Goal: Task Accomplishment & Management: Manage account settings

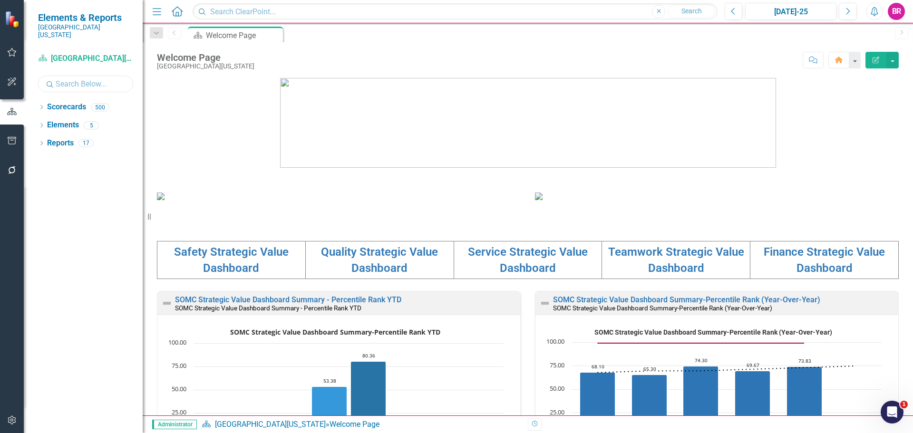
click at [67, 76] on input "text" at bounding box center [85, 84] width 95 height 17
type input "bloo"
click at [45, 106] on icon "Dropdown" at bounding box center [41, 108] width 7 height 5
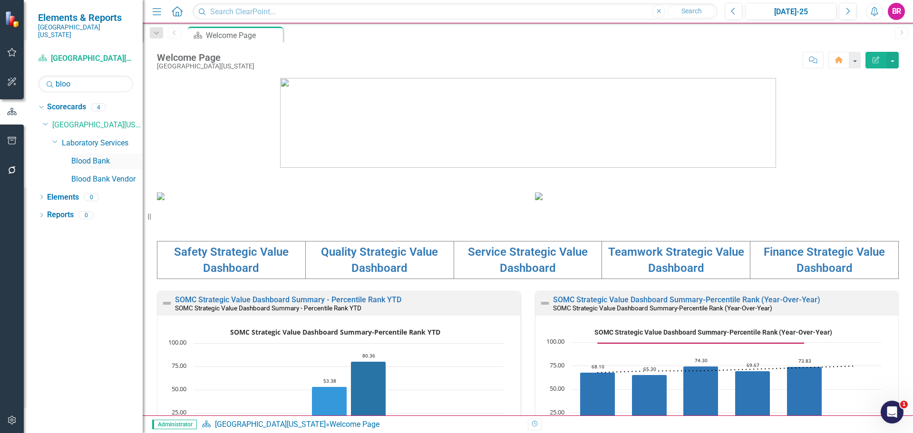
click at [91, 156] on link "Blood Bank" at bounding box center [106, 161] width 71 height 11
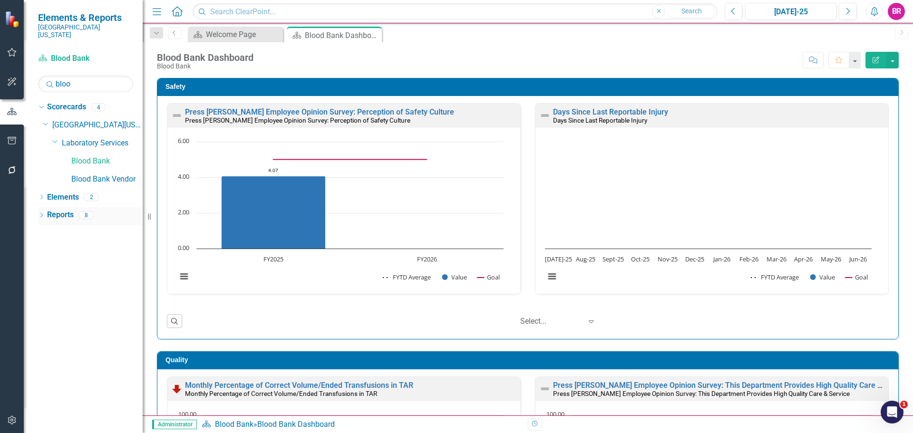
click at [57, 210] on link "Reports" at bounding box center [60, 215] width 27 height 11
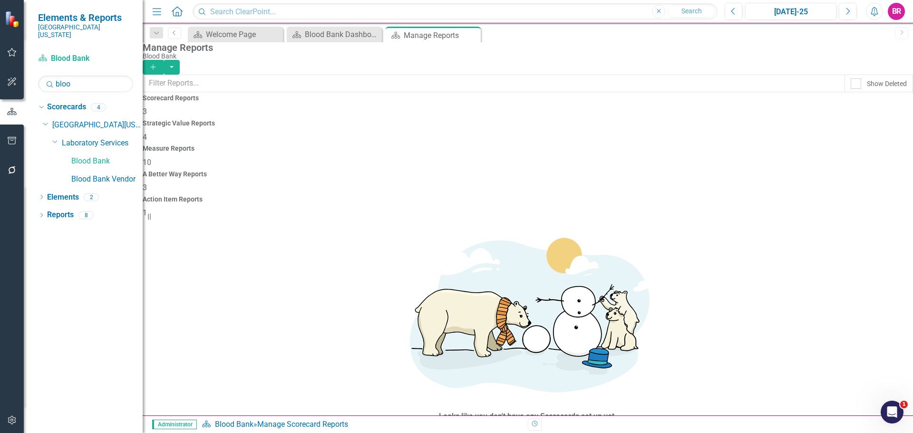
click at [151, 158] on span "10" at bounding box center [147, 162] width 9 height 9
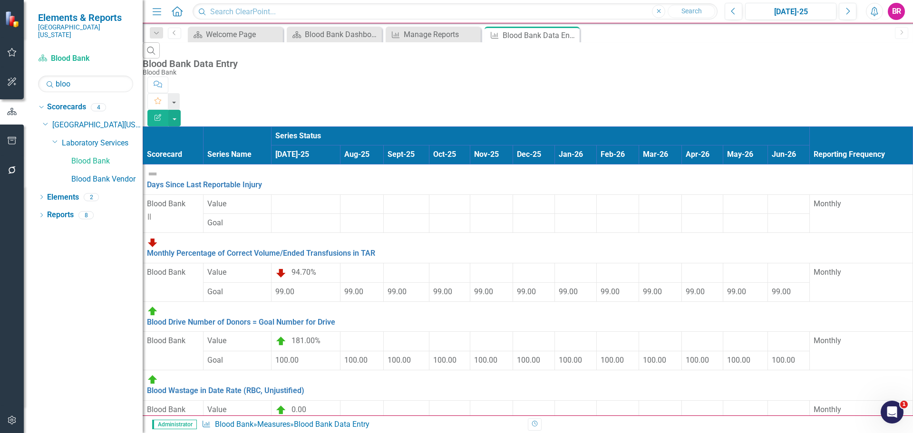
click at [162, 114] on icon "Edit Report" at bounding box center [158, 117] width 9 height 7
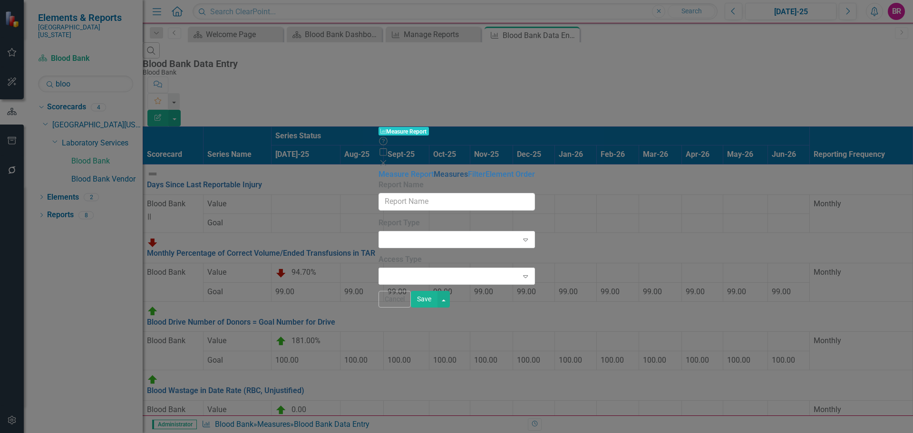
type input "Blood Bank Data Entry"
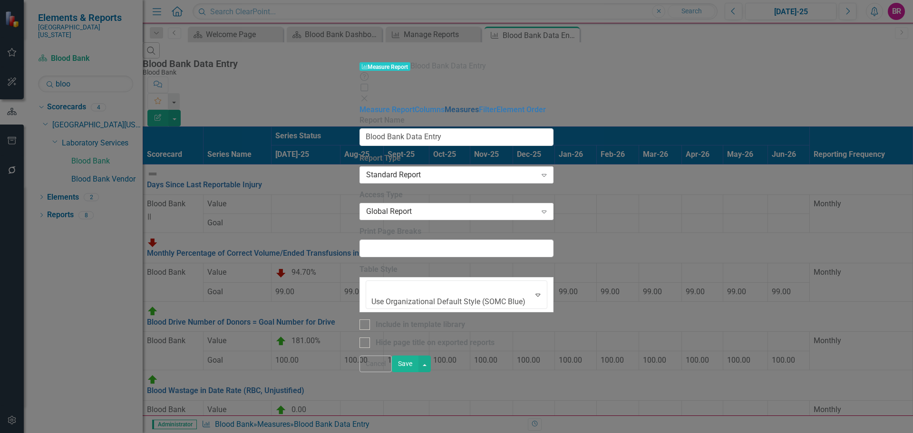
click at [445, 105] on link "Measures" at bounding box center [462, 109] width 34 height 9
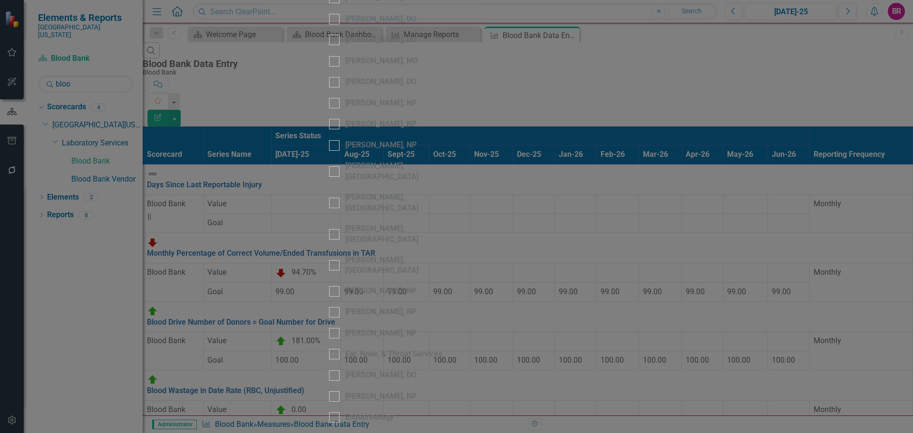
scroll to position [808, 0]
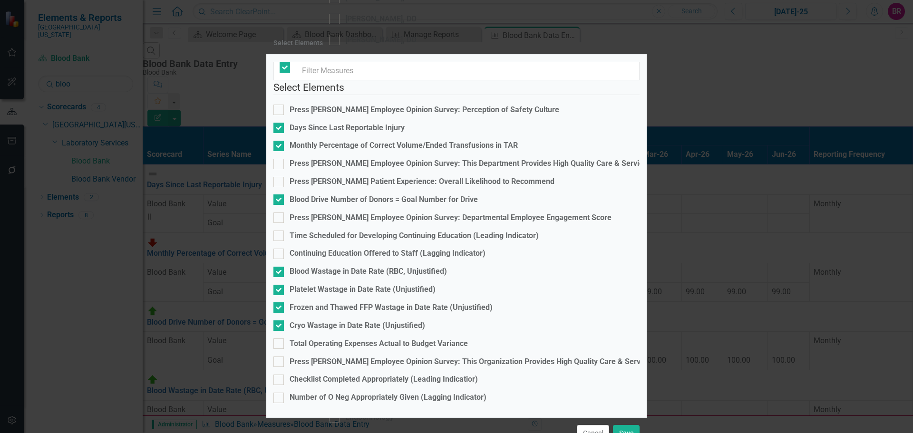
checkbox input "false"
click at [417, 374] on div "Checklist Completed Appropriately (Leading Indicatior)" at bounding box center [384, 379] width 188 height 11
click at [280, 375] on input "Checklist Completed Appropriately (Leading Indicatior)" at bounding box center [276, 378] width 6 height 6
checkbox input "true"
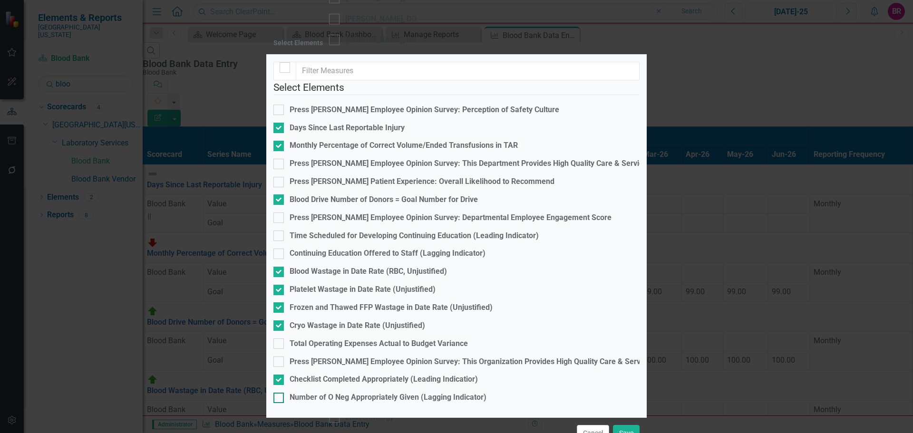
click at [418, 392] on div "Number of O Neg Appropriately Given (Lagging Indicator)" at bounding box center [388, 397] width 197 height 11
click at [280, 393] on input "Number of O Neg Appropriately Given (Lagging Indicator)" at bounding box center [276, 396] width 6 height 6
checkbox input "true"
click at [629, 425] on button "Save" at bounding box center [626, 433] width 27 height 17
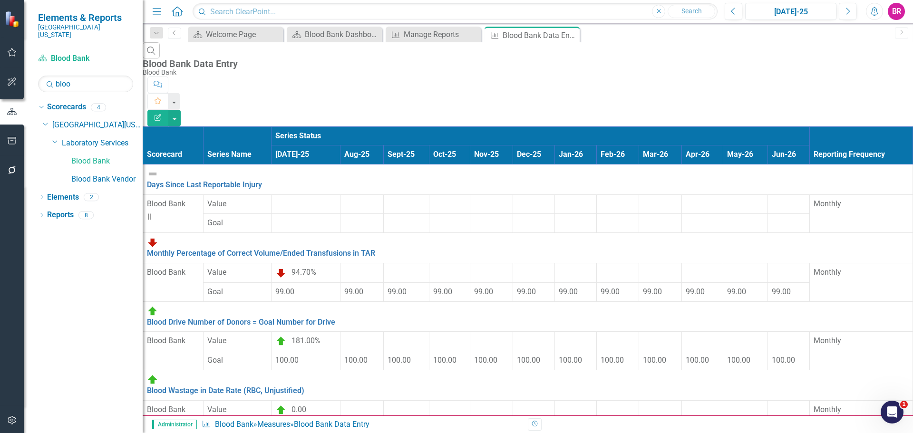
scroll to position [0, 0]
click at [181, 110] on button "button" at bounding box center [174, 118] width 12 height 17
click at [874, 114] on link "Excel Export to Excel" at bounding box center [860, 115] width 75 height 18
click at [110, 174] on link "Blood Bank Vendor" at bounding box center [106, 179] width 71 height 11
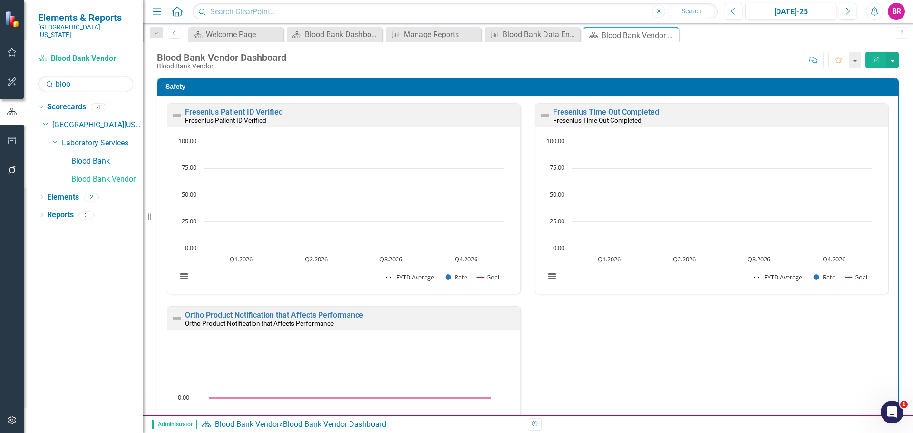
click at [897, 204] on div "Safety Fresenius Patient ID Verified Fresenius Patient ID Verified Loading... C…" at bounding box center [528, 304] width 756 height 476
click at [55, 210] on link "Reports" at bounding box center [60, 215] width 27 height 11
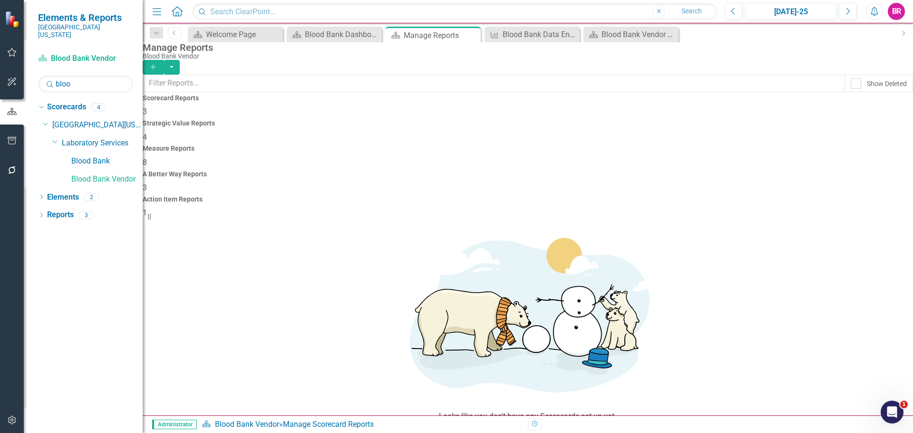
click at [147, 158] on span "8" at bounding box center [145, 162] width 4 height 9
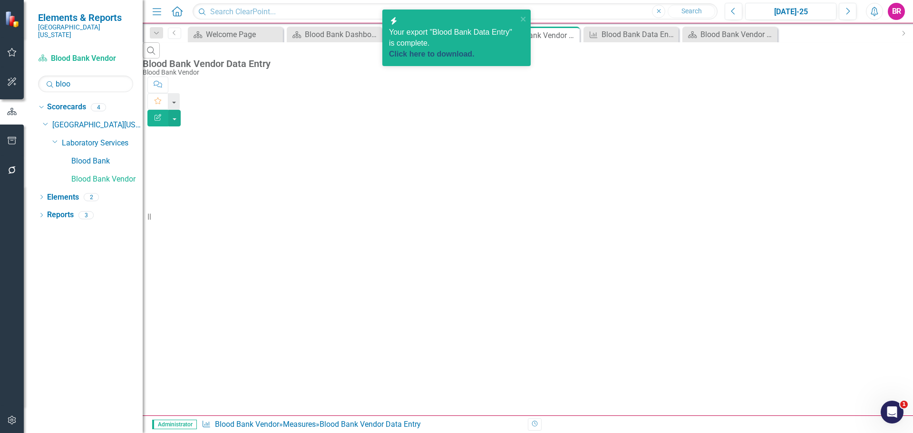
click at [443, 50] on link "Click here to download." at bounding box center [432, 54] width 86 height 8
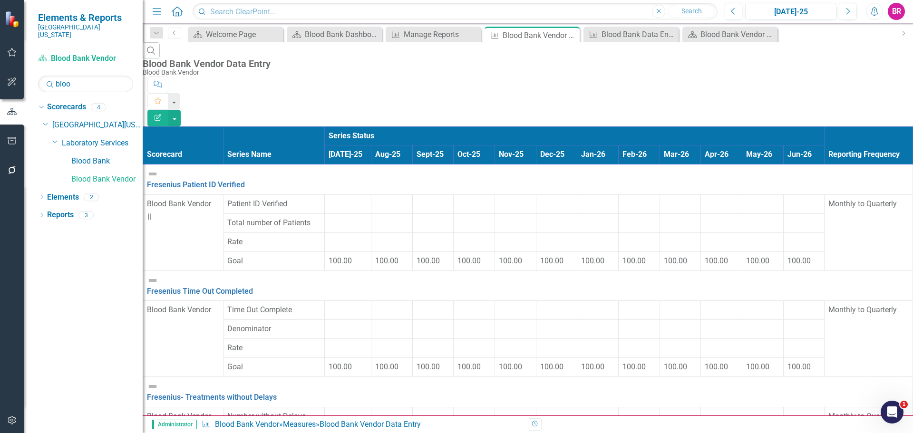
click at [162, 114] on icon "Edit Report" at bounding box center [158, 117] width 9 height 7
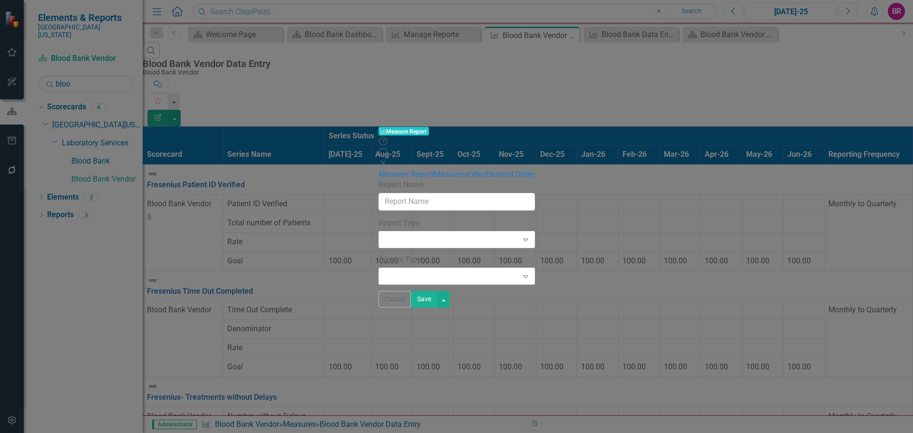
type input "Blood Bank Vendor Data Entry"
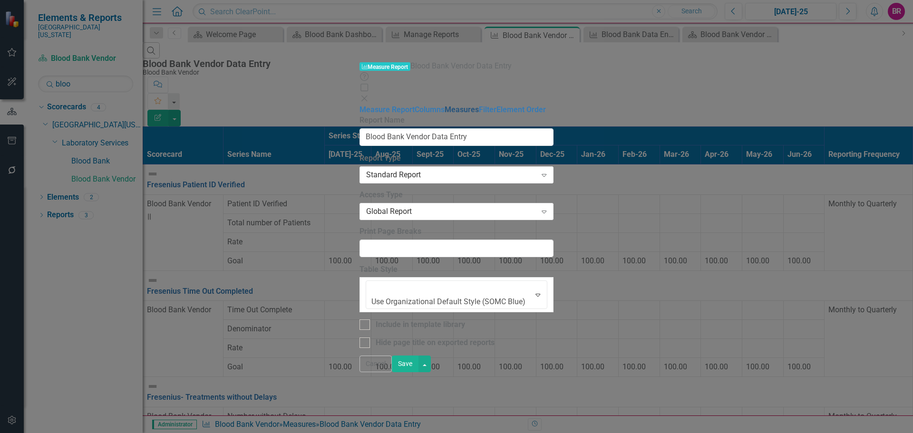
click at [445, 105] on link "Measures" at bounding box center [462, 109] width 34 height 9
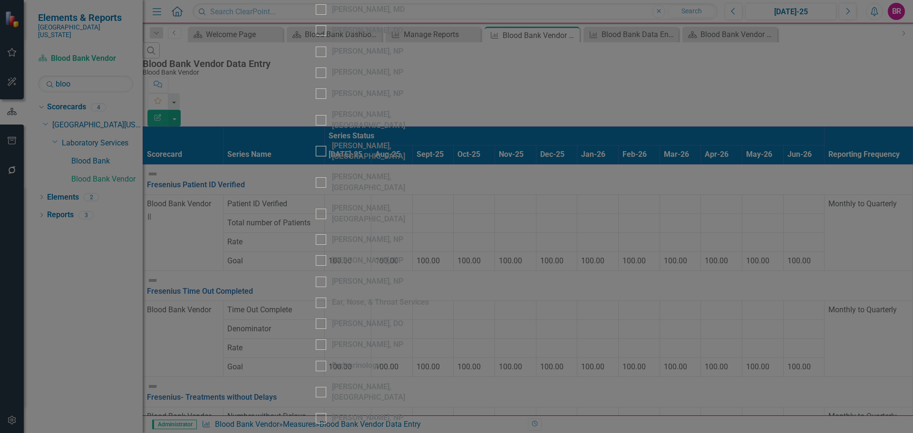
scroll to position [903, 0]
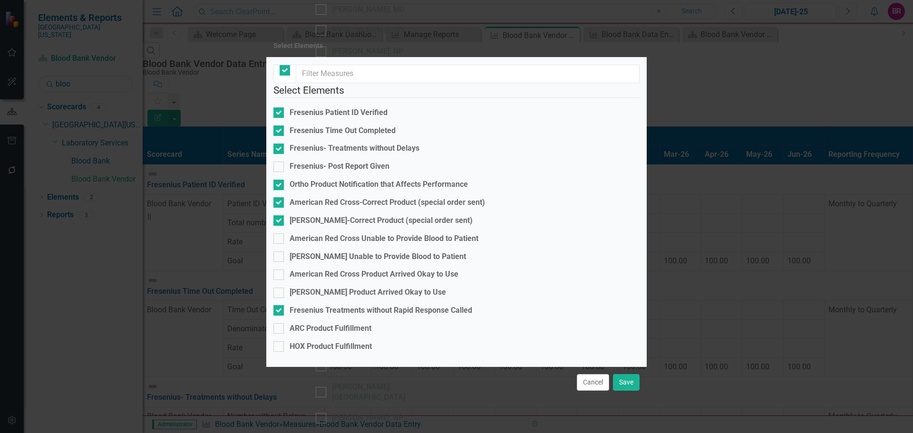
checkbox input "true"
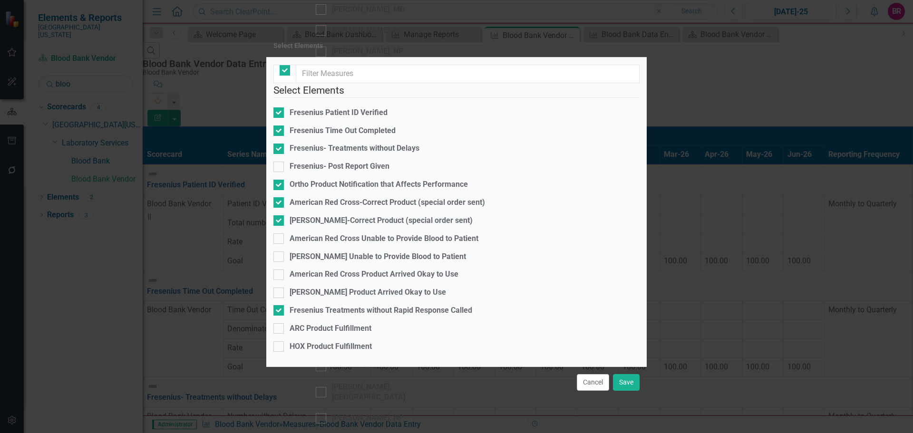
checkbox input "true"
checkbox input "false"
click at [403, 208] on div "American Red Cross-Correct Product (special order sent)" at bounding box center [387, 202] width 195 height 11
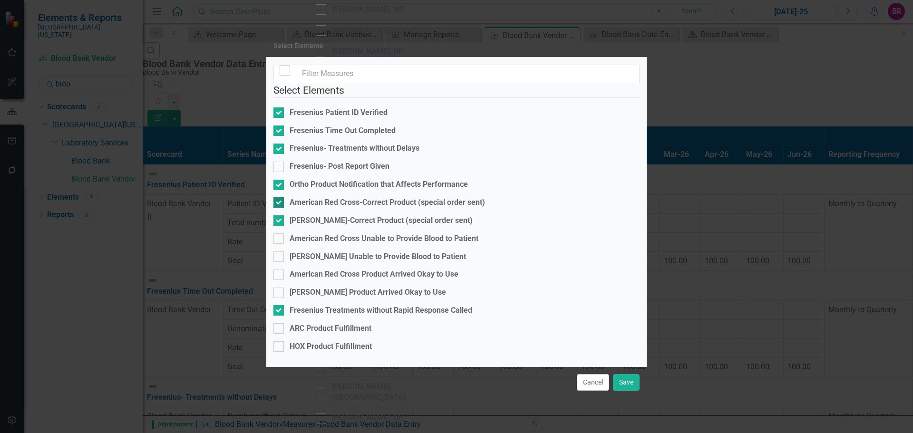
click at [280, 204] on input "American Red Cross-Correct Product (special order sent)" at bounding box center [276, 200] width 6 height 6
checkbox input "false"
click at [402, 221] on div "[PERSON_NAME]-Correct Product (special order sent)" at bounding box center [381, 220] width 183 height 11
click at [280, 221] on input "[PERSON_NAME]-Correct Product (special order sent)" at bounding box center [276, 218] width 6 height 6
checkbox input "false"
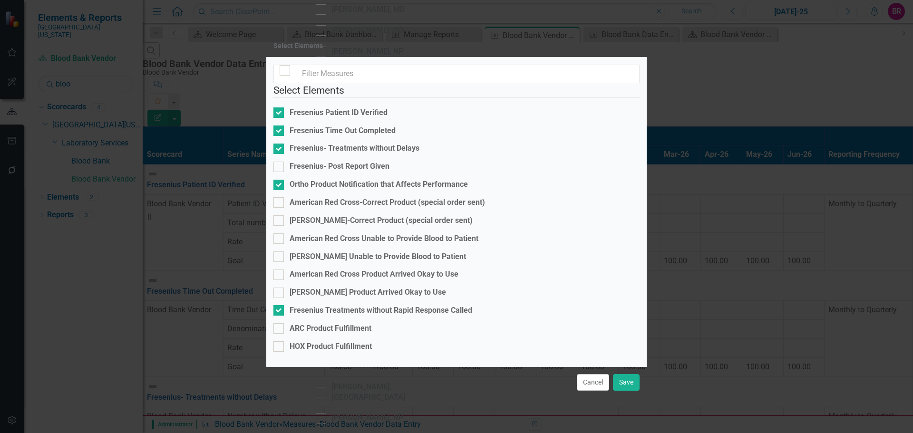
scroll to position [1, 0]
click at [369, 321] on fieldset "Select Elements Fresenius Patient ID Verified Fresenius Time Out Completed Fres…" at bounding box center [456, 221] width 366 height 276
click at [370, 323] on div "ARC Product Fulfillment" at bounding box center [331, 328] width 82 height 11
click at [280, 323] on input "ARC Product Fulfillment" at bounding box center [276, 326] width 6 height 6
checkbox input "true"
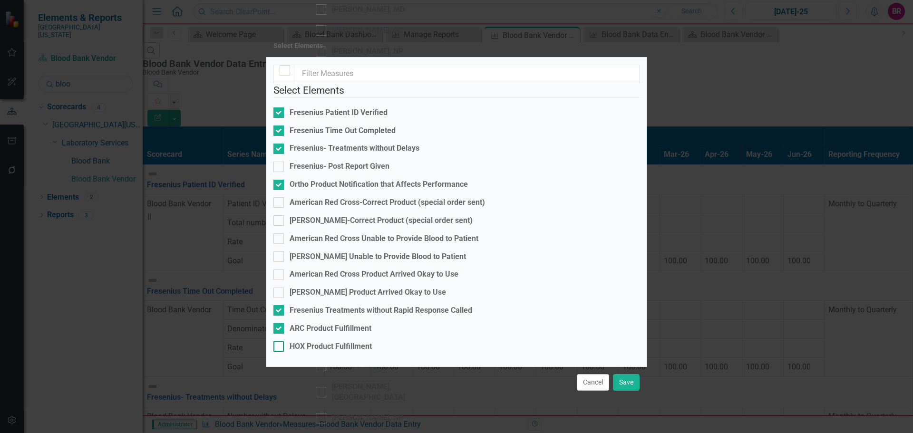
click at [371, 341] on div "HOX Product Fulfillment" at bounding box center [331, 346] width 82 height 11
click at [280, 341] on input "HOX Product Fulfillment" at bounding box center [276, 344] width 6 height 6
checkbox input "true"
click at [623, 374] on button "Save" at bounding box center [626, 382] width 27 height 17
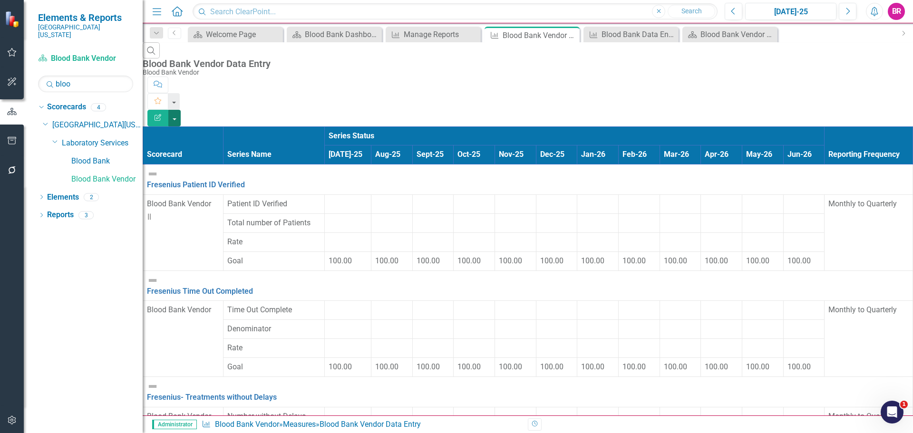
click at [181, 110] on button "button" at bounding box center [174, 118] width 12 height 17
click at [887, 114] on link "Excel Export to Excel" at bounding box center [860, 115] width 75 height 18
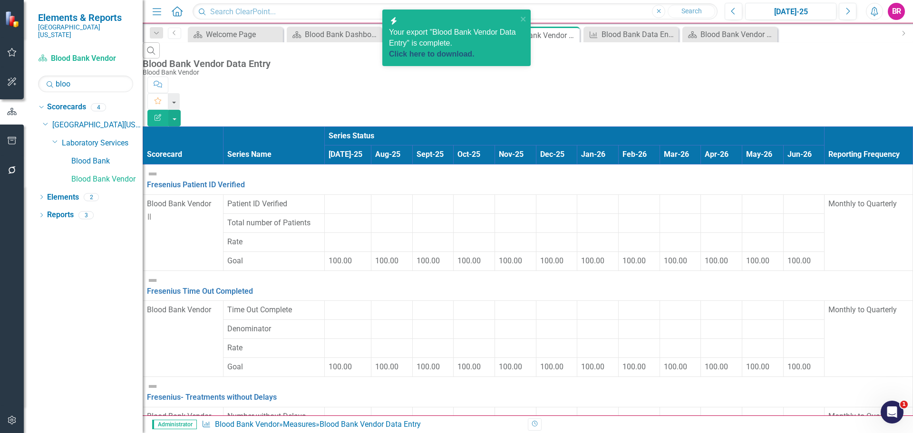
click at [475, 53] on link "Click here to download." at bounding box center [432, 54] width 86 height 8
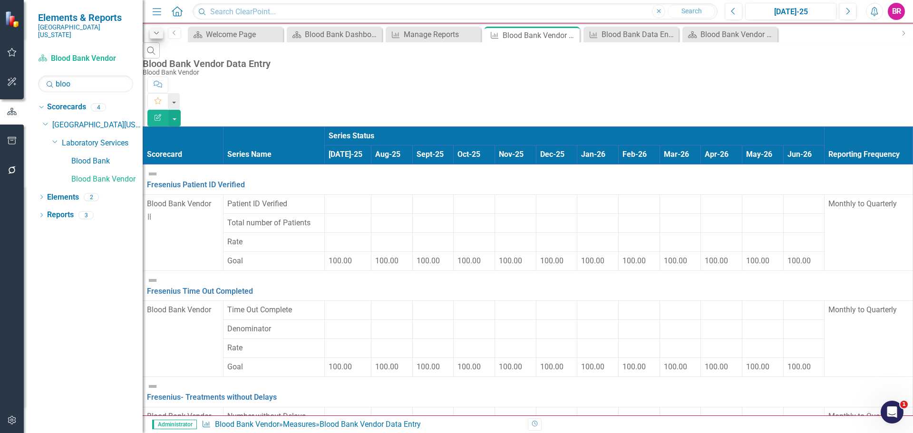
click at [154, 35] on icon "Dropdown" at bounding box center [156, 33] width 9 height 7
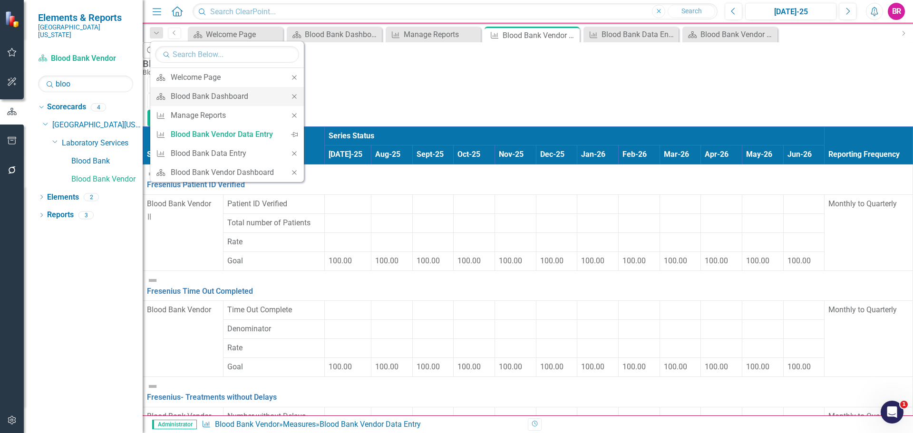
click at [293, 98] on icon at bounding box center [294, 96] width 4 height 4
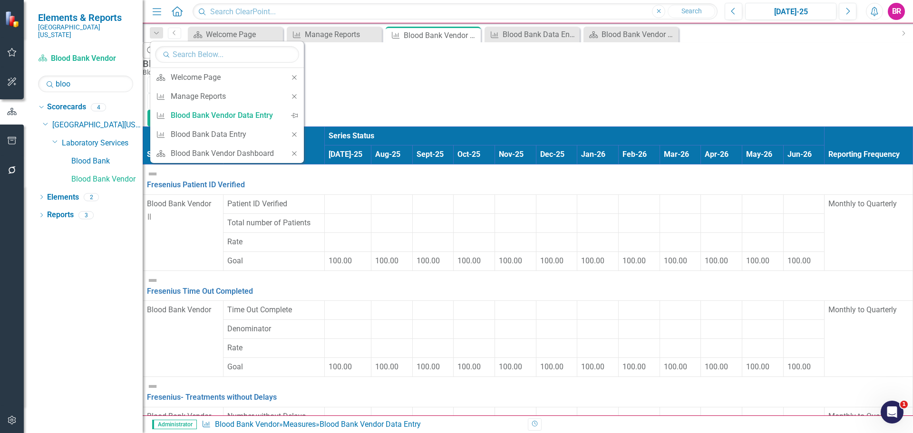
click at [293, 98] on icon at bounding box center [294, 96] width 4 height 4
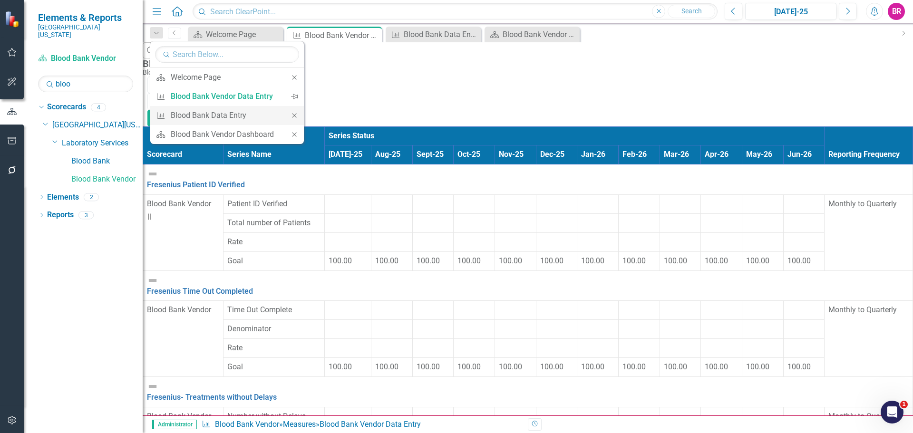
click at [293, 116] on icon "Close" at bounding box center [294, 115] width 9 height 7
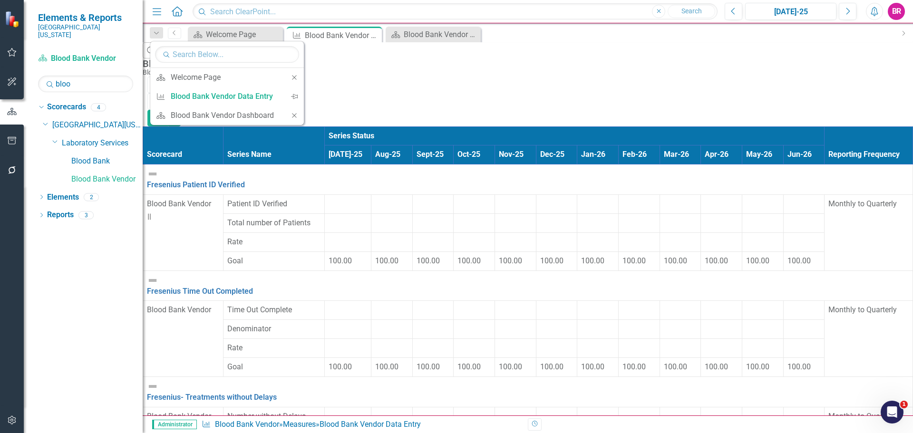
click at [293, 116] on icon "Close" at bounding box center [294, 115] width 9 height 7
click at [432, 48] on div "Search Blood Bank Vendor Data Entry Blood Bank Vendor Comment Favorite Edit Rep…" at bounding box center [528, 84] width 770 height 84
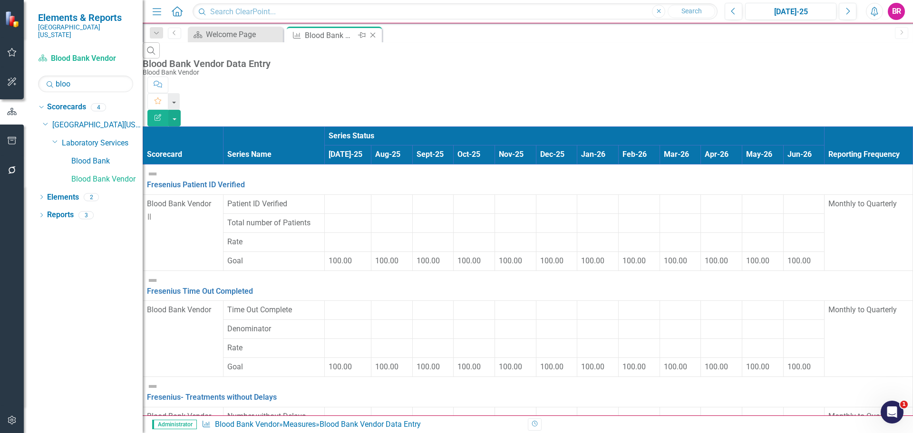
click at [375, 38] on icon "Close" at bounding box center [373, 35] width 10 height 8
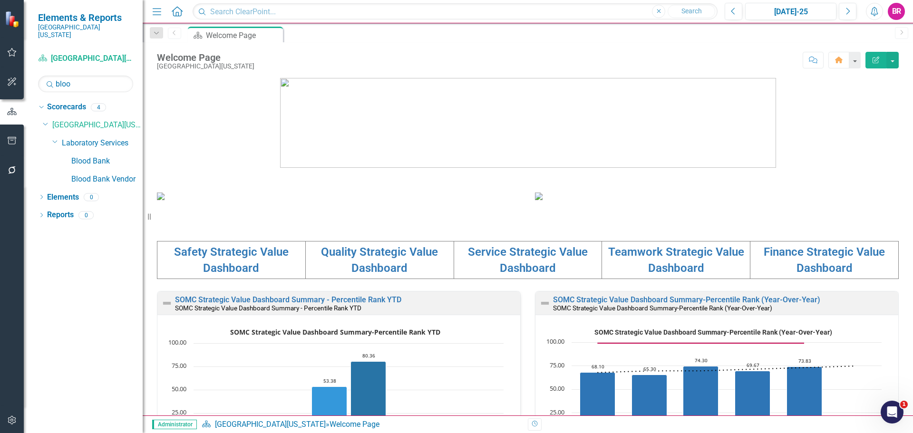
click at [15, 145] on icon "button" at bounding box center [12, 141] width 9 height 8
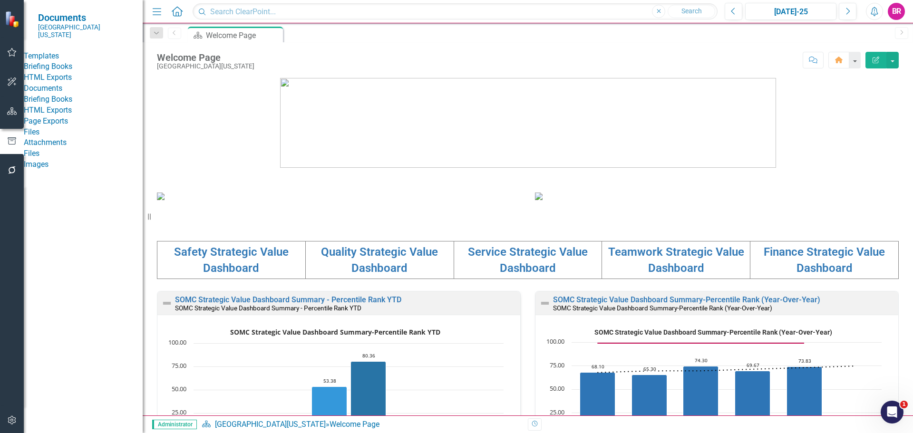
click at [69, 83] on link "HTML Exports" at bounding box center [83, 77] width 119 height 11
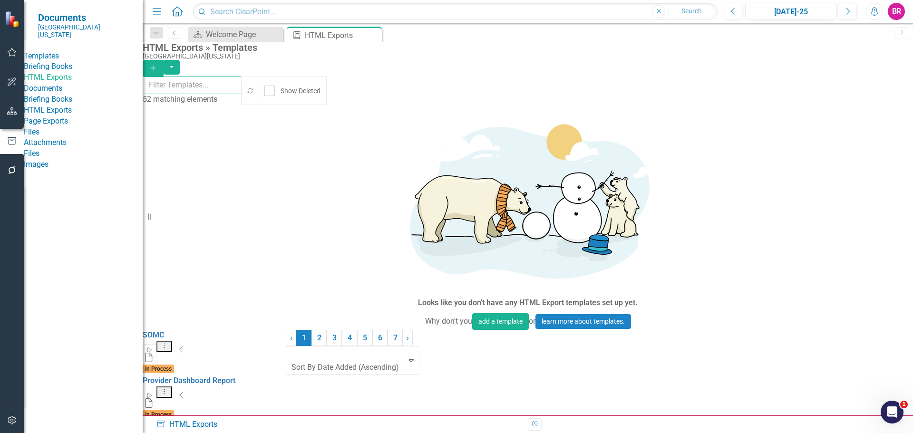
click at [235, 84] on input "text" at bounding box center [192, 86] width 99 height 18
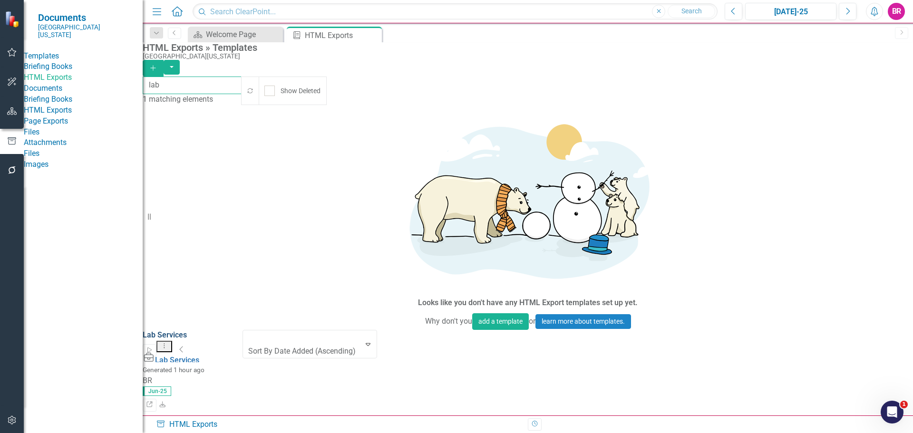
type input "lab"
click at [187, 330] on link "Lab Services" at bounding box center [165, 334] width 44 height 9
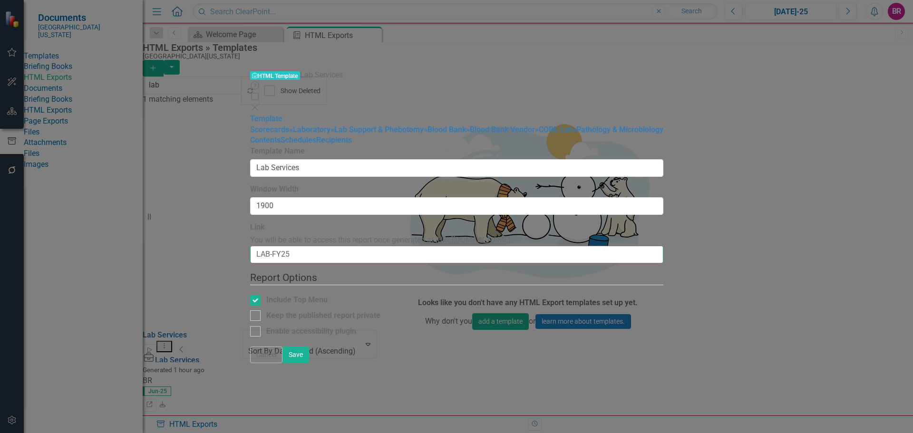
drag, startPoint x: 346, startPoint y: 146, endPoint x: 286, endPoint y: 144, distance: 60.4
click at [286, 246] on input "LAB-FY25" at bounding box center [456, 255] width 413 height 18
type input "LAB"
click at [426, 286] on div "Report templates allow you to create HTML exports that include elements you sel…" at bounding box center [456, 246] width 413 height 200
click at [289, 125] on link "» Laboratory" at bounding box center [309, 129] width 41 height 9
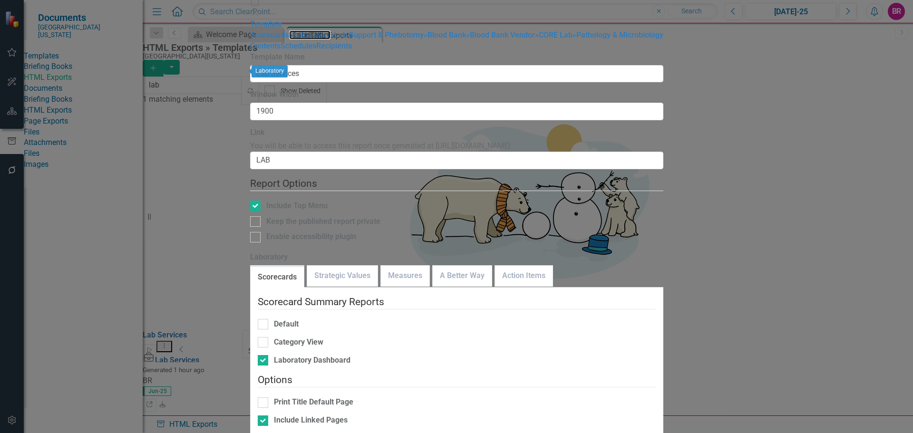
checkbox input "false"
click at [408, 266] on link "Measures" at bounding box center [405, 276] width 49 height 20
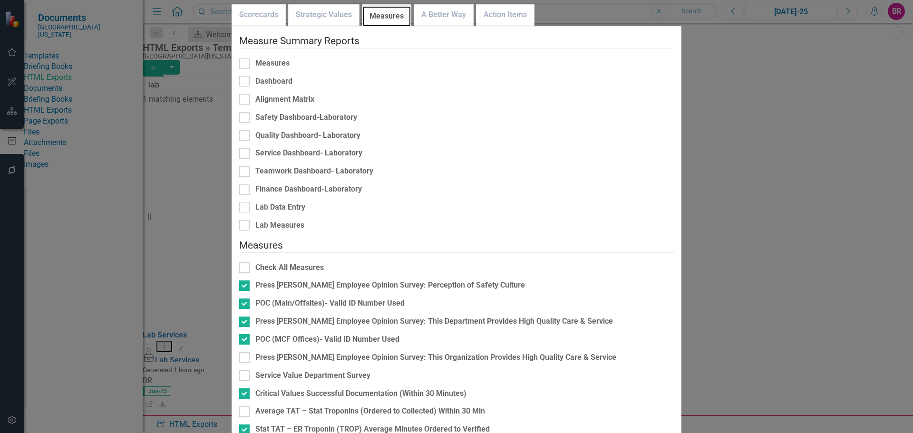
scroll to position [265, 0]
click at [332, 388] on div "Critical Values Successful Documentation (Within 30 Minutes)" at bounding box center [360, 393] width 211 height 11
click at [245, 388] on input "Critical Values Successful Documentation (Within 30 Minutes)" at bounding box center [242, 391] width 6 height 6
checkbox input "false"
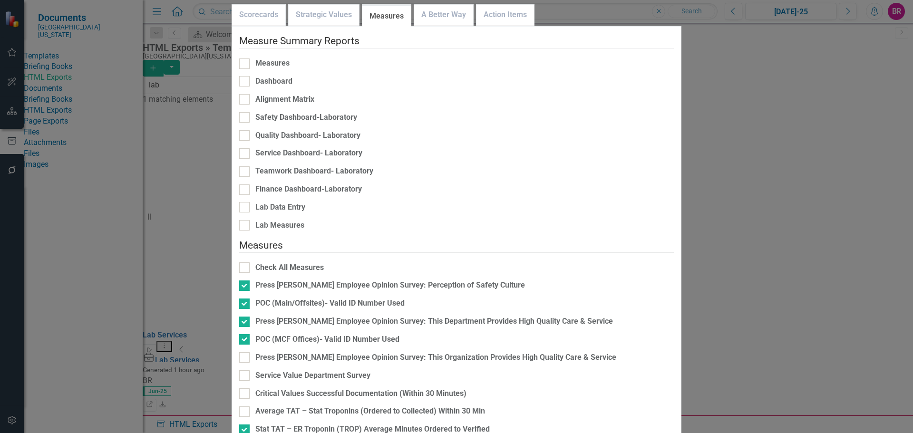
checkbox input "true"
click at [332, 424] on div "Stat TAT – ER Troponin (TROP) Average Minutes Ordered to Verified" at bounding box center [372, 429] width 234 height 11
click at [245, 425] on input "Stat TAT – ER Troponin (TROP) Average Minutes Ordered to Verified" at bounding box center [242, 428] width 6 height 6
checkbox input "false"
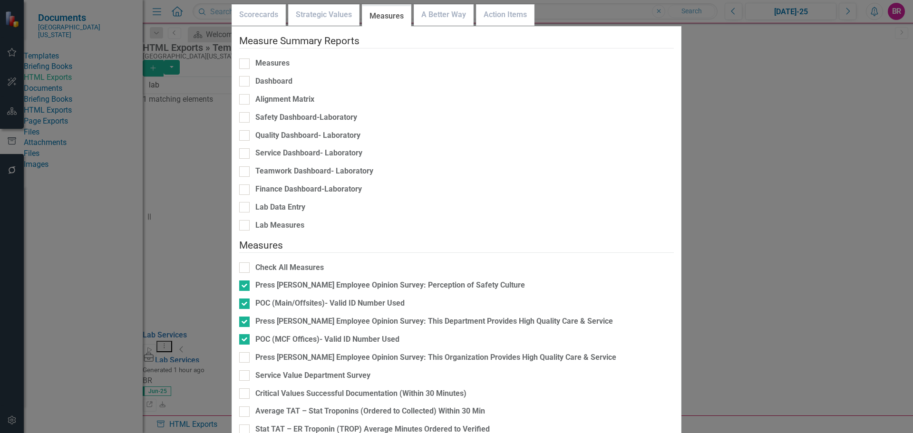
checkbox input "false"
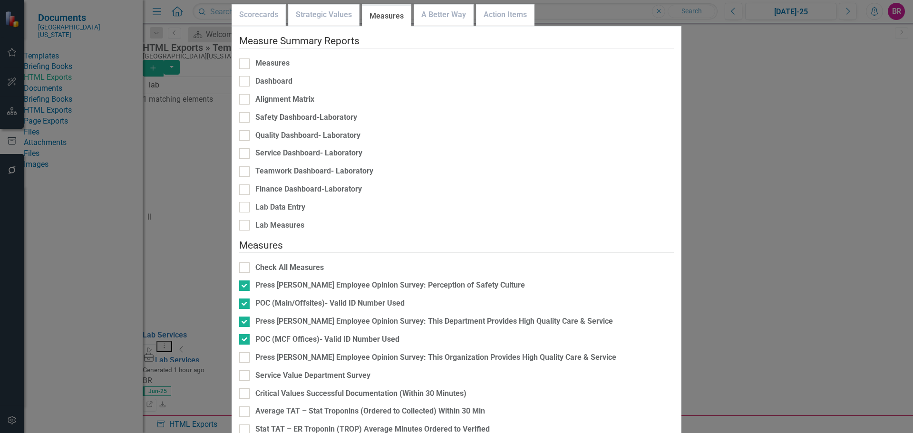
checkbox input "true"
checkbox input "false"
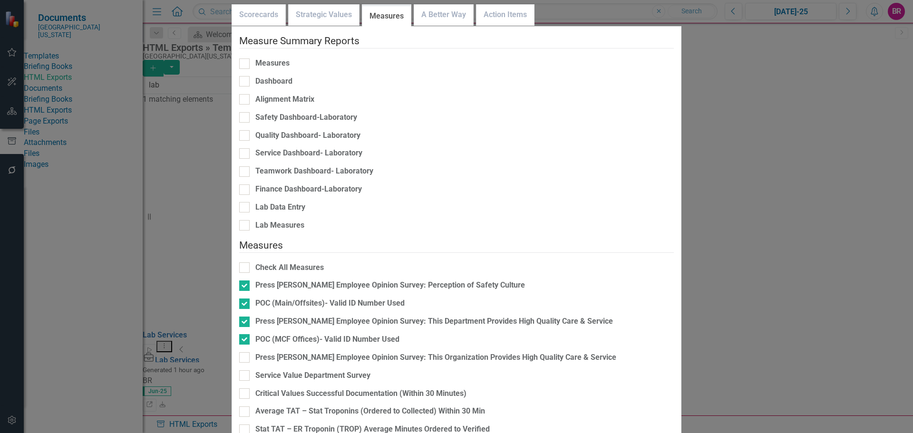
checkbox input "true"
checkbox input "false"
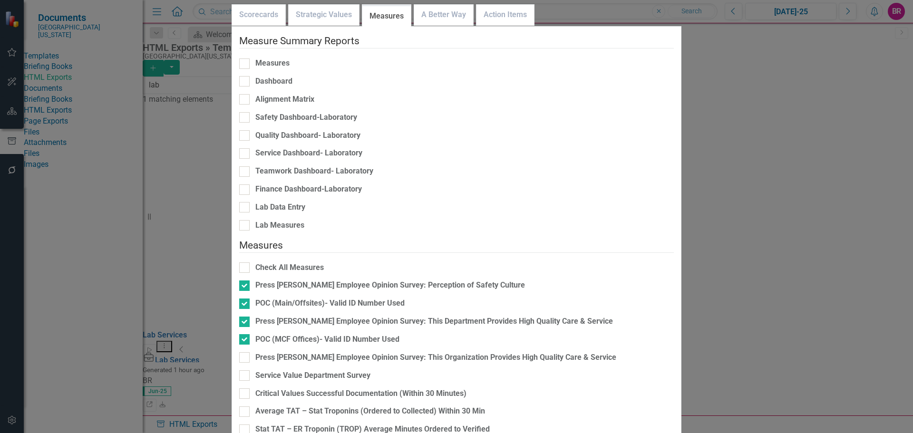
checkbox input "true"
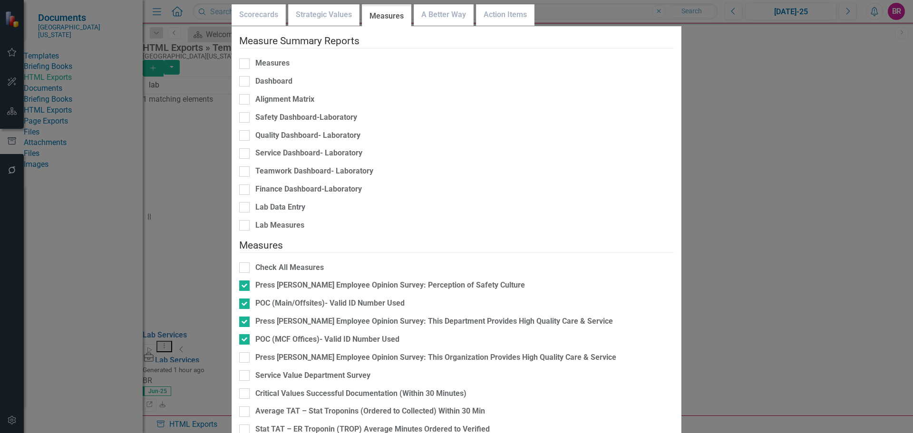
checkbox input "false"
click at [469, 25] on link "A Better Way" at bounding box center [443, 15] width 59 height 20
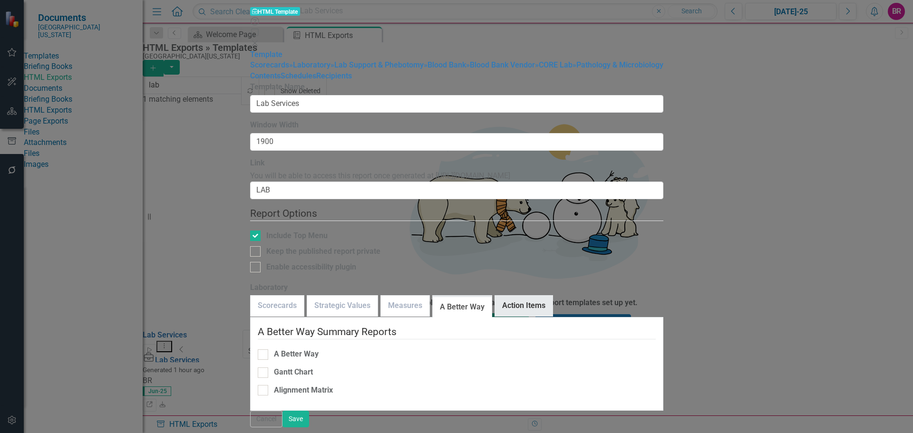
click at [542, 296] on link "Action Items" at bounding box center [524, 306] width 58 height 20
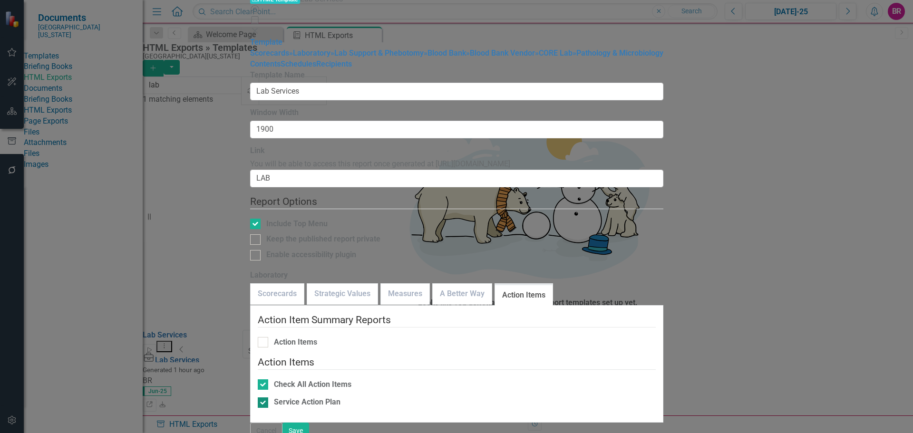
click at [335, 397] on div "Service Action Plan" at bounding box center [307, 402] width 67 height 11
click at [264, 398] on input "Service Action Plan" at bounding box center [261, 401] width 6 height 6
checkbox input "false"
click at [330, 58] on link "» Lab Support & Phebotomy" at bounding box center [376, 53] width 93 height 9
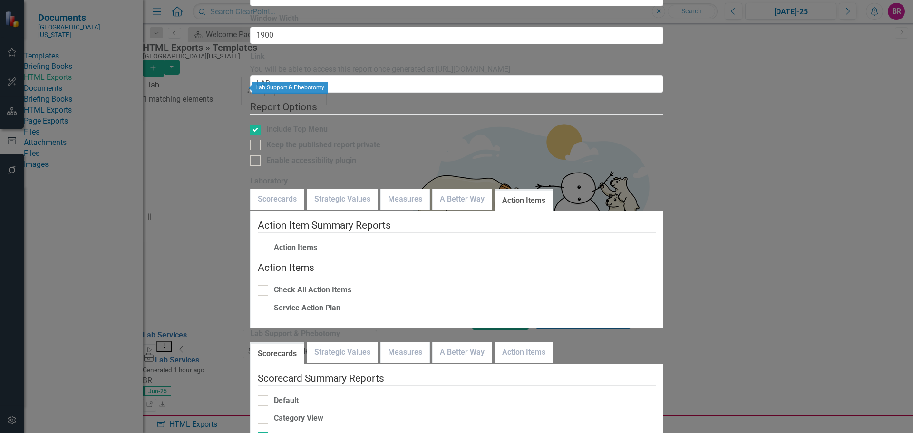
checkbox input "false"
click at [423, 342] on link "Measures" at bounding box center [405, 352] width 49 height 20
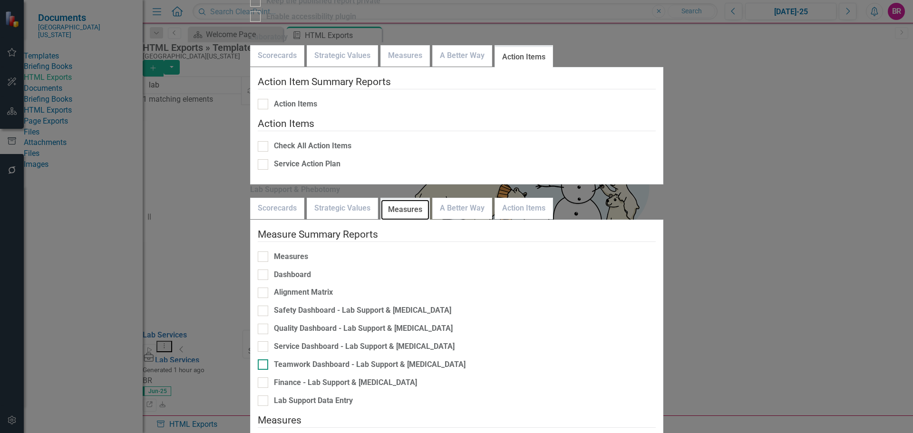
scroll to position [62, 0]
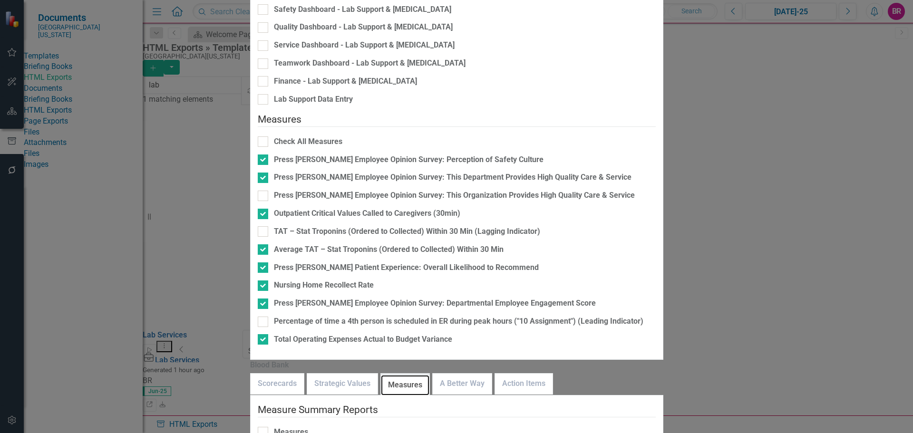
scroll to position [171, 0]
click at [492, 374] on link "A Better Way" at bounding box center [462, 384] width 59 height 20
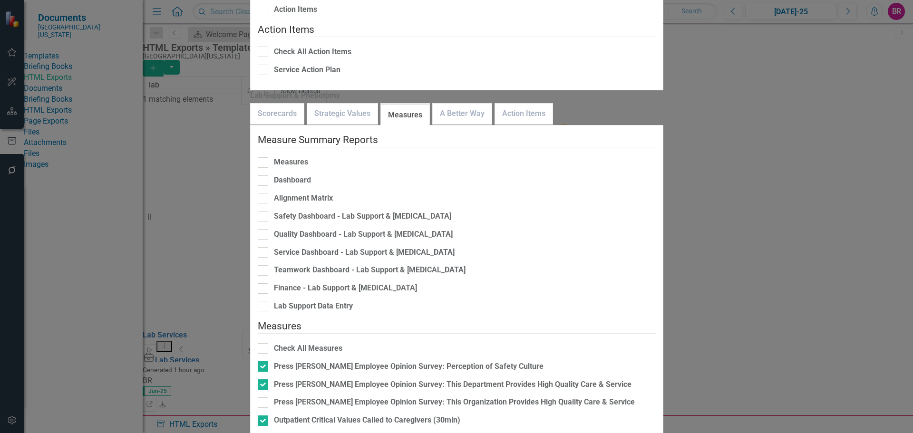
checkbox input "false"
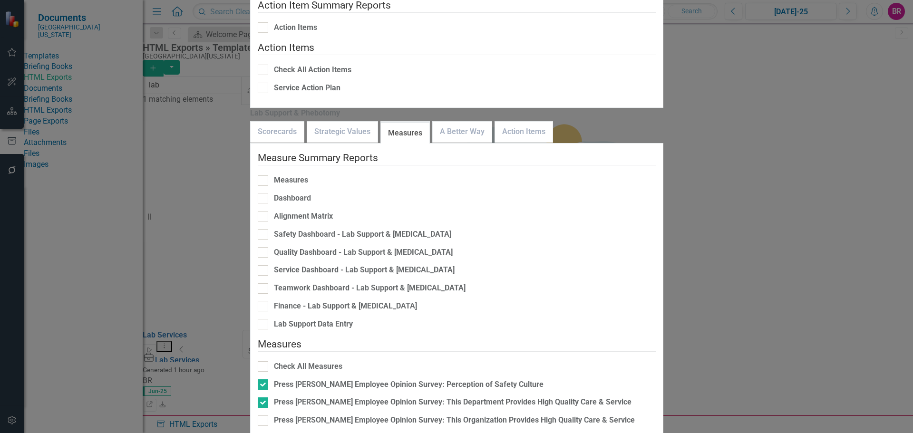
checkbox input "false"
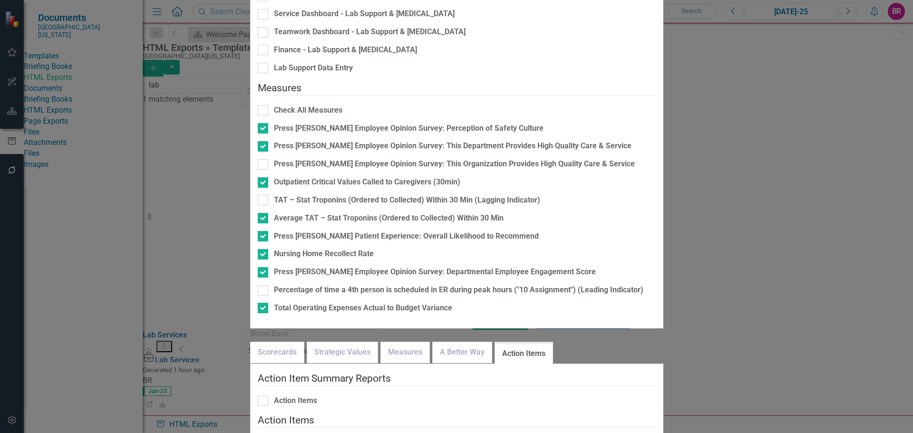
scroll to position [93, 0]
drag, startPoint x: 352, startPoint y: 257, endPoint x: 352, endPoint y: 265, distance: 7.6
checkbox input "false"
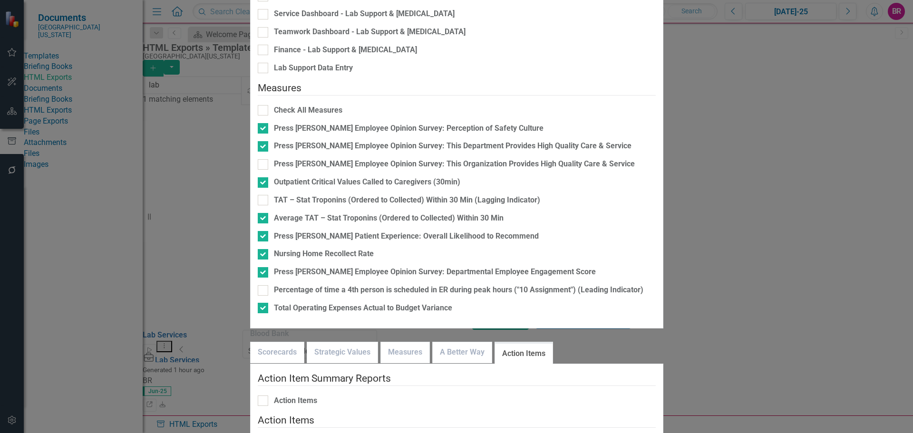
checkbox input "false"
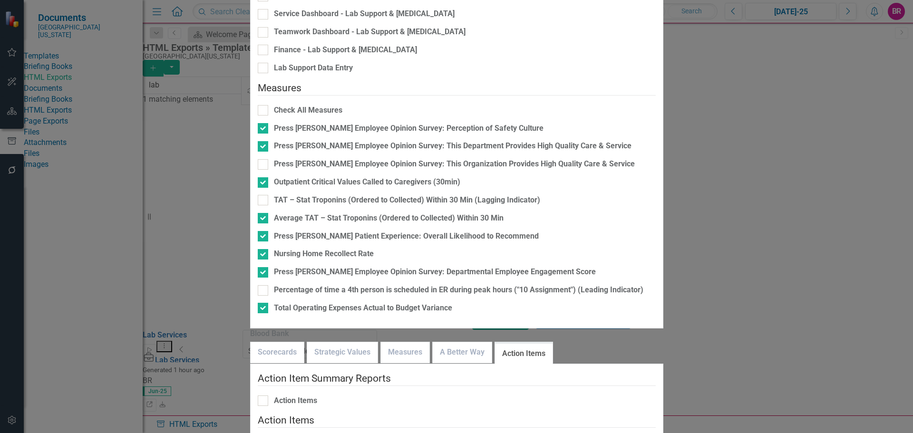
checkbox input "true"
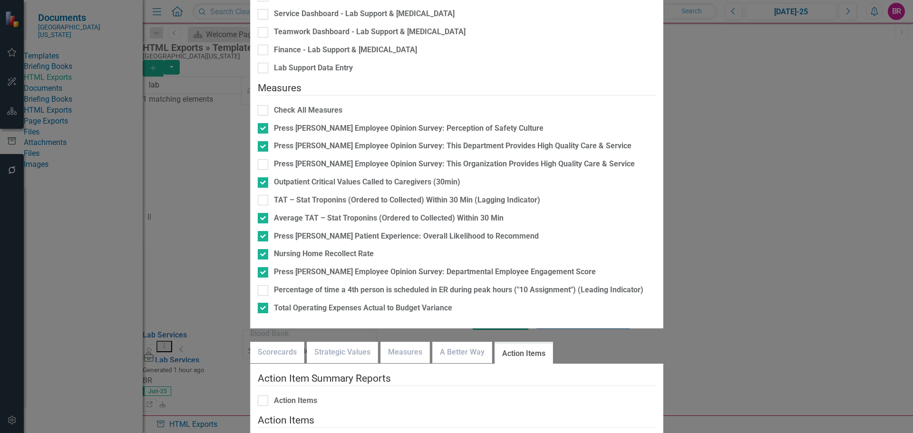
checkbox input "false"
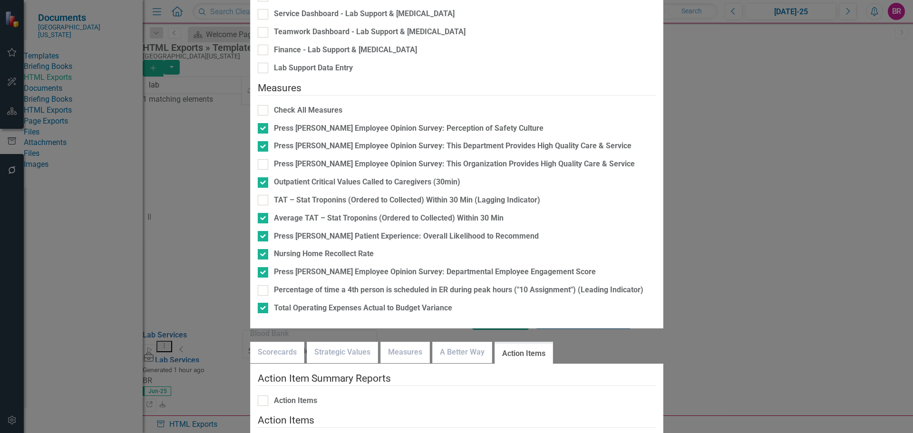
checkbox input "false"
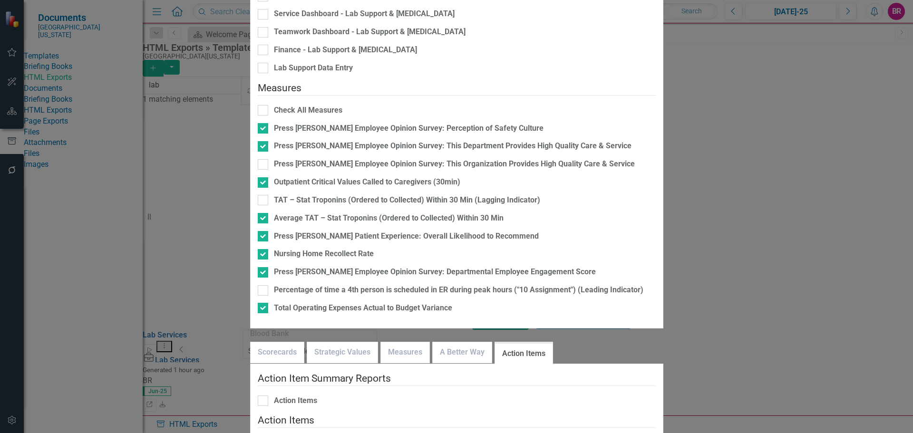
checkbox input "false"
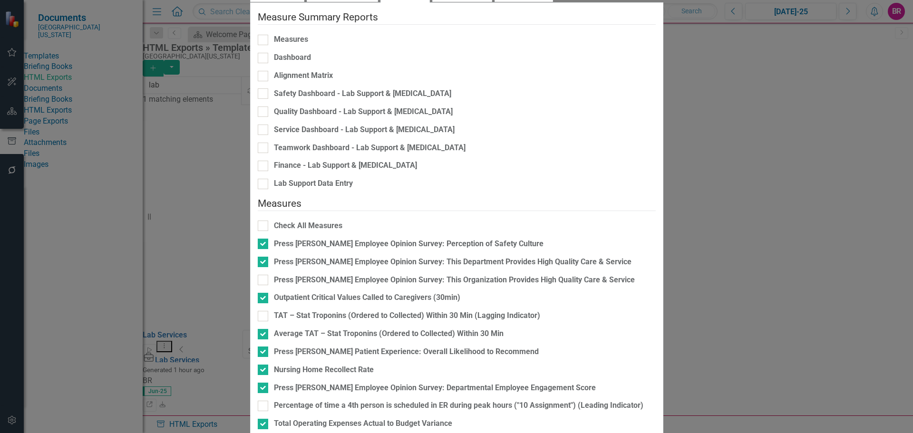
checkbox input "false"
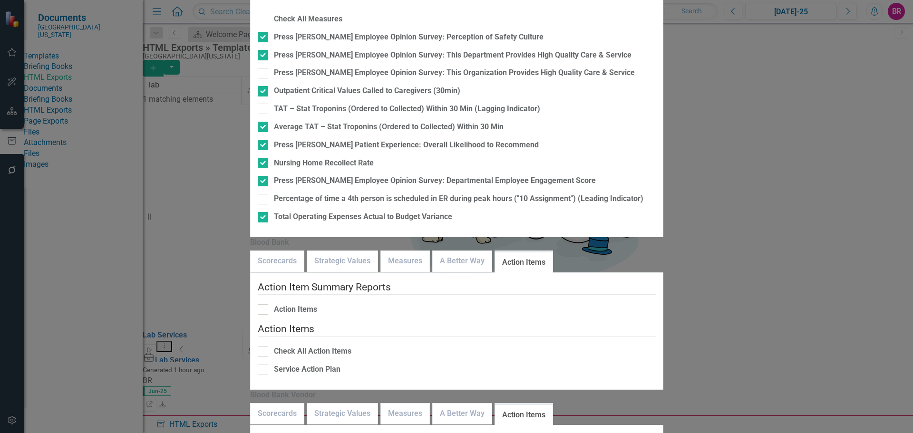
scroll to position [171, 0]
checkbox input "true"
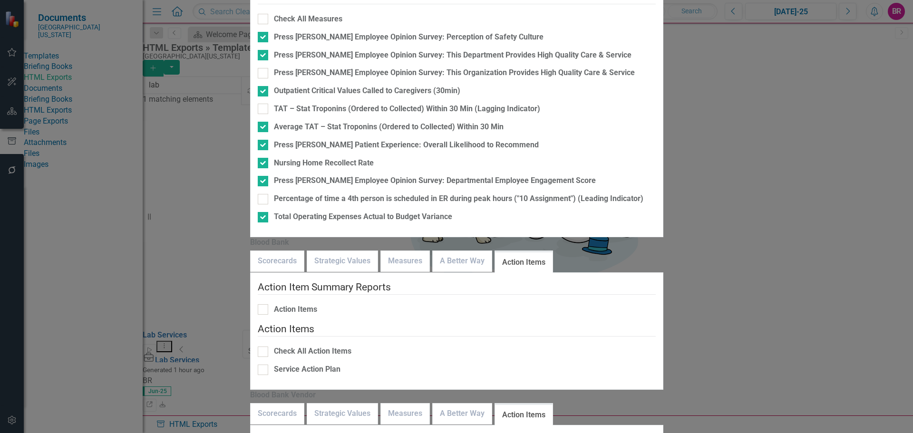
checkbox input "false"
checkbox input "true"
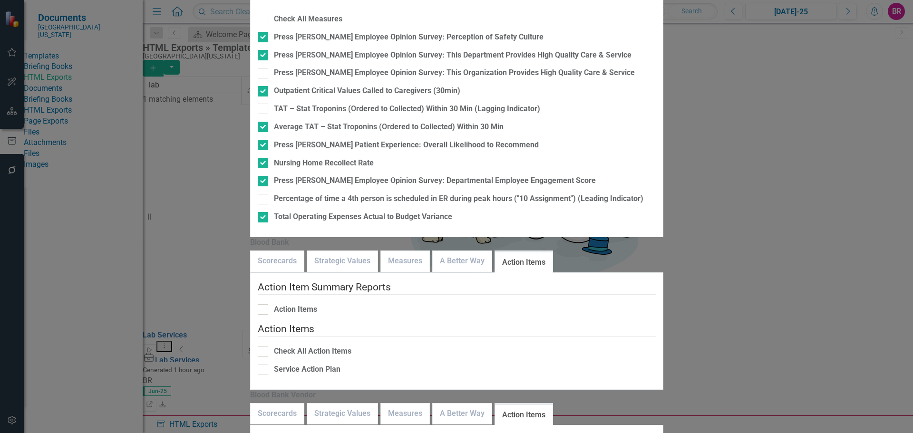
checkbox input "false"
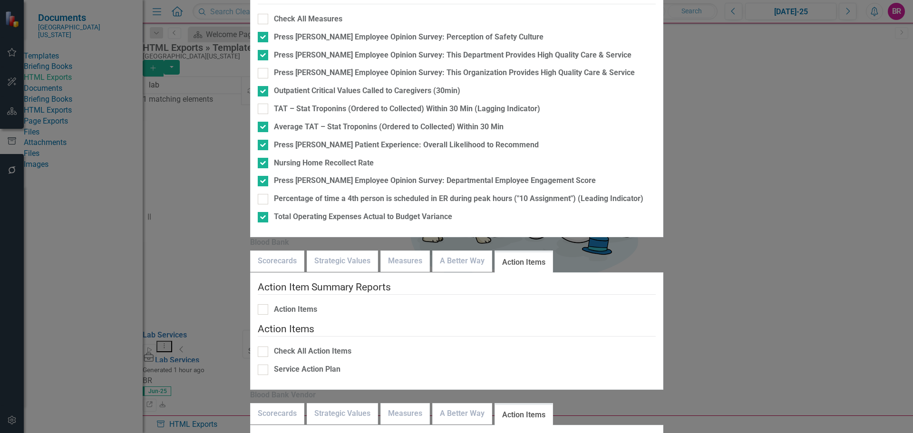
checkbox input "true"
checkbox input "false"
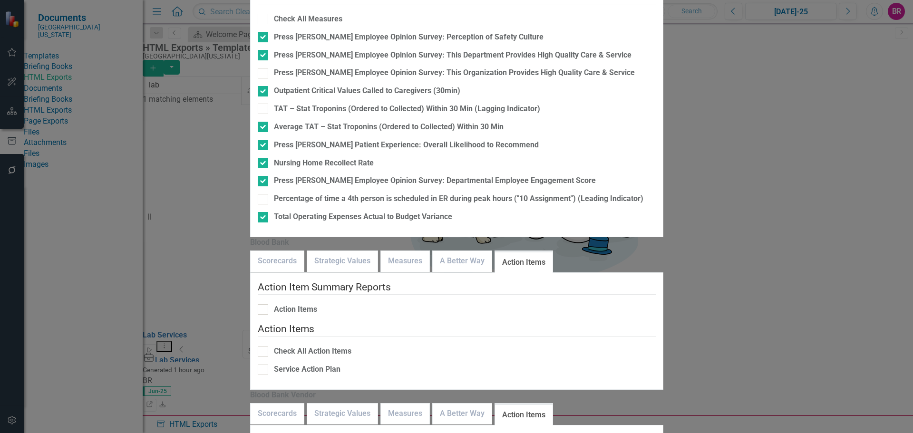
checkbox input "true"
checkbox input "false"
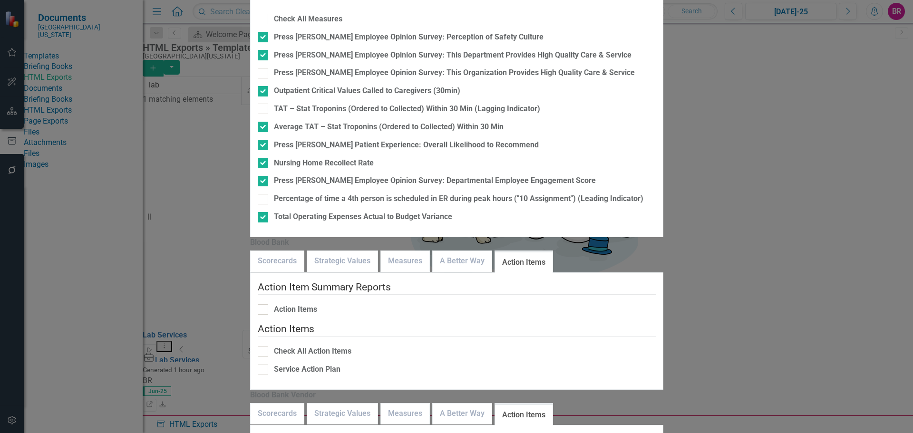
drag, startPoint x: 488, startPoint y: 64, endPoint x: 488, endPoint y: 69, distance: 5.2
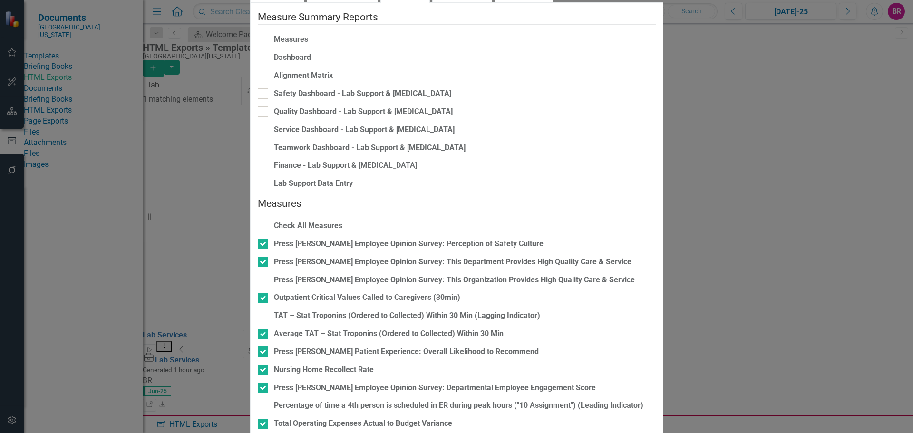
checkbox input "false"
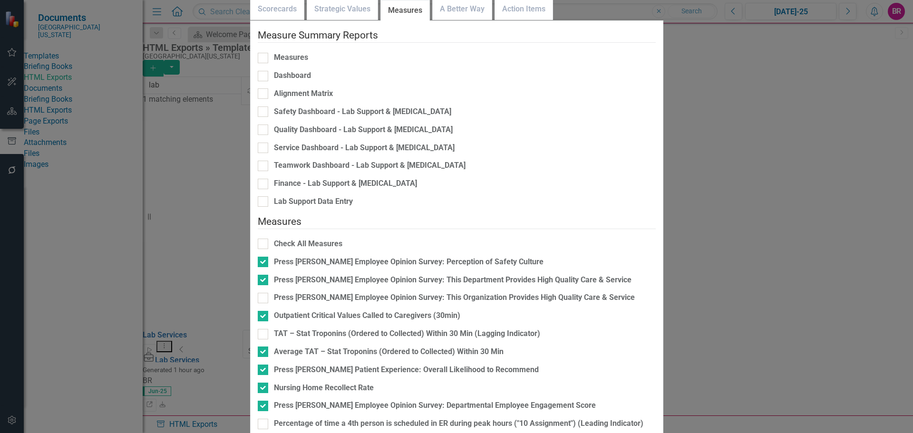
checkbox input "false"
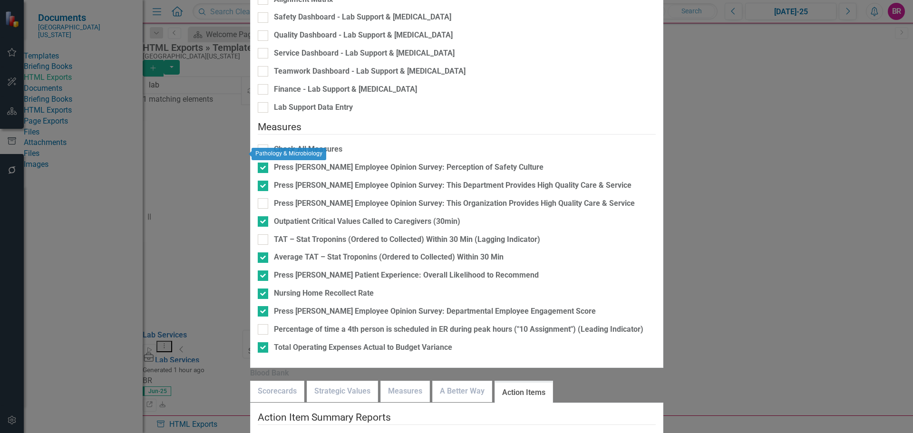
checkbox input "false"
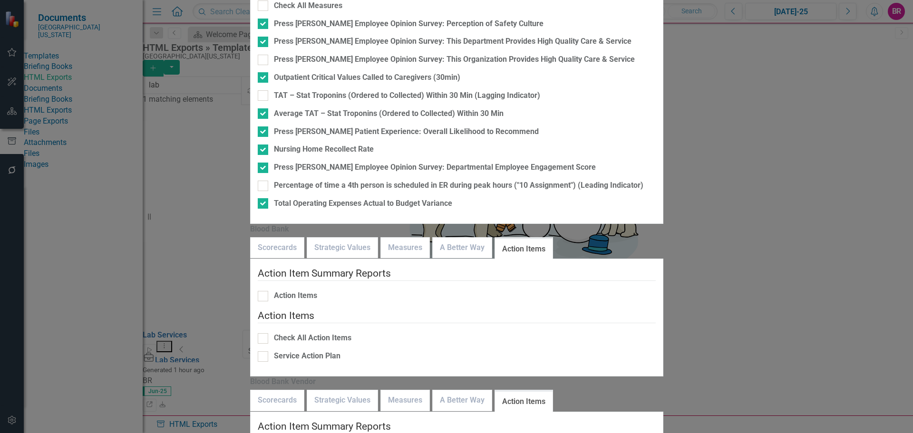
scroll to position [62, 0]
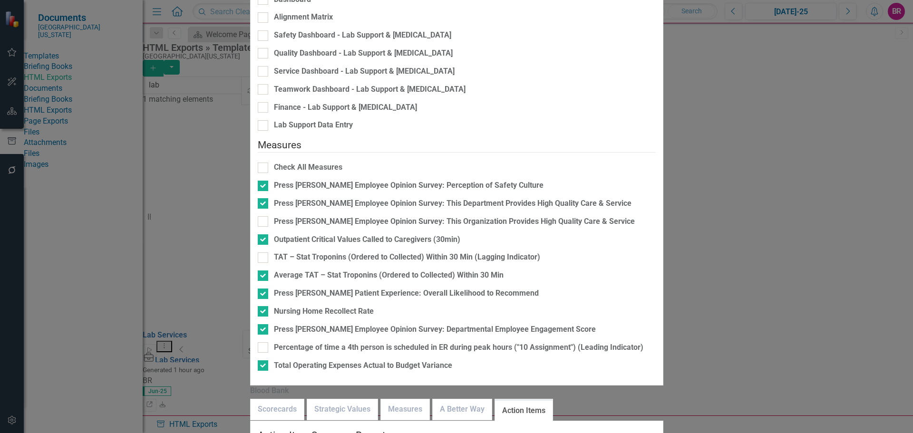
drag, startPoint x: 335, startPoint y: 161, endPoint x: 340, endPoint y: 161, distance: 5.7
checkbox input "false"
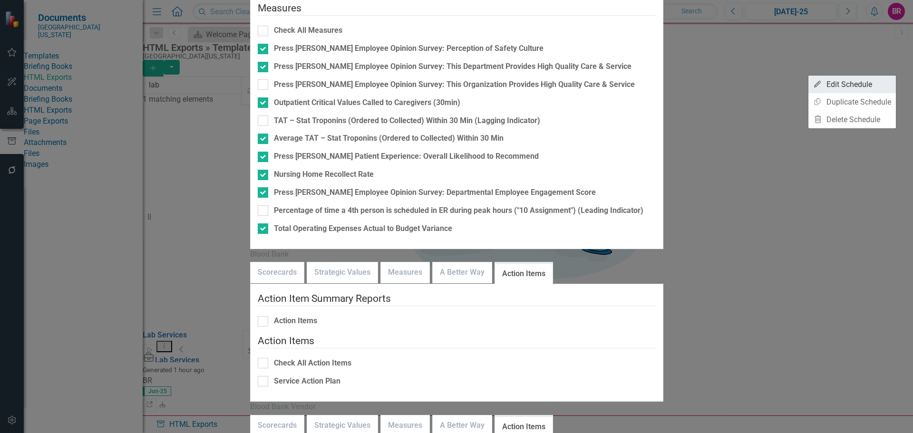
click at [885, 84] on link "Edit Edit Schedule" at bounding box center [851, 85] width 87 height 18
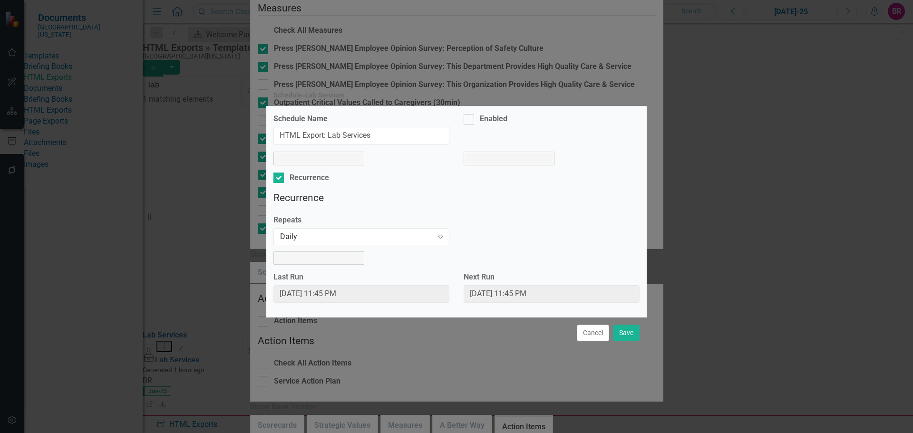
select select "pm"
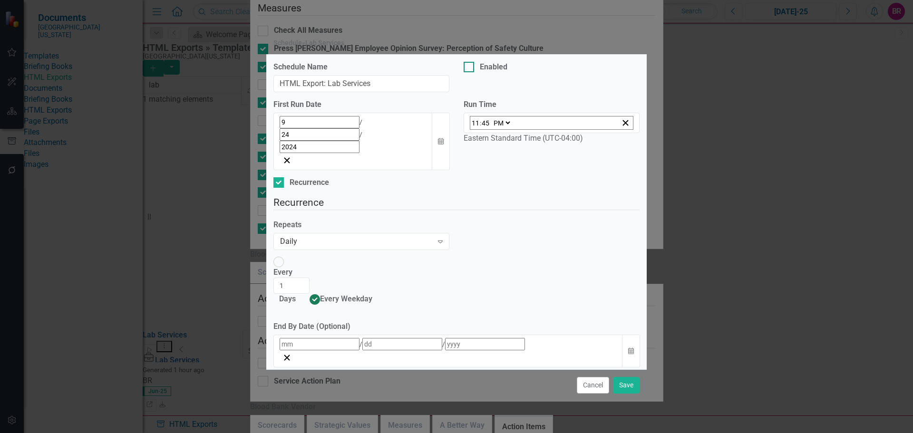
click at [494, 73] on div "Enabled" at bounding box center [494, 67] width 28 height 11
click at [470, 68] on input "Enabled" at bounding box center [467, 65] width 6 height 6
checkbox input "true"
click at [443, 141] on button "Calendar" at bounding box center [441, 142] width 18 height 58
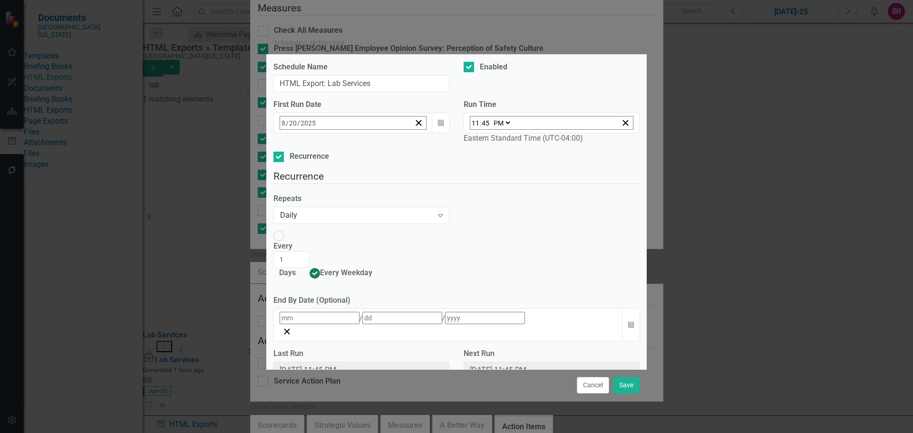
click at [377, 237] on abbr "21" at bounding box center [381, 234] width 8 height 8
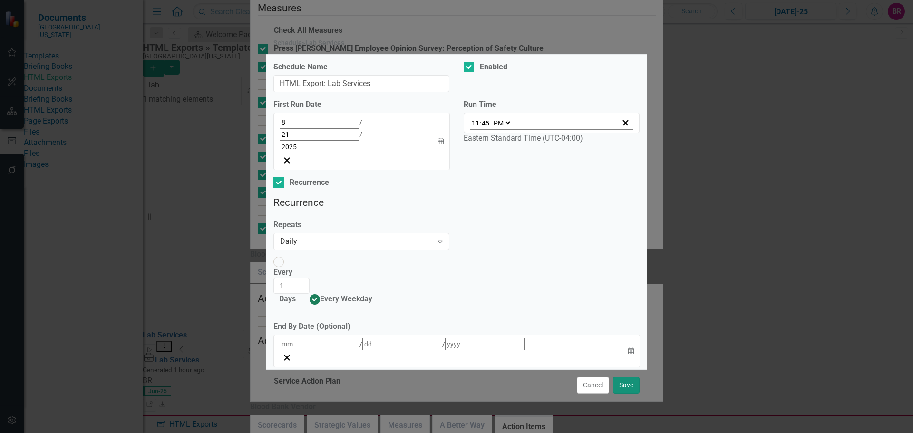
click at [628, 377] on button "Save" at bounding box center [626, 385] width 27 height 17
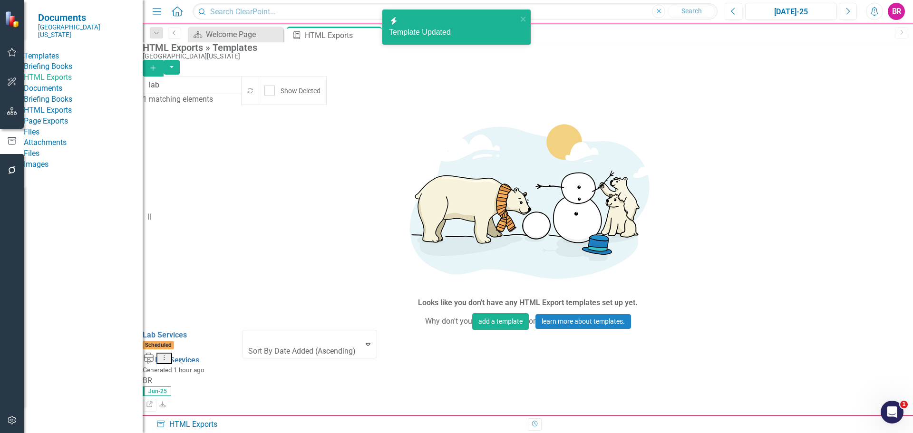
click at [168, 355] on icon "Dropdown Menu" at bounding box center [164, 358] width 8 height 6
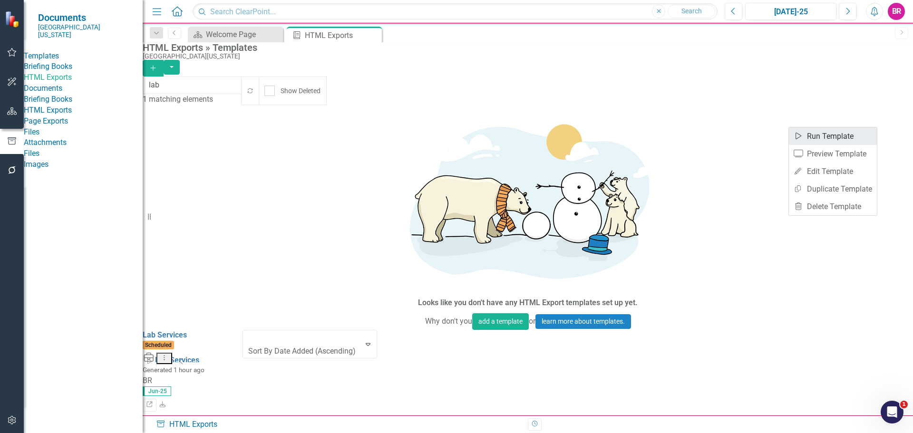
click at [848, 136] on link "Start Run Template" at bounding box center [833, 136] width 88 height 18
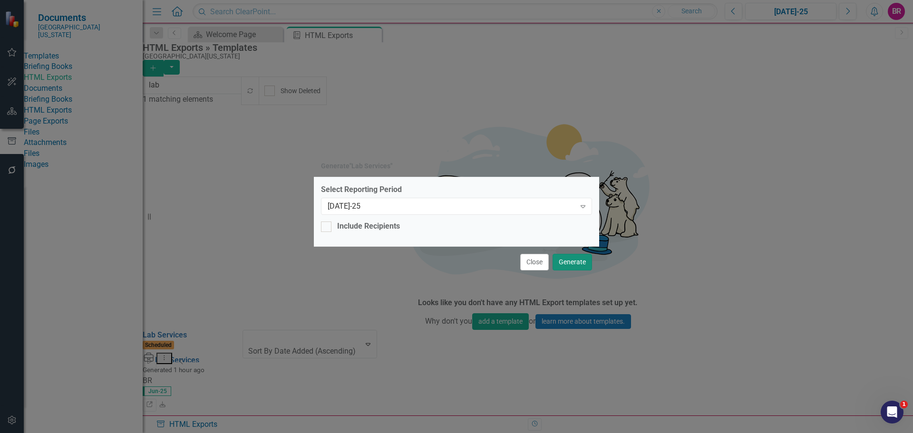
click at [581, 262] on button "Generate" at bounding box center [572, 262] width 39 height 17
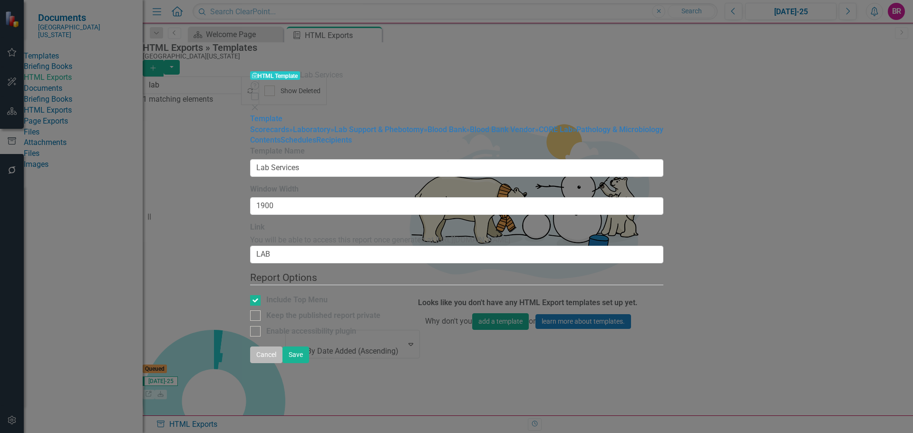
click at [282, 363] on button "Cancel" at bounding box center [266, 355] width 32 height 17
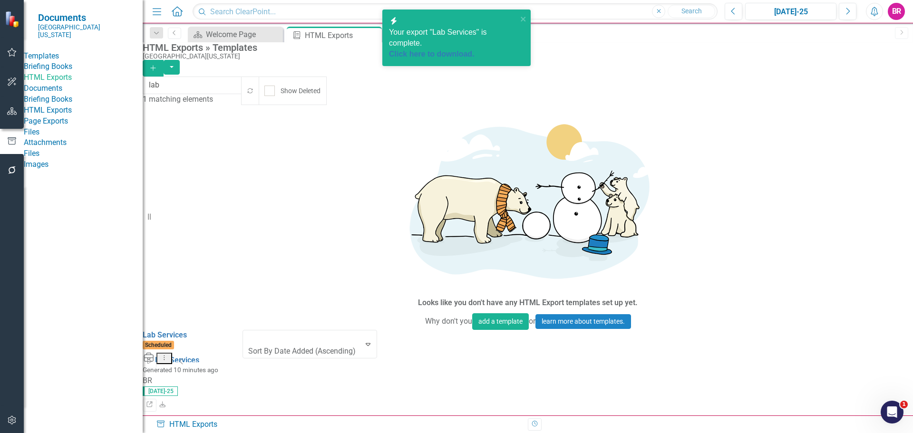
click at [243, 330] on div "Lab Services Scheduled Start Dropdown Menu Collapse HTML Lab Services Generated…" at bounding box center [193, 353] width 100 height 46
click at [522, 18] on icon "close" at bounding box center [523, 19] width 5 height 5
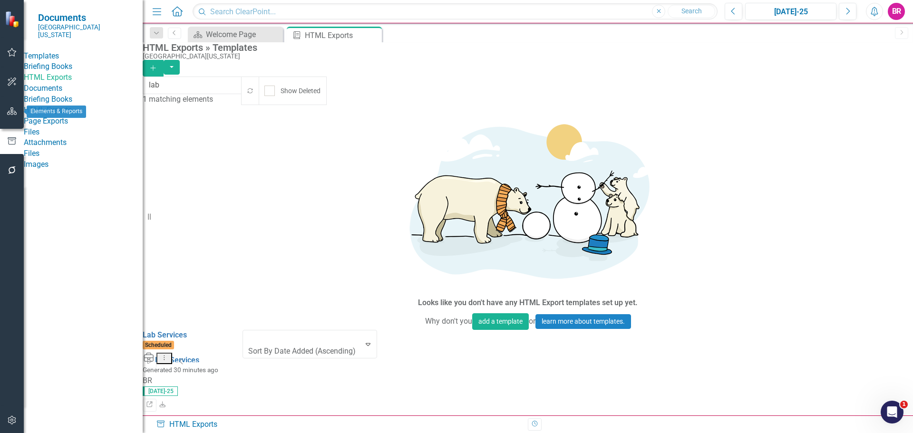
click at [11, 111] on icon "button" at bounding box center [12, 111] width 10 height 8
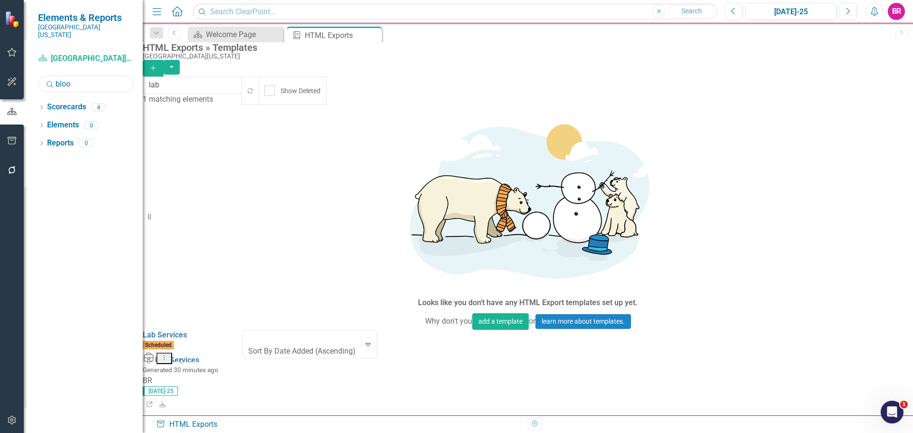
click at [75, 76] on input "bloo" at bounding box center [85, 84] width 95 height 17
click at [42, 106] on icon "Dropdown" at bounding box center [41, 108] width 7 height 5
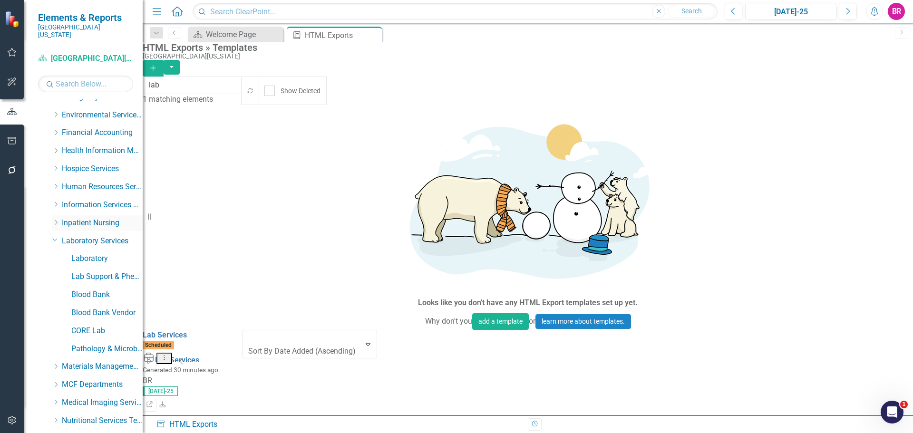
scroll to position [238, 0]
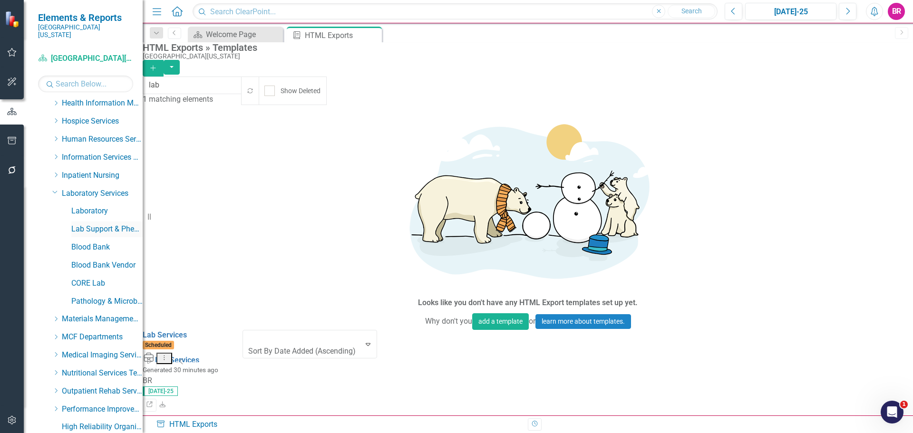
click at [105, 224] on link "Lab Support & Phebotomy" at bounding box center [106, 229] width 71 height 11
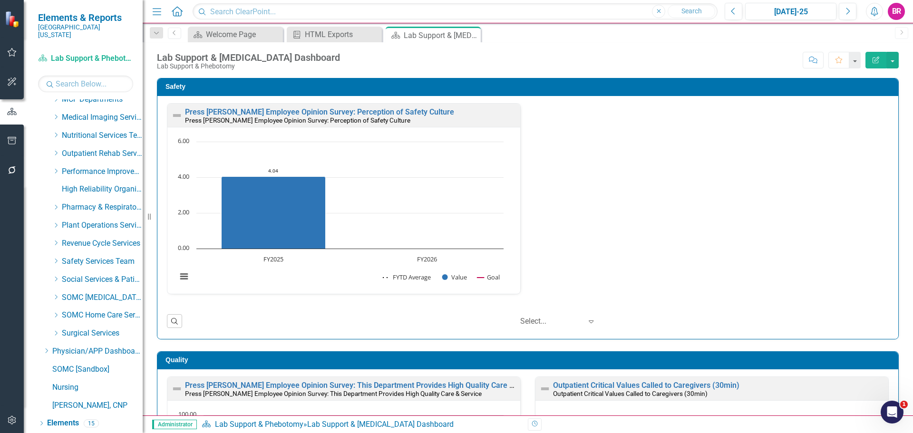
scroll to position [486, 0]
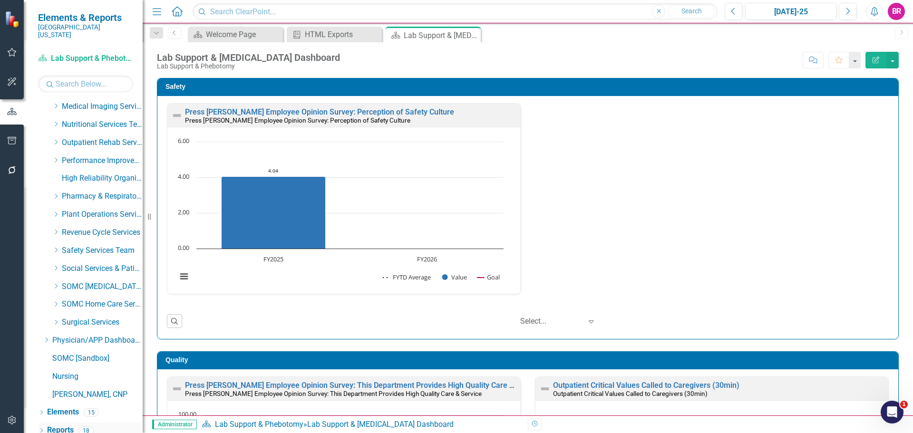
click at [68, 425] on link "Reports" at bounding box center [60, 430] width 27 height 11
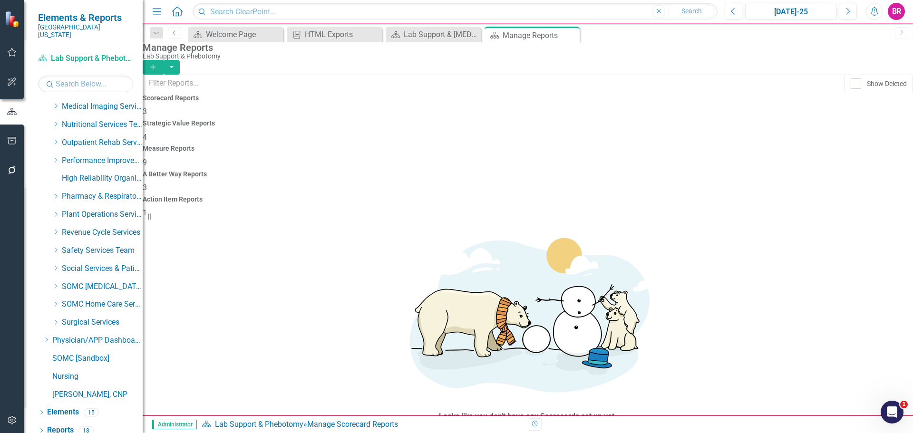
click at [147, 158] on span "9" at bounding box center [145, 162] width 4 height 9
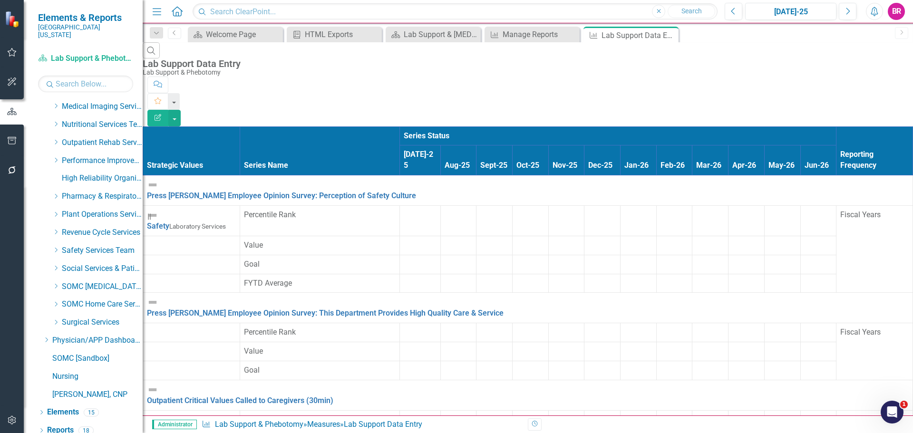
click at [162, 114] on icon "Edit Report" at bounding box center [158, 117] width 9 height 7
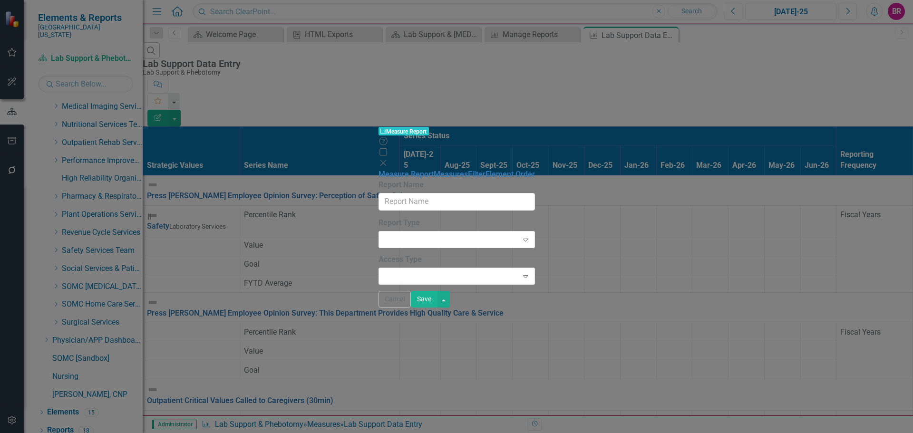
type input "Lab Support Data Entry"
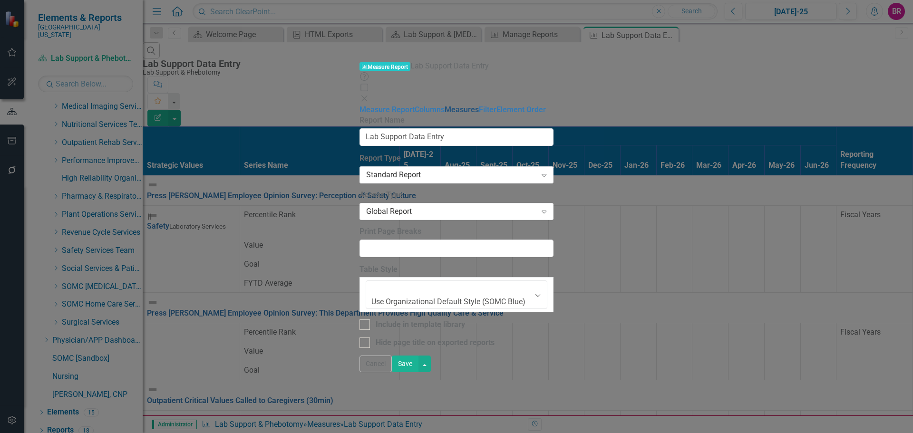
click at [445, 105] on link "Measures" at bounding box center [462, 109] width 34 height 9
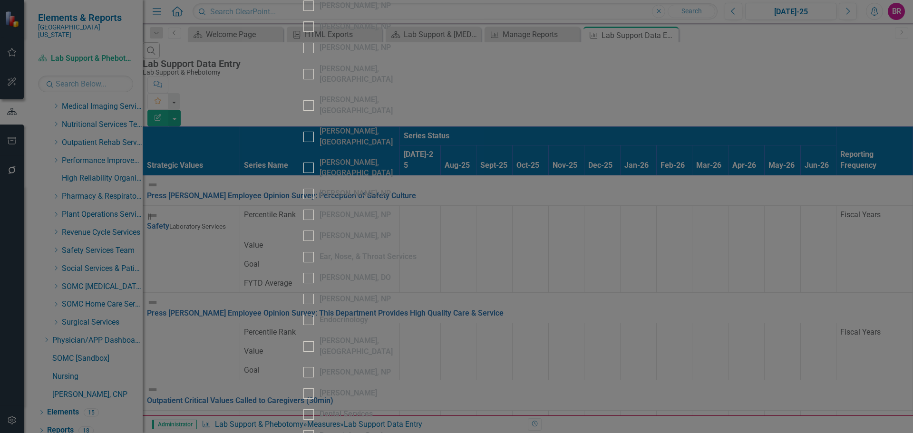
scroll to position [761, 0]
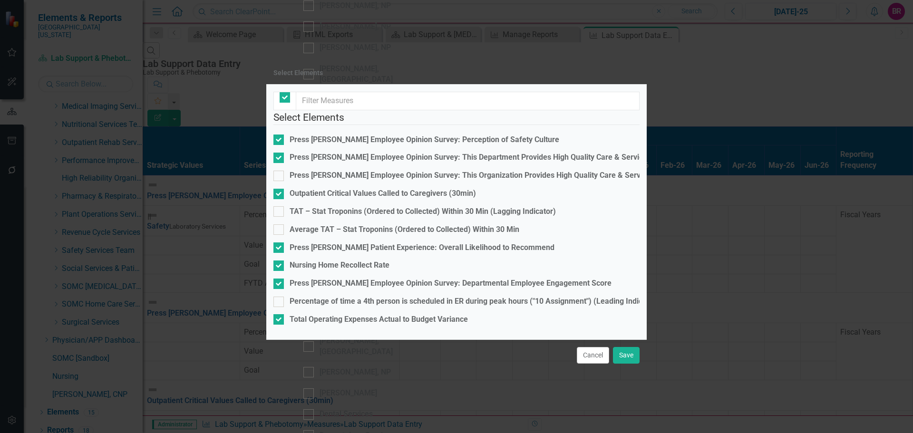
checkbox input "true"
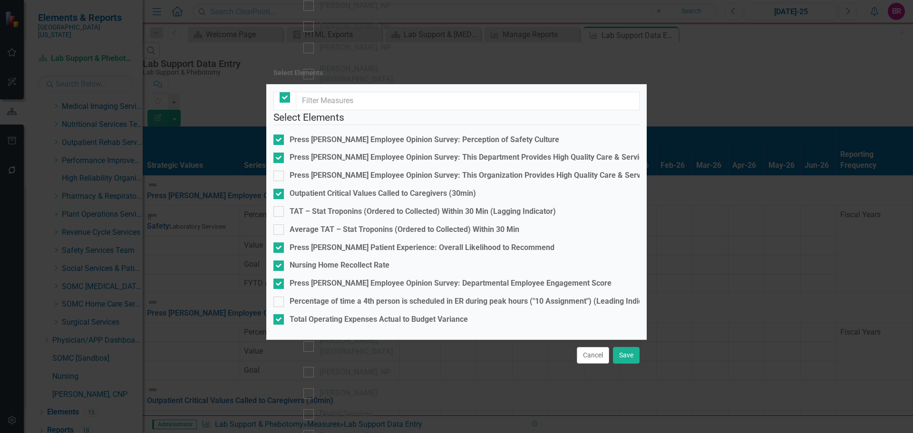
checkbox input "true"
checkbox input "false"
click at [411, 135] on div "Press [PERSON_NAME] Employee Opinion Survey: Perception of Safety Culture" at bounding box center [425, 140] width 270 height 11
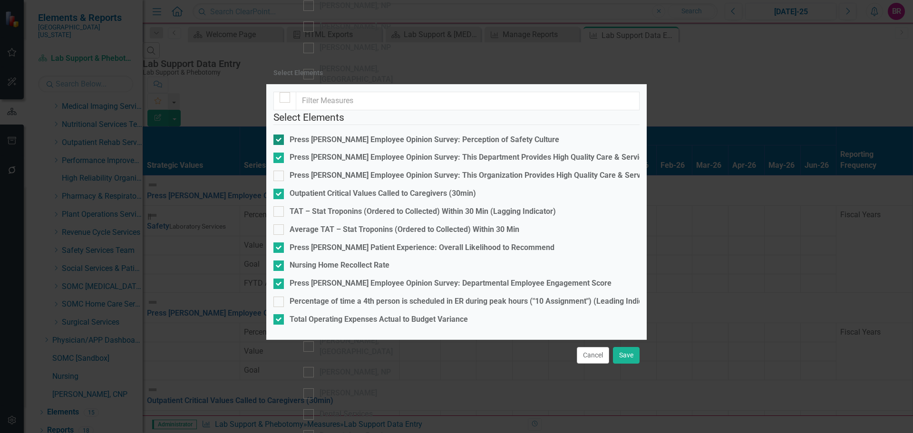
click at [280, 135] on input "Press [PERSON_NAME] Employee Opinion Survey: Perception of Safety Culture" at bounding box center [276, 138] width 6 height 6
checkbox input "false"
click at [406, 152] on div "Press [PERSON_NAME] Employee Opinion Survey: This Department Provides High Qual…" at bounding box center [469, 157] width 358 height 11
click at [280, 153] on input "Press [PERSON_NAME] Employee Opinion Survey: This Department Provides High Qual…" at bounding box center [276, 156] width 6 height 6
checkbox input "false"
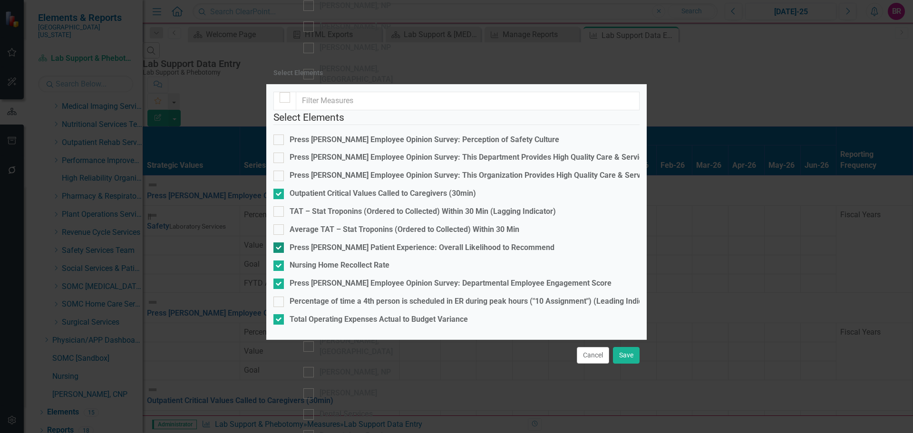
click at [370, 243] on div "Press [PERSON_NAME] Patient Experience: Overall Likelihood to Recommend" at bounding box center [422, 248] width 265 height 11
click at [280, 243] on input "Press [PERSON_NAME] Patient Experience: Overall Likelihood to Recommend" at bounding box center [276, 246] width 6 height 6
checkbox input "false"
click at [370, 278] on div "Press [PERSON_NAME] Employee Opinion Survey: Departmental Employee Engagement S…" at bounding box center [451, 283] width 322 height 11
click at [280, 279] on input "Press [PERSON_NAME] Employee Opinion Survey: Departmental Employee Engagement S…" at bounding box center [276, 282] width 6 height 6
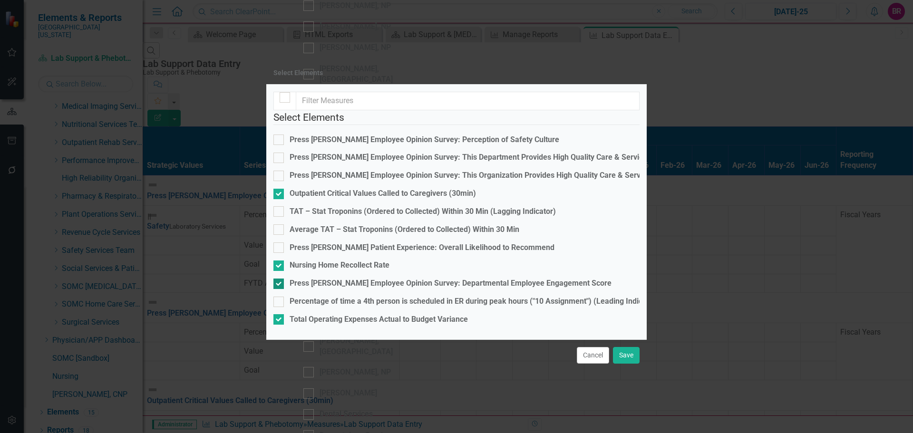
checkbox input "false"
click at [632, 359] on button "Save" at bounding box center [626, 355] width 27 height 17
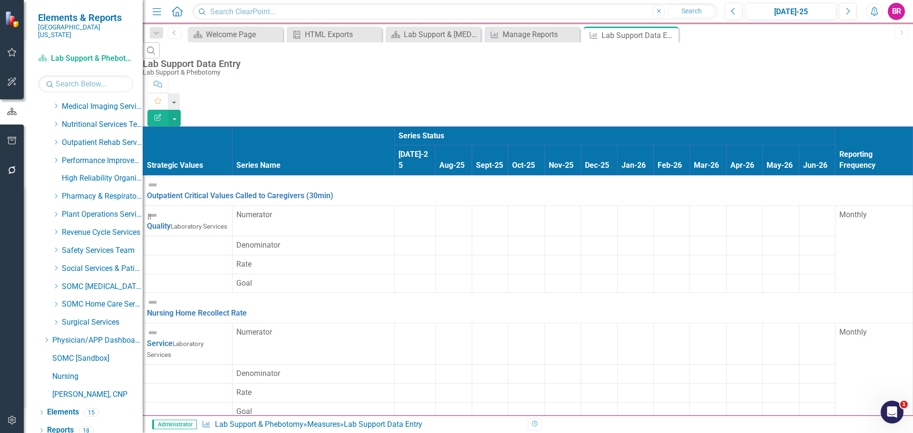
scroll to position [0, 0]
click at [181, 110] on button "button" at bounding box center [174, 118] width 12 height 17
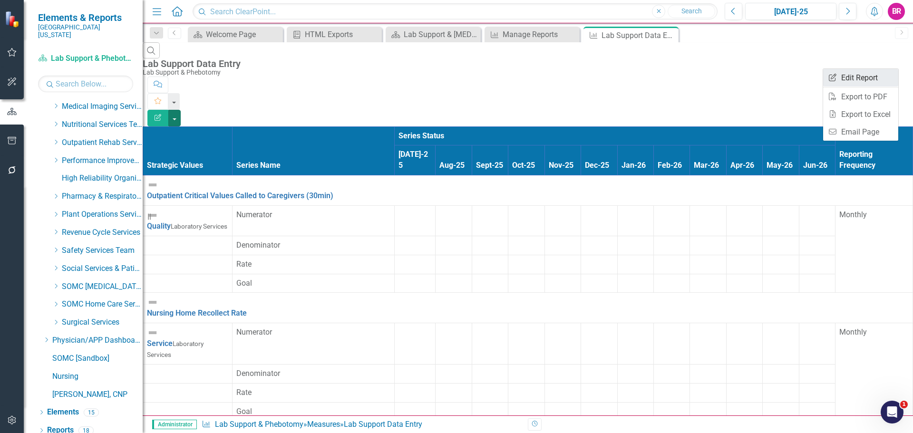
click at [872, 78] on link "Edit Report Edit Report" at bounding box center [860, 78] width 75 height 18
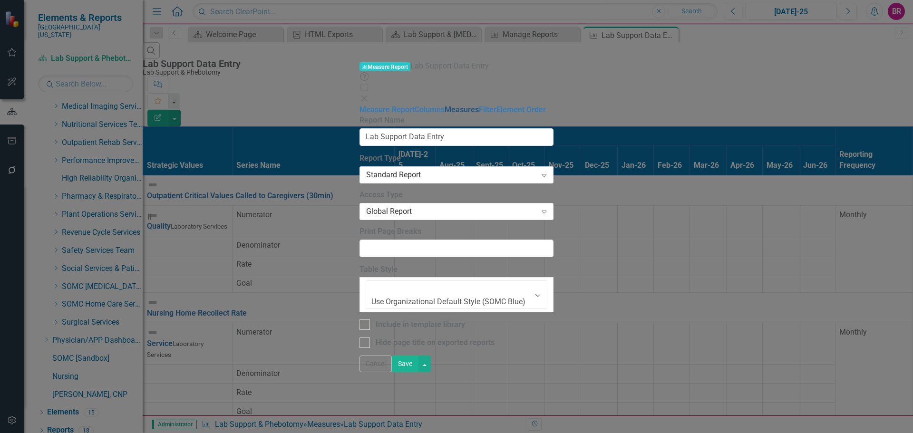
click at [445, 105] on link "Measures" at bounding box center [462, 109] width 34 height 9
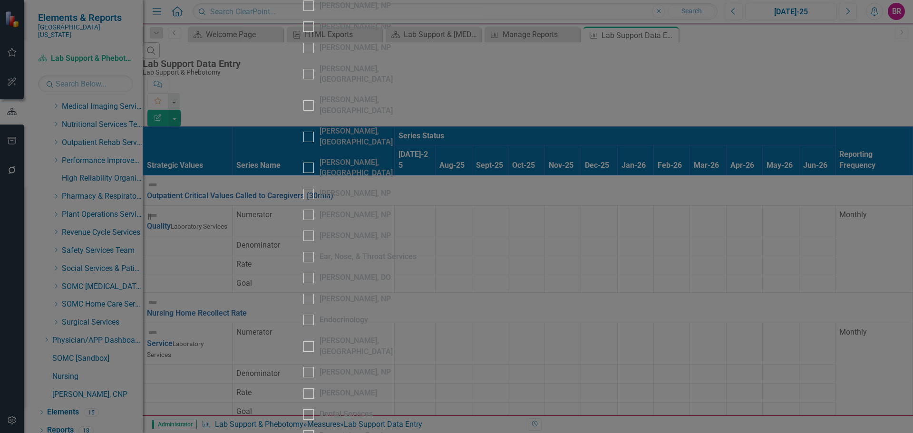
scroll to position [761, 0]
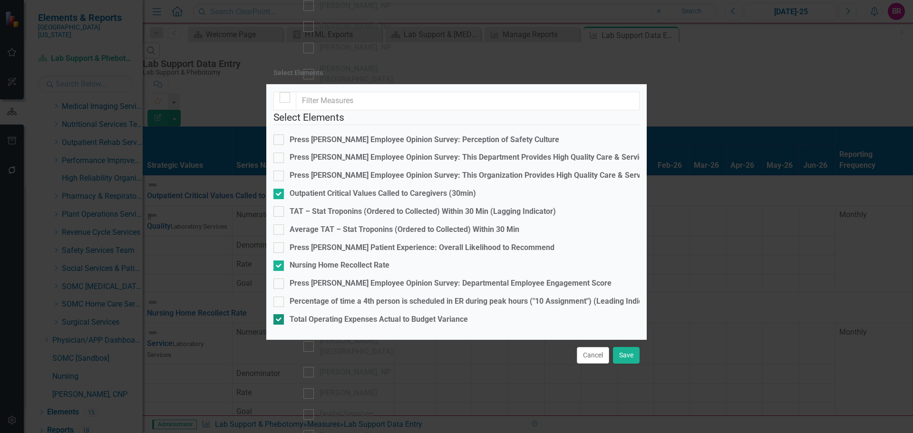
click at [372, 314] on div "Total Operating Expenses Actual to Budget Variance" at bounding box center [379, 319] width 178 height 11
click at [280, 314] on input "Total Operating Expenses Actual to Budget Variance" at bounding box center [276, 317] width 6 height 6
checkbox input "false"
click at [631, 359] on button "Save" at bounding box center [626, 355] width 27 height 17
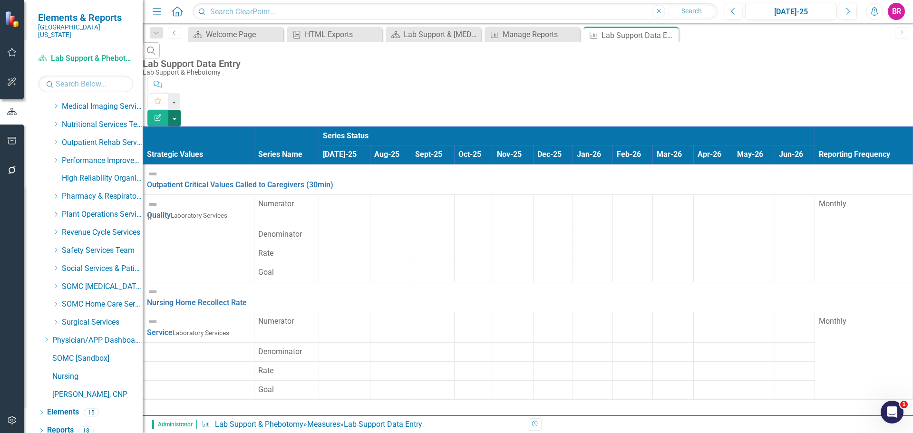
click at [181, 110] on button "button" at bounding box center [174, 118] width 12 height 17
click at [875, 114] on link "Excel Export to Excel" at bounding box center [860, 115] width 75 height 18
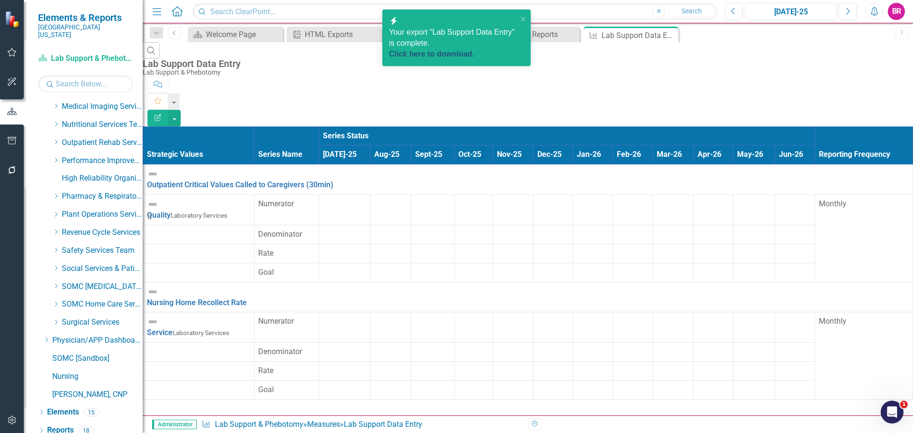
click at [456, 50] on link "Click here to download." at bounding box center [432, 54] width 86 height 8
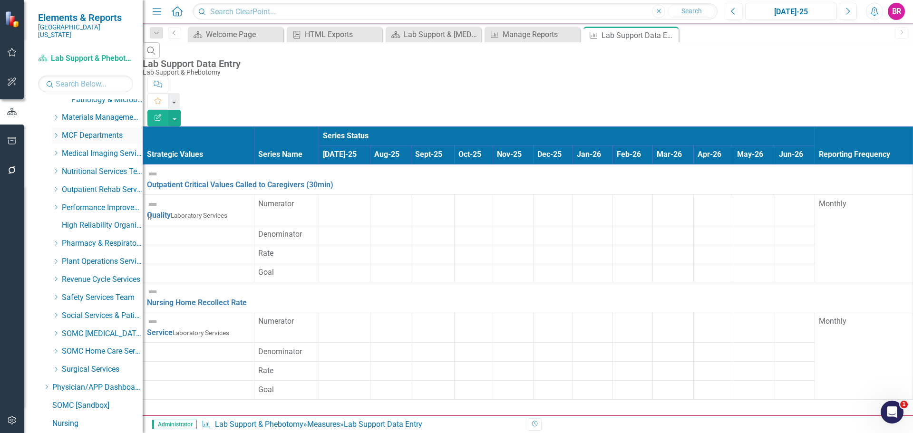
scroll to position [249, 0]
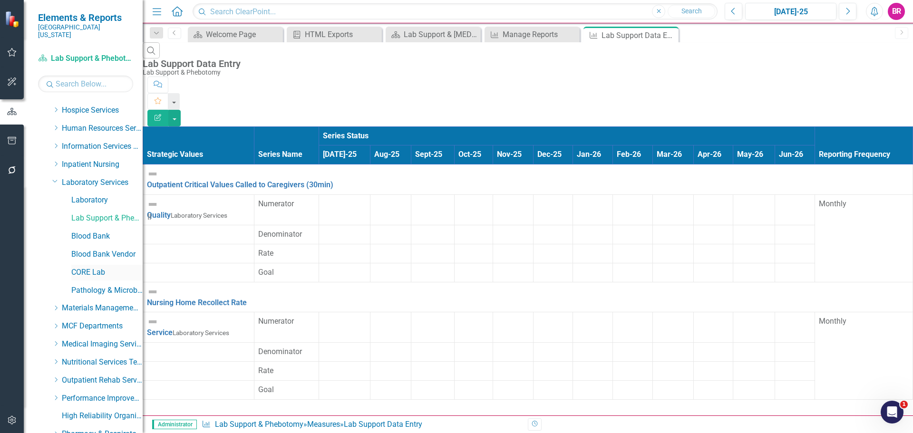
click at [91, 267] on link "CORE Lab" at bounding box center [106, 272] width 71 height 11
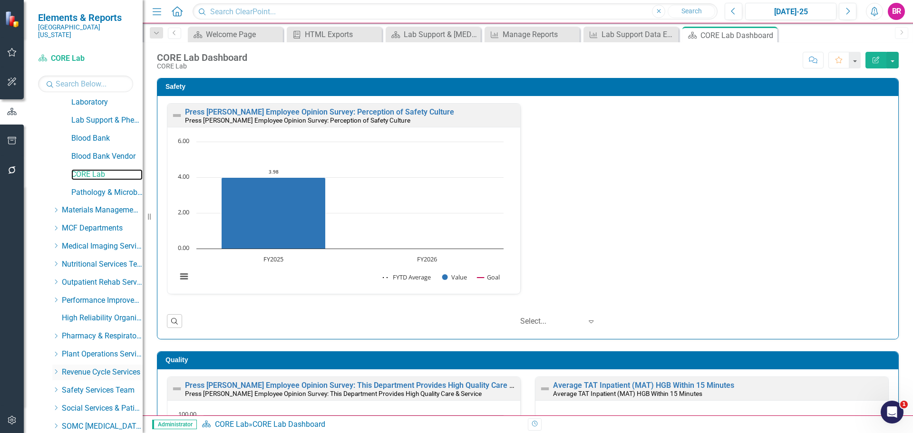
scroll to position [486, 0]
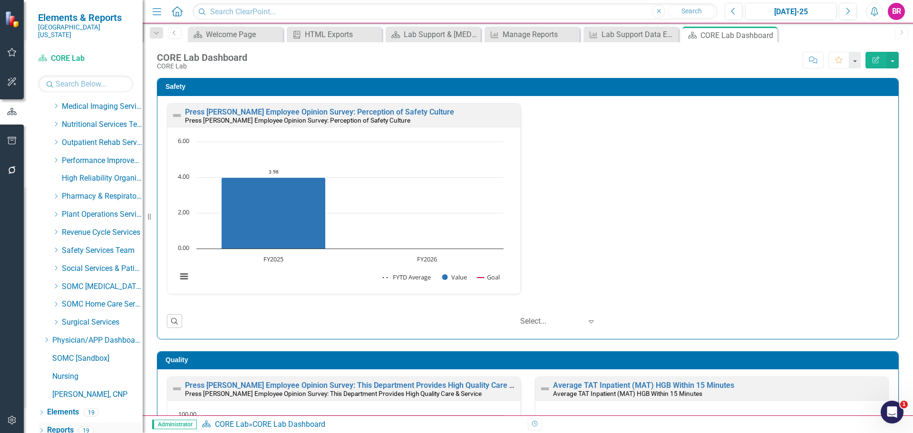
click at [66, 425] on link "Reports" at bounding box center [60, 430] width 27 height 11
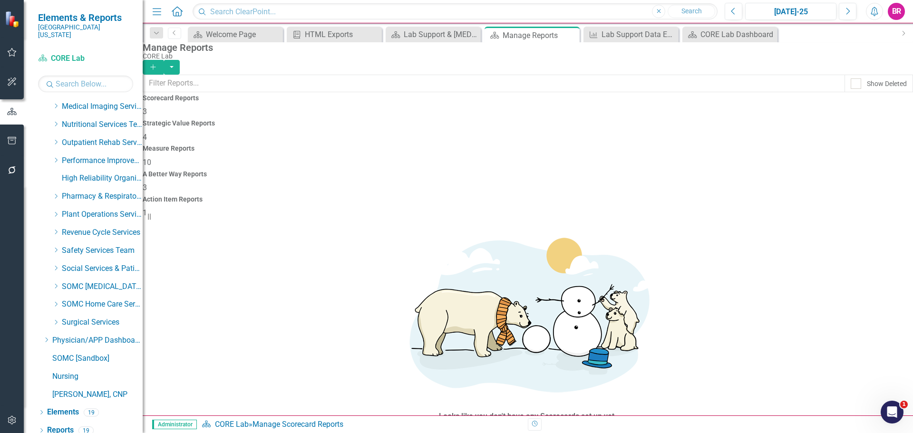
drag, startPoint x: 531, startPoint y: 129, endPoint x: 533, endPoint y: 144, distance: 15.3
click at [531, 145] on h4 "Measure Reports" at bounding box center [528, 148] width 770 height 7
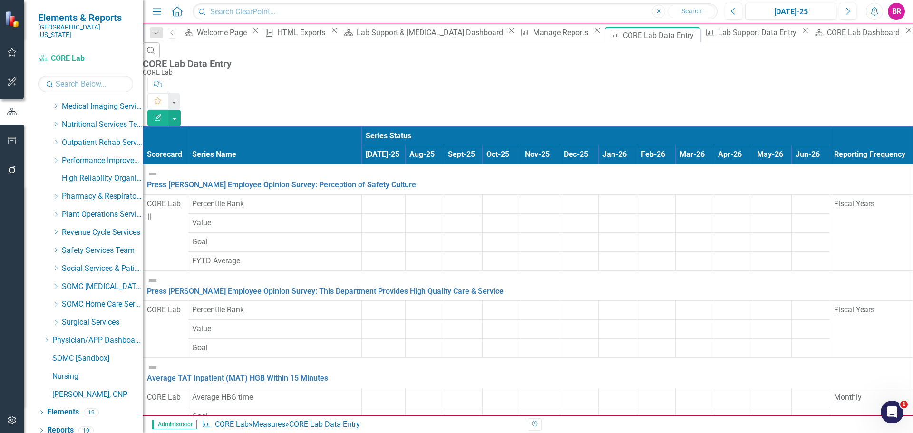
click at [168, 110] on button "Edit Report" at bounding box center [157, 118] width 21 height 17
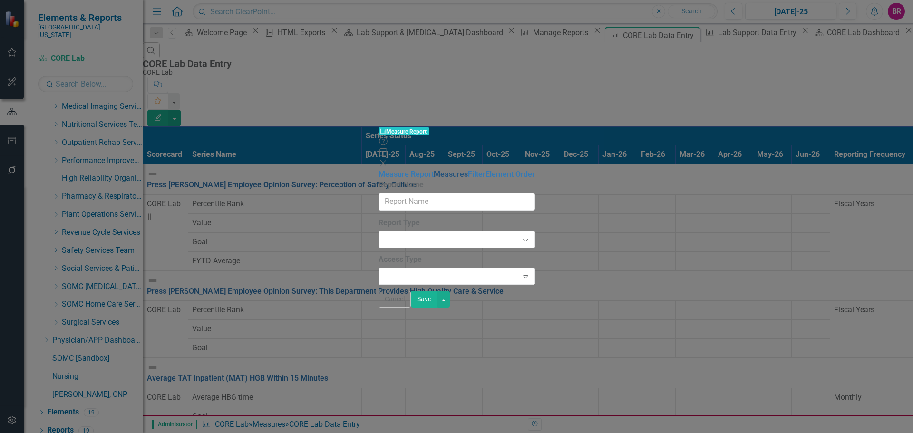
type input "CORE Lab Data Entry"
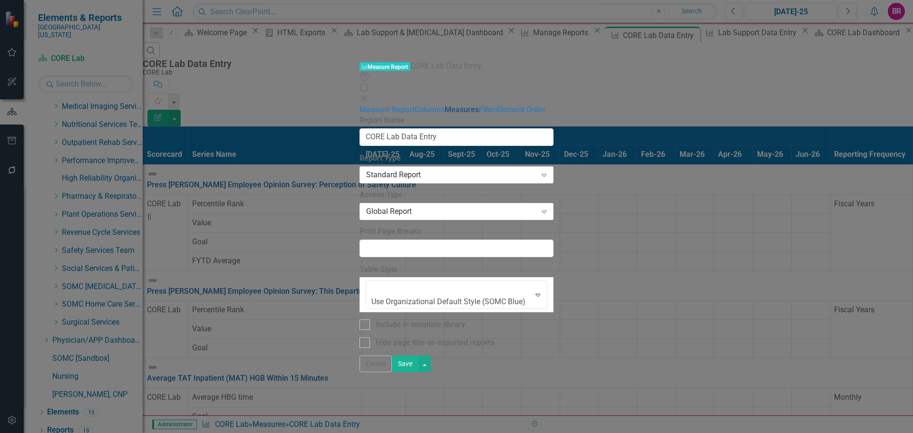
click at [445, 105] on link "Measures" at bounding box center [462, 109] width 34 height 9
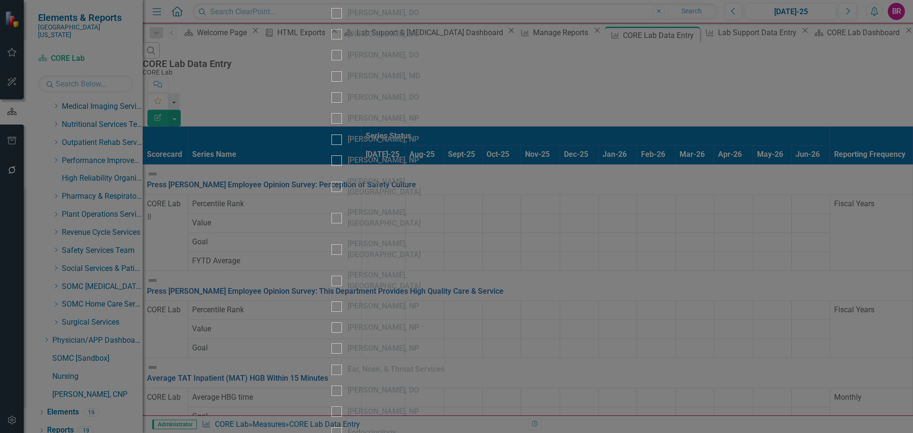
scroll to position [808, 0]
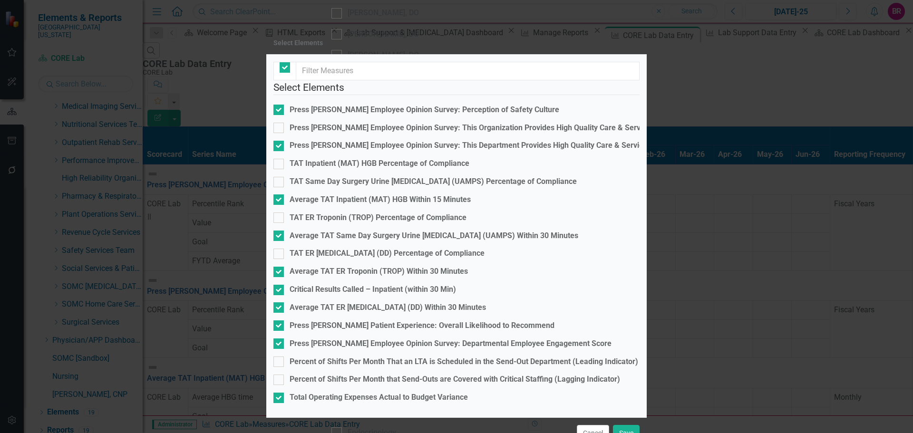
checkbox input "true"
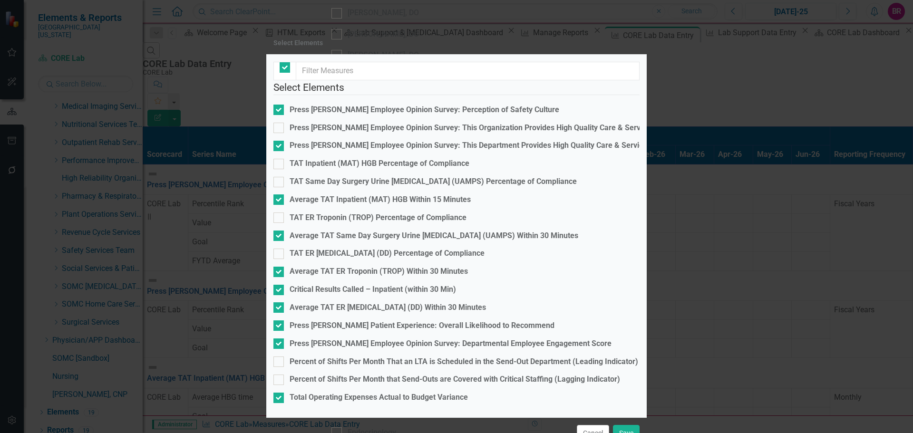
checkbox input "true"
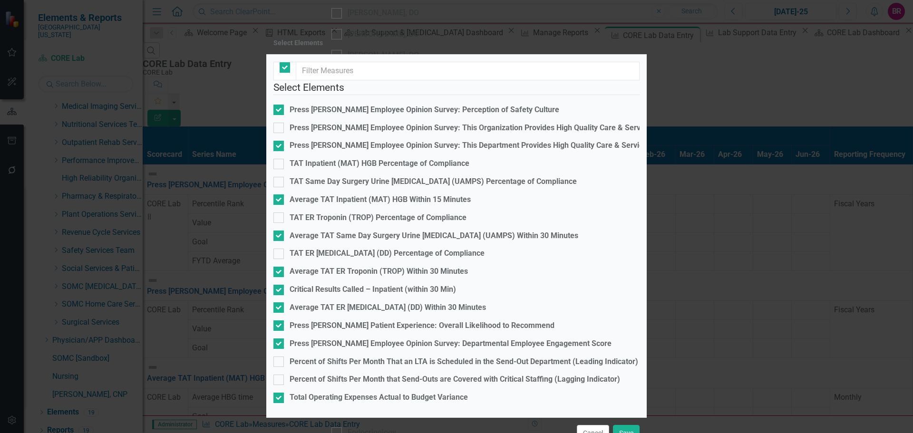
checkbox input "true"
checkbox input "false"
click at [369, 116] on div "Press [PERSON_NAME] Employee Opinion Survey: Perception of Safety Culture" at bounding box center [425, 110] width 270 height 11
click at [280, 111] on input "Press [PERSON_NAME] Employee Opinion Survey: Perception of Safety Culture" at bounding box center [276, 108] width 6 height 6
checkbox input "false"
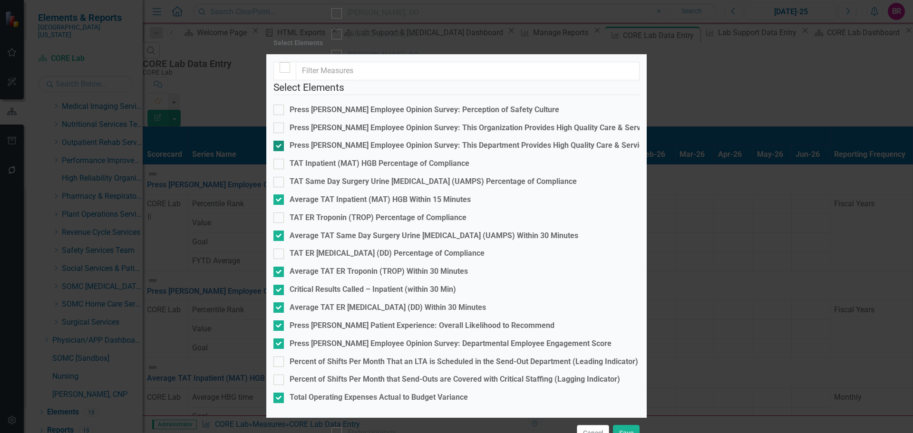
click at [365, 151] on div "Press [PERSON_NAME] Employee Opinion Survey: This Department Provides High Qual…" at bounding box center [469, 145] width 358 height 11
click at [280, 147] on input "Press [PERSON_NAME] Employee Opinion Survey: This Department Provides High Qual…" at bounding box center [276, 144] width 6 height 6
checkbox input "false"
click at [386, 158] on div "TAT Inpatient (MAT) HGB Percentage of Compliance" at bounding box center [380, 163] width 180 height 11
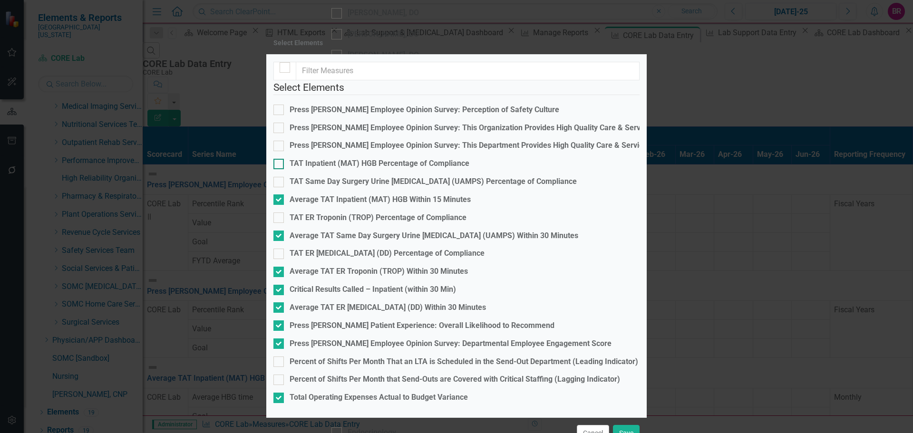
click at [280, 159] on input "TAT Inpatient (MAT) HGB Percentage of Compliance" at bounding box center [276, 162] width 6 height 6
checkbox input "true"
click at [398, 194] on div "Average TAT Inpatient (MAT) HGB Within 15 Minutes" at bounding box center [380, 199] width 181 height 11
click at [280, 194] on input "Average TAT Inpatient (MAT) HGB Within 15 Minutes" at bounding box center [276, 197] width 6 height 6
checkbox input "false"
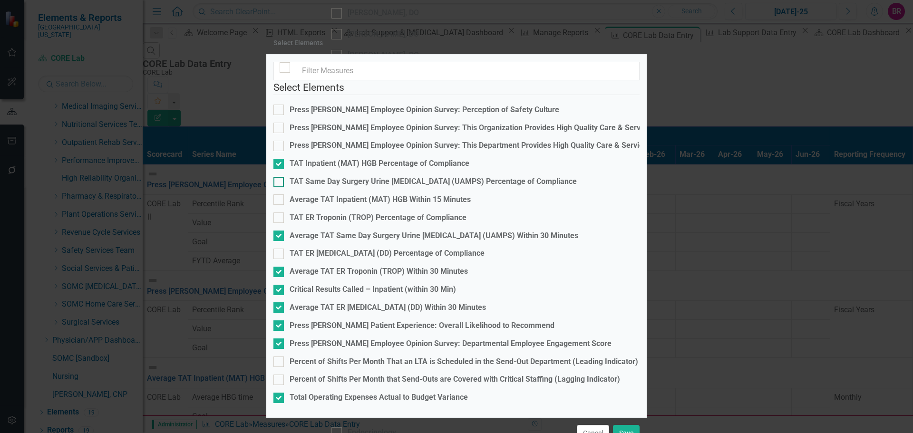
click at [370, 176] on div "TAT Same Day Surgery Urine [MEDICAL_DATA] (UAMPS) Percentage of Compliance" at bounding box center [433, 181] width 287 height 11
click at [280, 177] on input "TAT Same Day Surgery Urine [MEDICAL_DATA] (UAMPS) Percentage of Compliance" at bounding box center [276, 180] width 6 height 6
checkbox input "true"
click at [375, 231] on div "Average TAT Same Day Surgery Urine [MEDICAL_DATA] (UAMPS) Within 30 Minutes" at bounding box center [434, 236] width 289 height 11
click at [280, 231] on input "Average TAT Same Day Surgery Urine [MEDICAL_DATA] (UAMPS) Within 30 Minutes" at bounding box center [276, 234] width 6 height 6
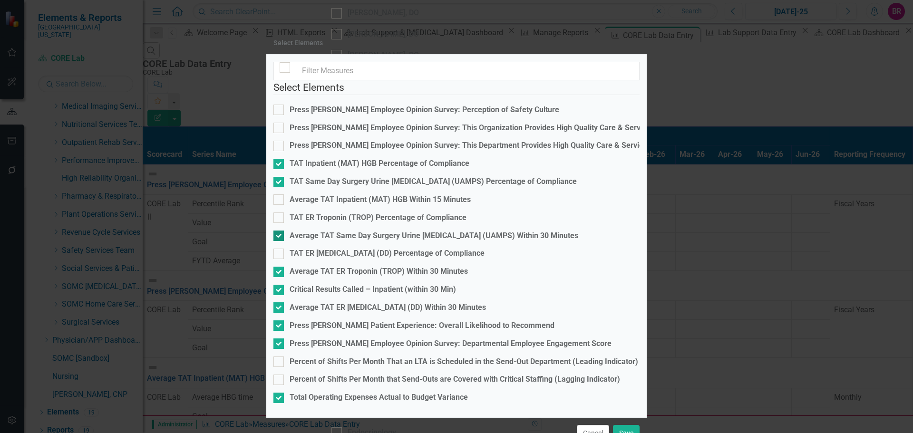
checkbox input "false"
click at [332, 213] on div "TAT ER Troponin (TROP) Percentage of Compliance" at bounding box center [378, 218] width 177 height 11
click at [280, 213] on input "TAT ER Troponin (TROP) Percentage of Compliance" at bounding box center [276, 216] width 6 height 6
checkbox input "true"
click at [349, 266] on div "Average TAT ER Troponin (TROP) Within 30 Minutes" at bounding box center [379, 271] width 178 height 11
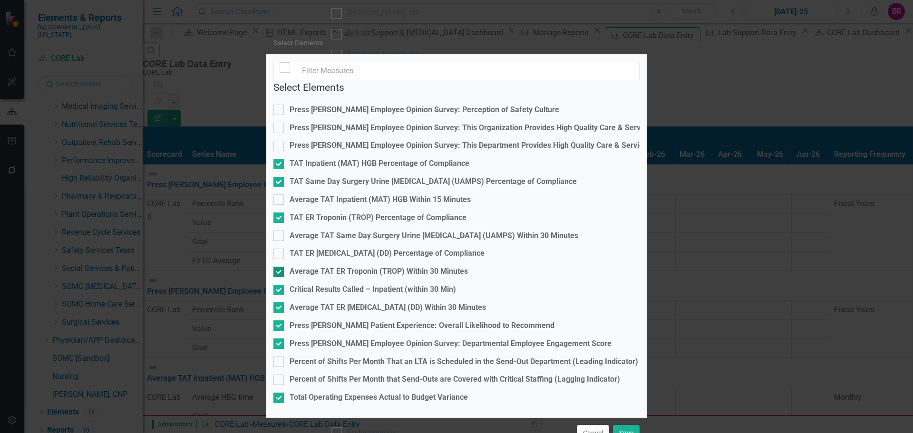
click at [280, 267] on input "Average TAT ER Troponin (TROP) Within 30 Minutes" at bounding box center [276, 270] width 6 height 6
checkbox input "false"
click at [350, 302] on div "Average TAT ER [MEDICAL_DATA] (DD) Within 30 Minutes" at bounding box center [388, 307] width 196 height 11
click at [280, 302] on input "Average TAT ER [MEDICAL_DATA] (DD) Within 30 Minutes" at bounding box center [276, 305] width 6 height 6
checkbox input "false"
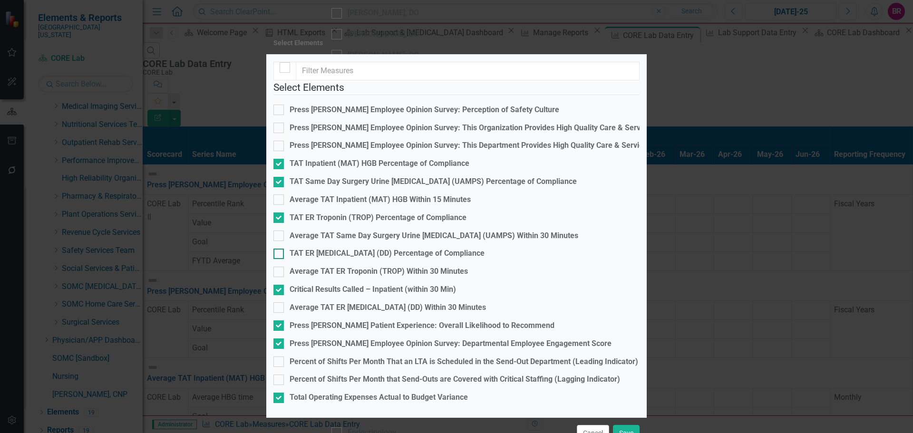
click at [345, 248] on div "TAT ER [MEDICAL_DATA] (DD) Percentage of Compliance" at bounding box center [387, 253] width 195 height 11
click at [280, 249] on input "TAT ER [MEDICAL_DATA] (DD) Percentage of Compliance" at bounding box center [276, 252] width 6 height 6
checkbox input "true"
click at [414, 320] on div "Press [PERSON_NAME] Patient Experience: Overall Likelihood to Recommend" at bounding box center [422, 325] width 265 height 11
click at [280, 320] on input "Press [PERSON_NAME] Patient Experience: Overall Likelihood to Recommend" at bounding box center [276, 323] width 6 height 6
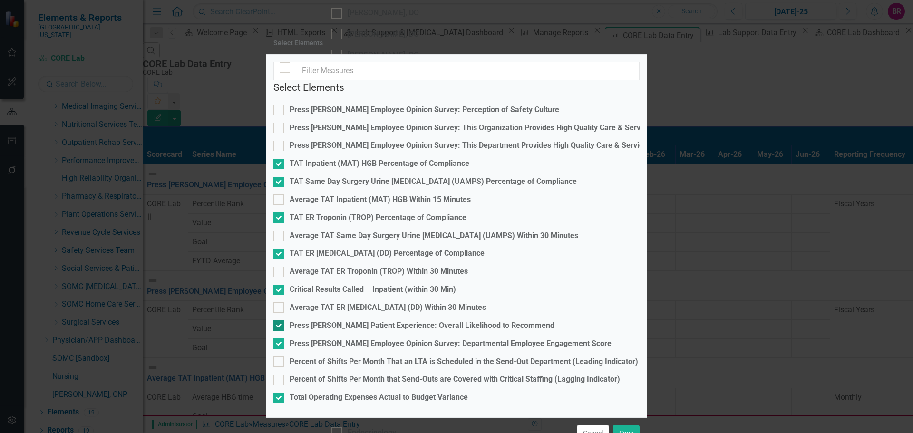
checkbox input "false"
click at [414, 339] on div "Press [PERSON_NAME] Employee Opinion Survey: Departmental Employee Engagement S…" at bounding box center [451, 344] width 322 height 11
click at [280, 339] on input "Press [PERSON_NAME] Employee Opinion Survey: Departmental Employee Engagement S…" at bounding box center [276, 342] width 6 height 6
checkbox input "false"
click at [412, 392] on div "Total Operating Expenses Actual to Budget Variance" at bounding box center [379, 397] width 178 height 11
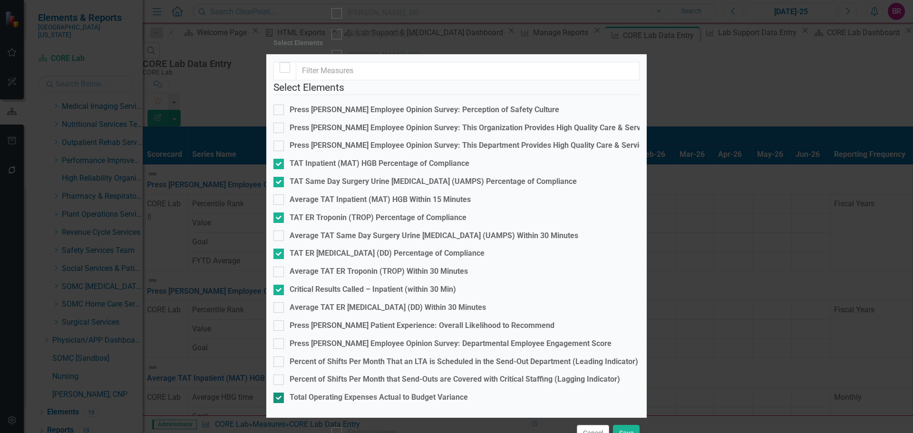
click at [280, 393] on input "Total Operating Expenses Actual to Budget Variance" at bounding box center [276, 396] width 6 height 6
checkbox input "false"
click at [631, 425] on button "Save" at bounding box center [626, 433] width 27 height 17
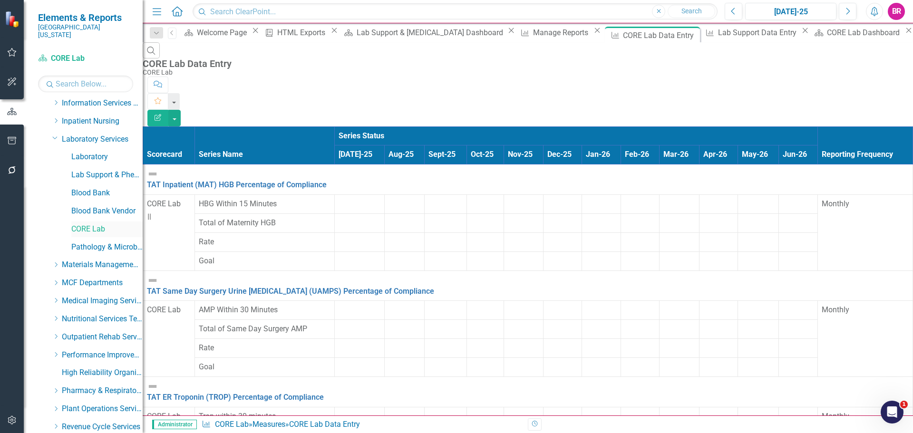
scroll to position [249, 0]
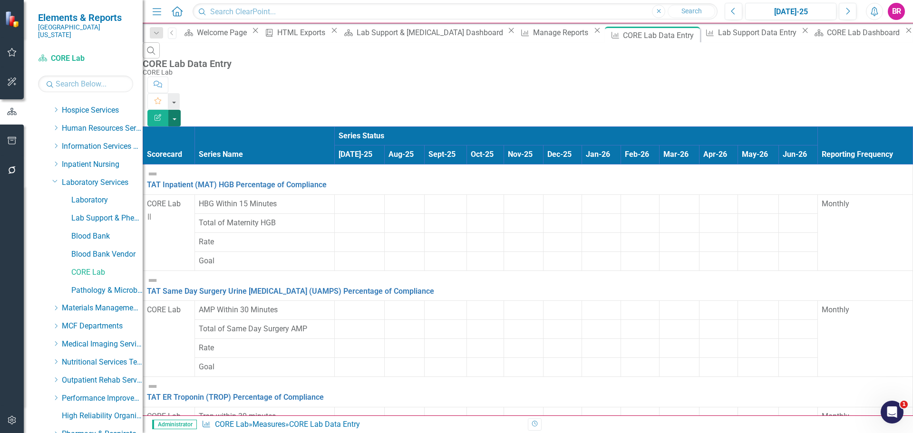
click at [181, 110] on button "button" at bounding box center [174, 118] width 12 height 17
click at [874, 115] on link "Excel Export to Excel" at bounding box center [860, 115] width 75 height 18
click at [827, 36] on div "CORE Lab Dashboard" at bounding box center [865, 33] width 76 height 12
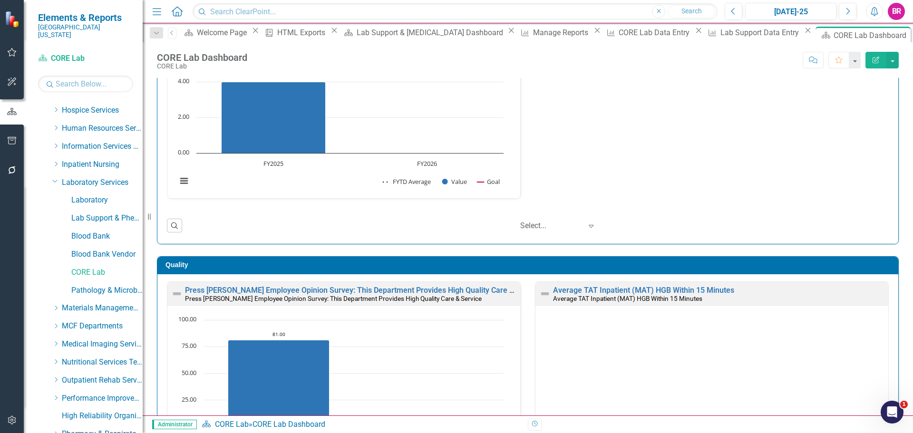
scroll to position [486, 0]
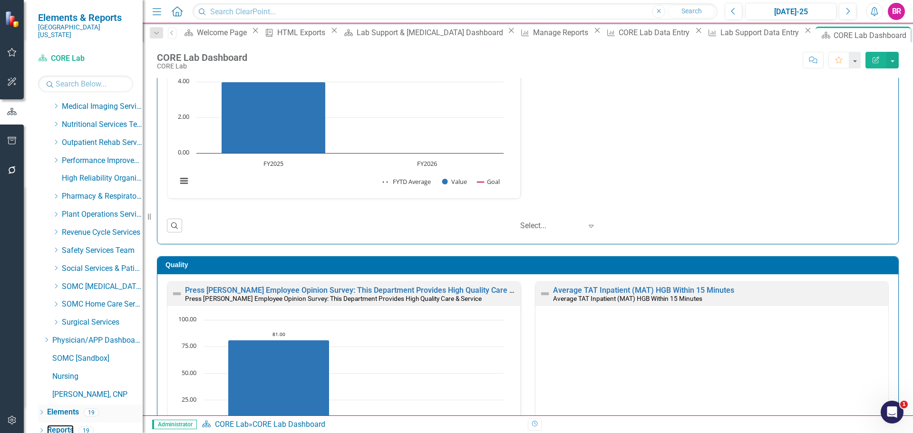
drag, startPoint x: 61, startPoint y: 423, endPoint x: 84, endPoint y: 399, distance: 33.6
click at [61, 425] on link "Reports" at bounding box center [60, 430] width 27 height 11
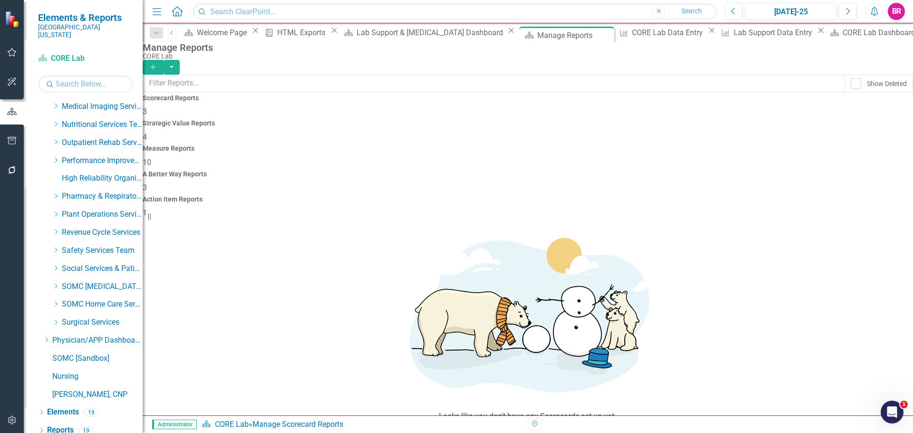
click at [151, 158] on span "10" at bounding box center [147, 162] width 9 height 9
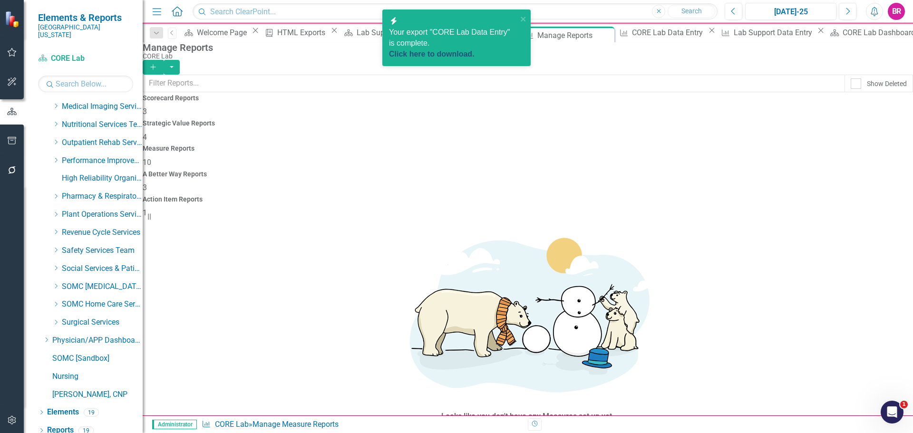
click at [470, 50] on link "Click here to download." at bounding box center [432, 54] width 86 height 8
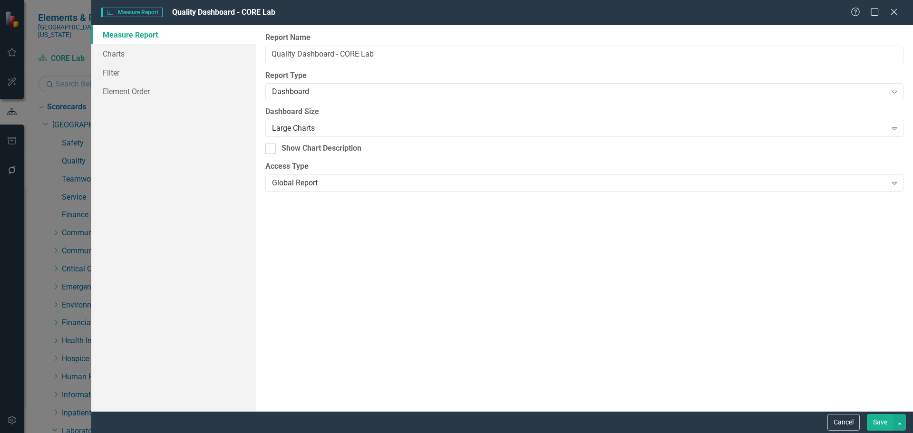
scroll to position [56, 0]
click at [110, 50] on link "Charts" at bounding box center [173, 53] width 165 height 19
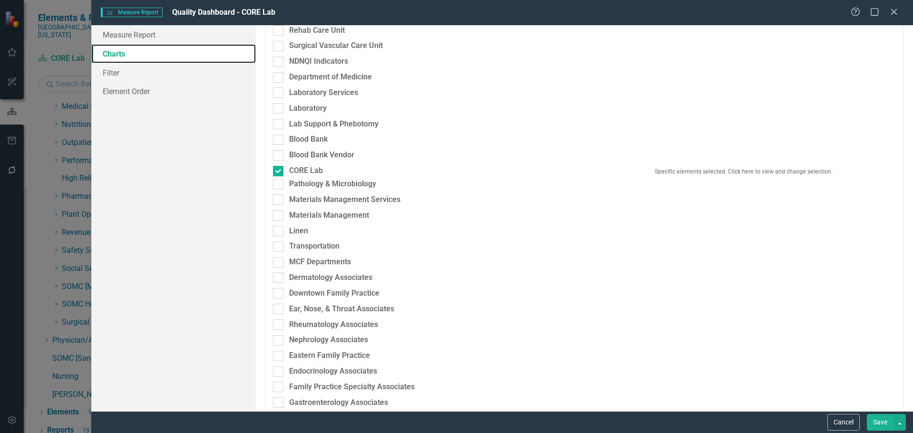
scroll to position [856, 0]
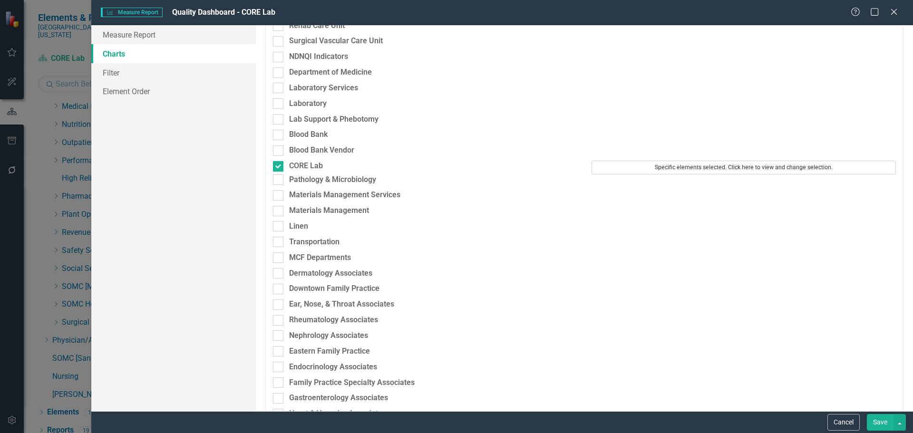
click at [687, 173] on button "Specific elements selected. Click here to view and change selection." at bounding box center [744, 167] width 304 height 13
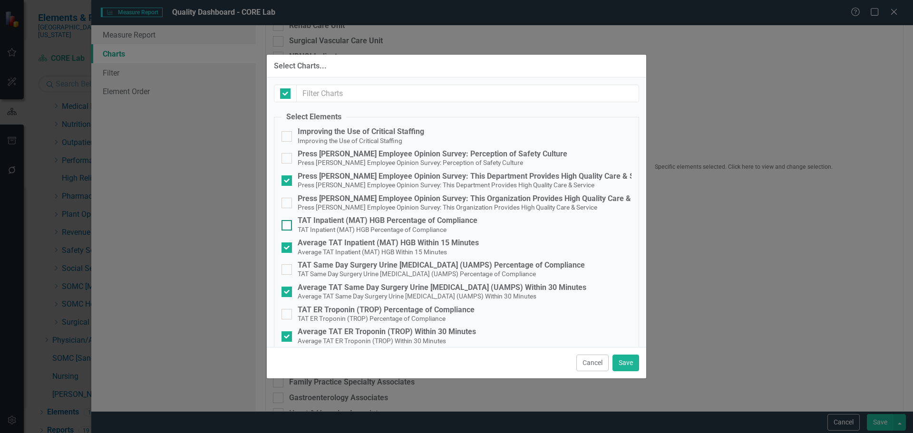
checkbox input "false"
click at [335, 224] on div "TAT Inpatient (MAT) HGB Percentage of Compliance" at bounding box center [388, 220] width 180 height 9
click at [288, 224] on input "TAT Inpatient (MAT) HGB Percentage of Compliance TAT Inpatient (MAT) HGB Percen…" at bounding box center [284, 223] width 6 height 6
checkbox input "true"
click at [340, 247] on span "Average TAT Inpatient (MAT) HGB Within 15 Minutes" at bounding box center [372, 251] width 149 height 9
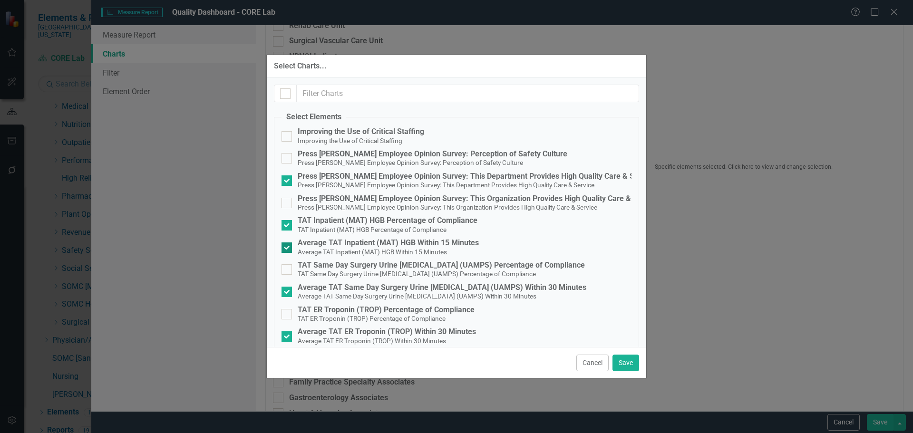
click at [288, 247] on input "Average TAT Inpatient (MAT) HGB Within 15 Minutes Average TAT Inpatient (MAT) H…" at bounding box center [284, 246] width 6 height 6
checkbox input "false"
click at [336, 270] on small "TAT Same Day Surgery Urine [MEDICAL_DATA] (UAMPS) Percentage of Compliance" at bounding box center [417, 274] width 238 height 8
click at [288, 270] on input "TAT Same Day Surgery Urine Drug Screen (UAMPS) Percentage of Compliance TAT Sam…" at bounding box center [284, 267] width 6 height 6
checkbox input "true"
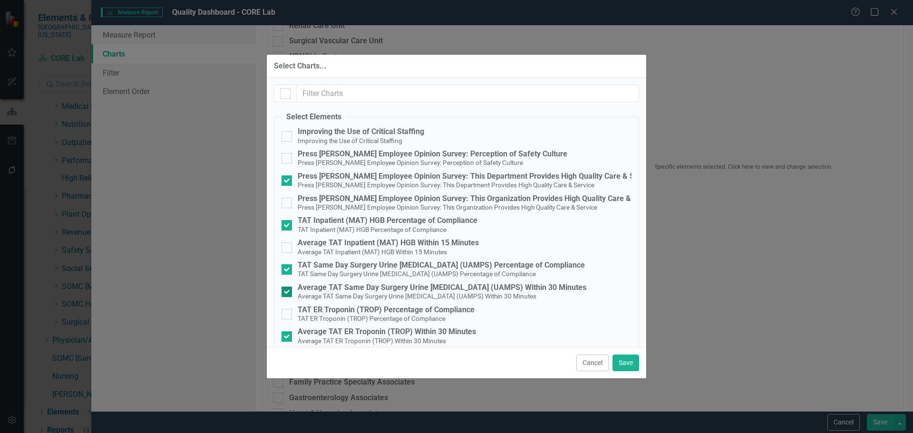
click at [335, 290] on div "Average TAT Same Day Surgery Urine [MEDICAL_DATA] (UAMPS) Within 30 Minutes" at bounding box center [442, 287] width 289 height 9
click at [288, 290] on input "Average TAT Same Day Surgery Urine Drug Screen (UAMPS) Within 30 Minutes Averag…" at bounding box center [284, 290] width 6 height 6
checkbox input "false"
click at [334, 314] on span "TAT ER Troponin (TROP) Percentage of Compliance" at bounding box center [372, 318] width 148 height 9
click at [288, 313] on input "TAT ER Troponin (TROP) Percentage of Compliance TAT ER Troponin (TROP) Percenta…" at bounding box center [284, 312] width 6 height 6
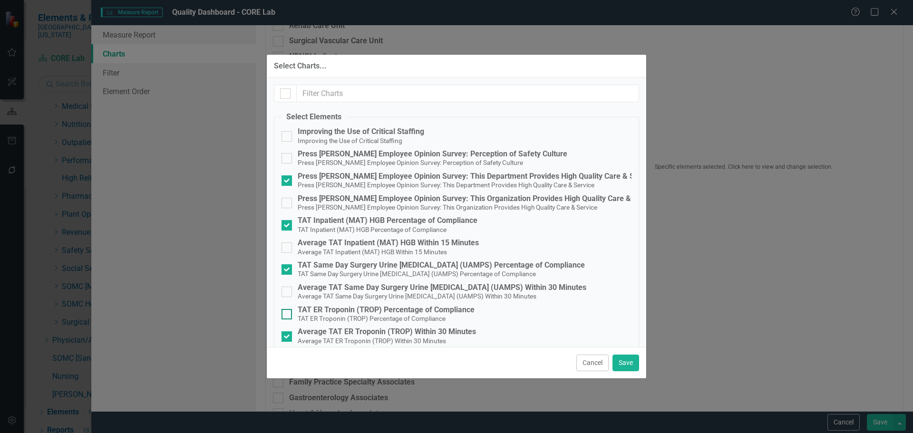
checkbox input "true"
click at [333, 332] on div "Average TAT ER Troponin (TROP) Within 30 Minutes" at bounding box center [387, 332] width 178 height 9
click at [288, 332] on input "Average TAT ER Troponin (TROP) Within 30 Minutes Average TAT ER Troponin (TROP)…" at bounding box center [284, 334] width 6 height 6
checkbox input "false"
click at [631, 364] on button "Save" at bounding box center [625, 363] width 27 height 17
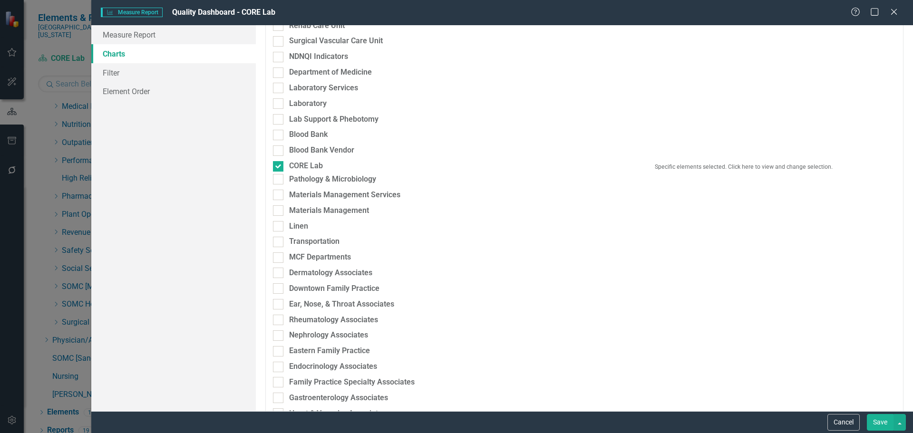
click at [877, 419] on button "Save" at bounding box center [880, 422] width 27 height 17
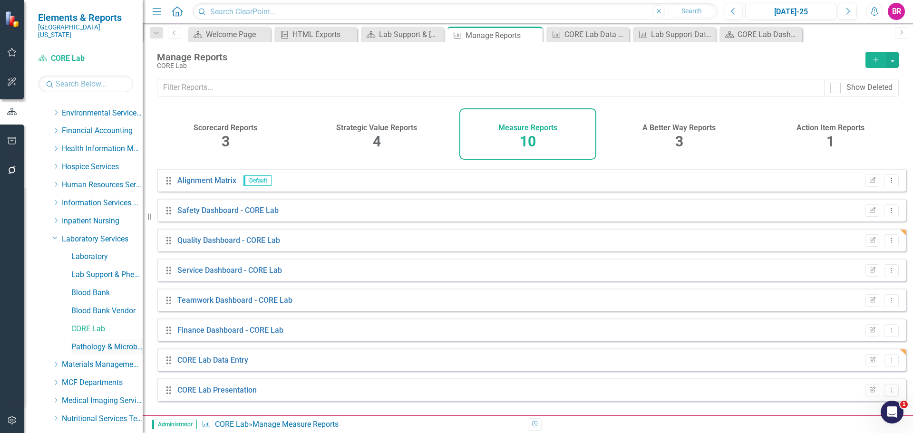
scroll to position [296, 0]
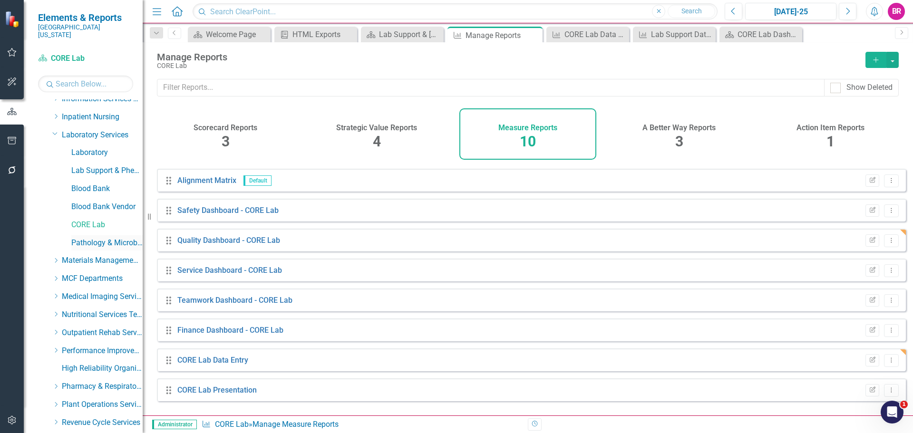
click at [107, 238] on link "Pathology & Microbiology" at bounding box center [106, 243] width 71 height 11
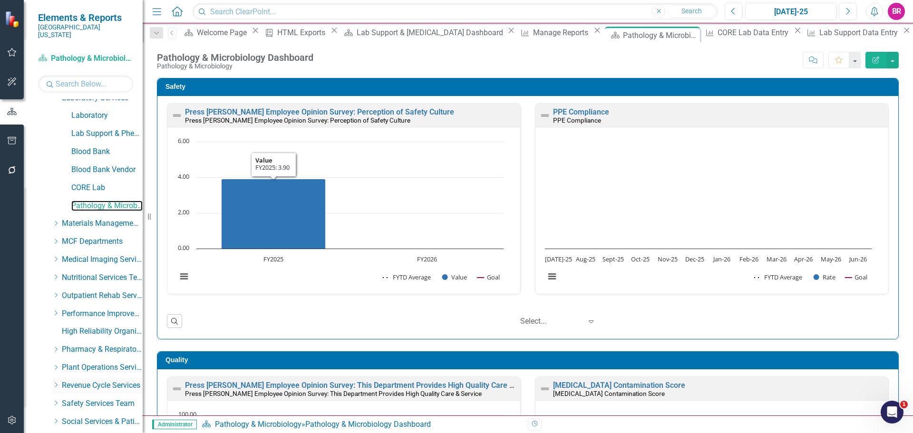
scroll to position [486, 0]
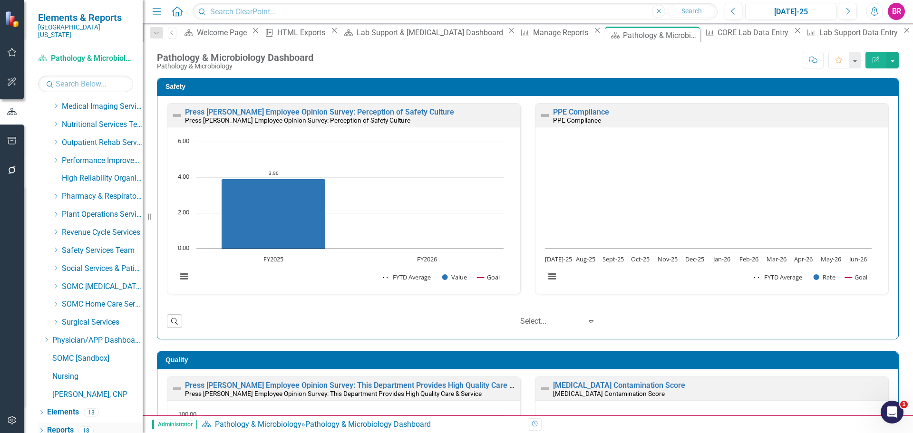
click at [55, 425] on link "Reports" at bounding box center [60, 430] width 27 height 11
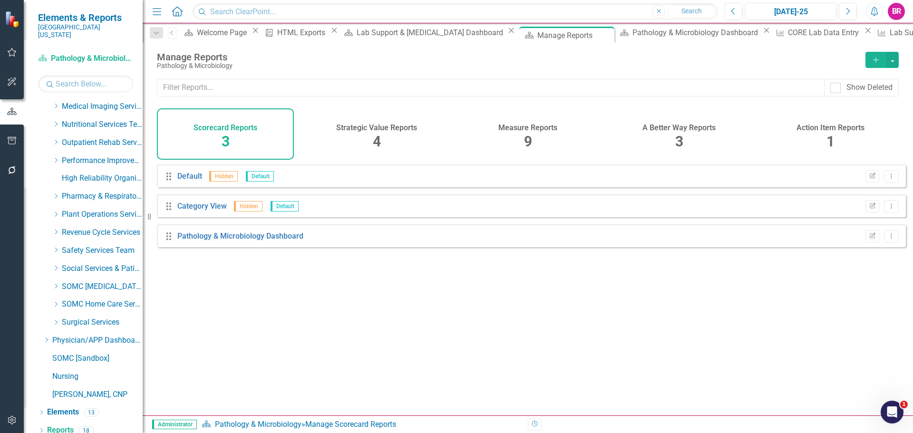
click at [514, 119] on div "Measure Reports 9" at bounding box center [527, 133] width 137 height 51
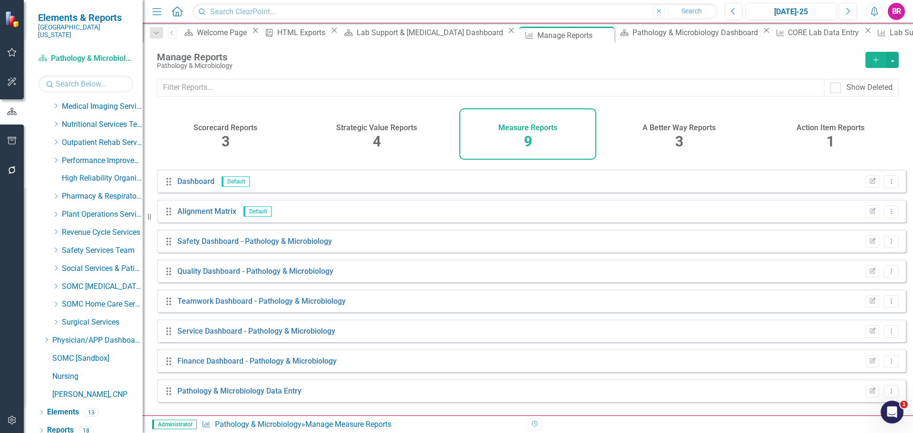
scroll to position [26, 0]
click at [257, 395] on link "Pathology & Microbiology Data Entry" at bounding box center [239, 390] width 124 height 9
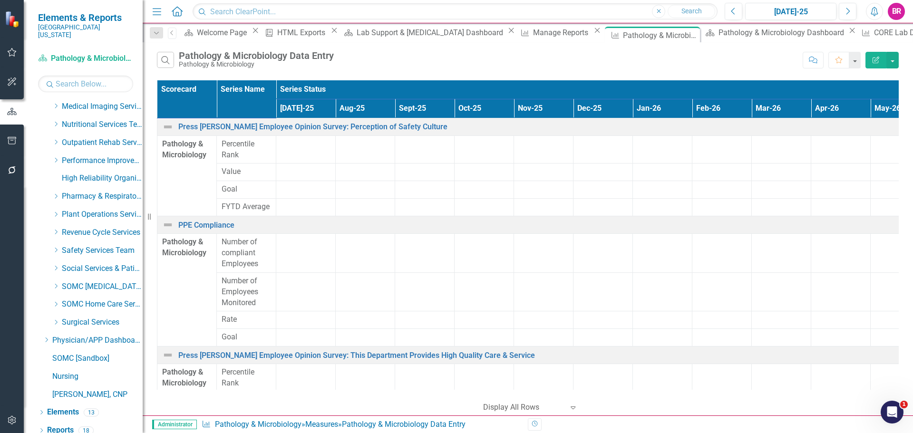
click at [878, 63] on icon "button" at bounding box center [876, 60] width 7 height 7
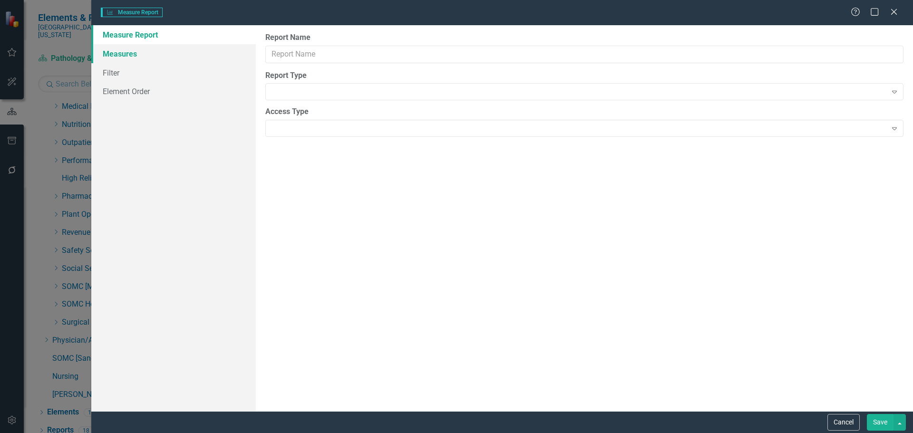
type input "Pathology & Microbiology Data Entry"
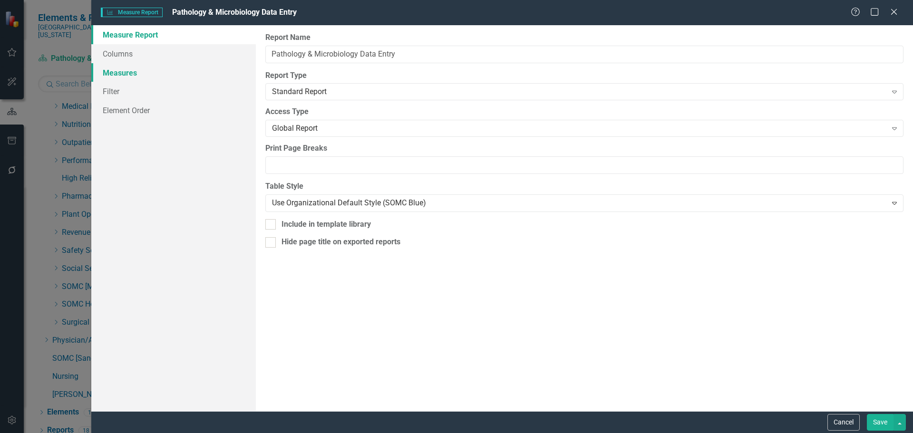
click at [122, 70] on link "Measures" at bounding box center [173, 72] width 165 height 19
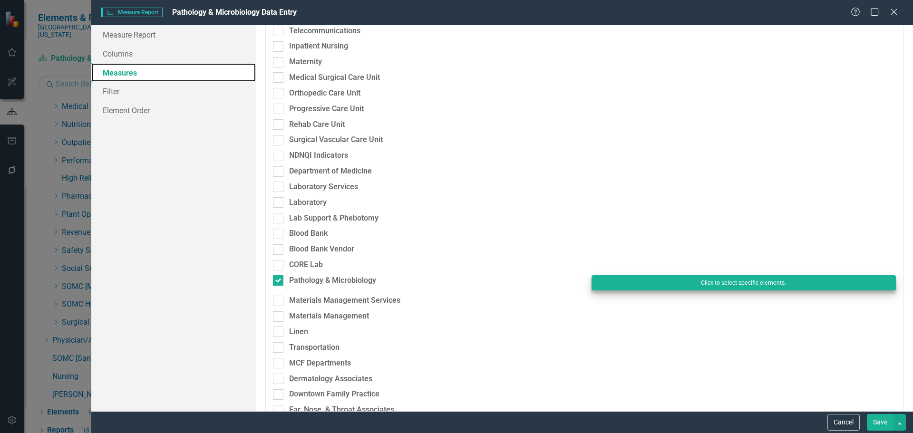
scroll to position [761, 0]
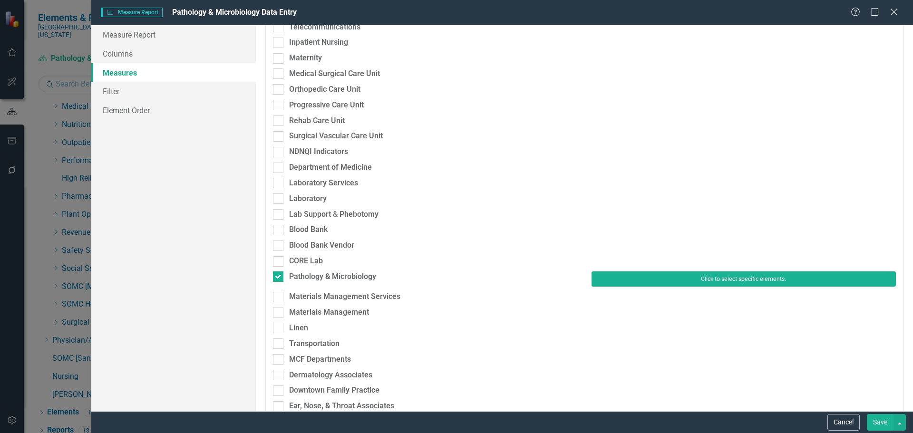
click at [666, 280] on button "Click to select specific elements." at bounding box center [744, 279] width 304 height 15
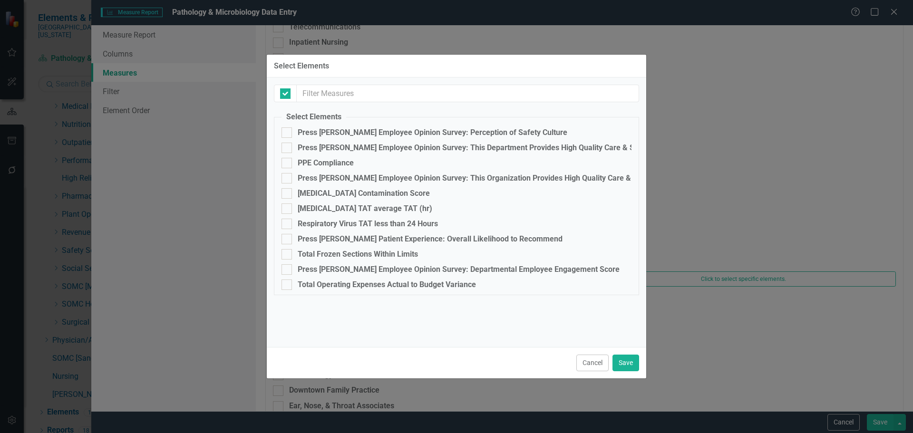
checkbox input "false"
click at [329, 161] on div "PPE Compliance" at bounding box center [326, 163] width 56 height 9
click at [288, 161] on input "PPE Compliance" at bounding box center [284, 161] width 6 height 6
checkbox input "true"
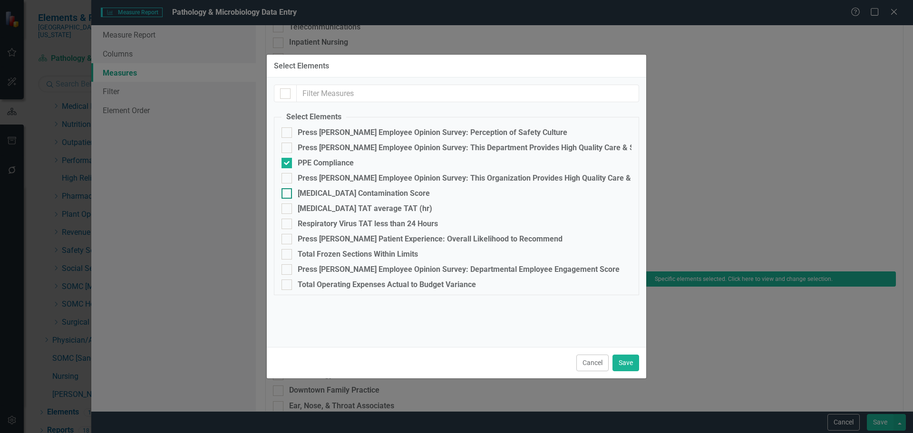
click at [344, 191] on div "[MEDICAL_DATA] Contamination Score" at bounding box center [364, 193] width 132 height 9
click at [288, 191] on input "[MEDICAL_DATA] Contamination Score" at bounding box center [284, 191] width 6 height 6
checkbox input "true"
click at [345, 211] on div "[MEDICAL_DATA] TAT average TAT (hr)" at bounding box center [365, 208] width 135 height 9
click at [288, 210] on input "[MEDICAL_DATA] TAT average TAT (hr)" at bounding box center [284, 207] width 6 height 6
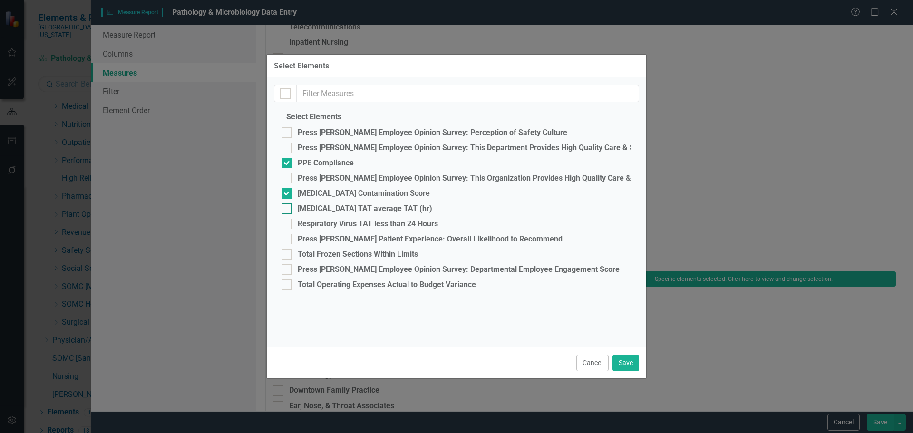
checkbox input "true"
click at [343, 221] on div "Respiratory Virus TAT less than 24 Hours" at bounding box center [368, 224] width 140 height 9
click at [288, 221] on input "Respiratory Virus TAT less than 24 Hours" at bounding box center [284, 222] width 6 height 6
checkbox input "true"
click at [347, 256] on div "Total Frozen Sections Within Limits" at bounding box center [358, 254] width 120 height 9
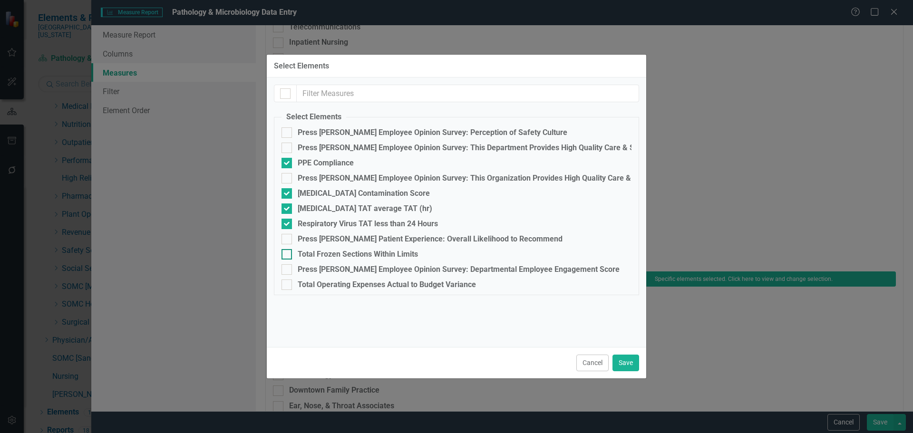
click at [288, 255] on input "Total Frozen Sections Within Limits" at bounding box center [284, 252] width 6 height 6
checkbox input "true"
click at [631, 364] on button "Save" at bounding box center [625, 363] width 27 height 17
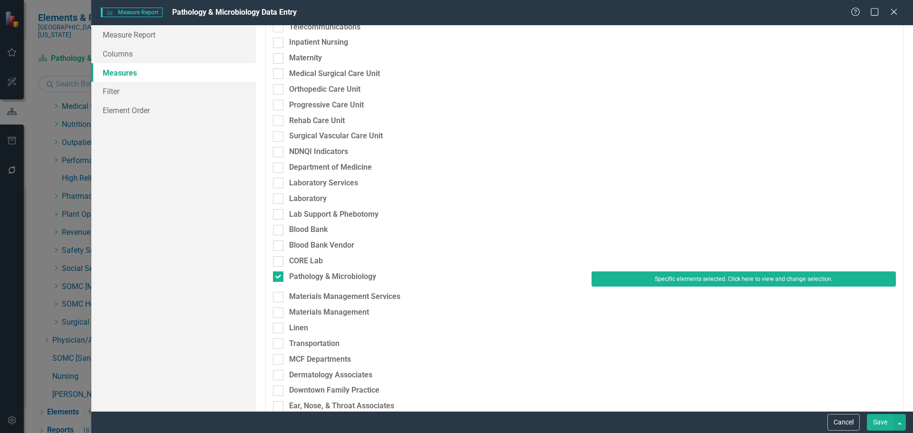
click at [879, 424] on button "Save" at bounding box center [880, 422] width 27 height 17
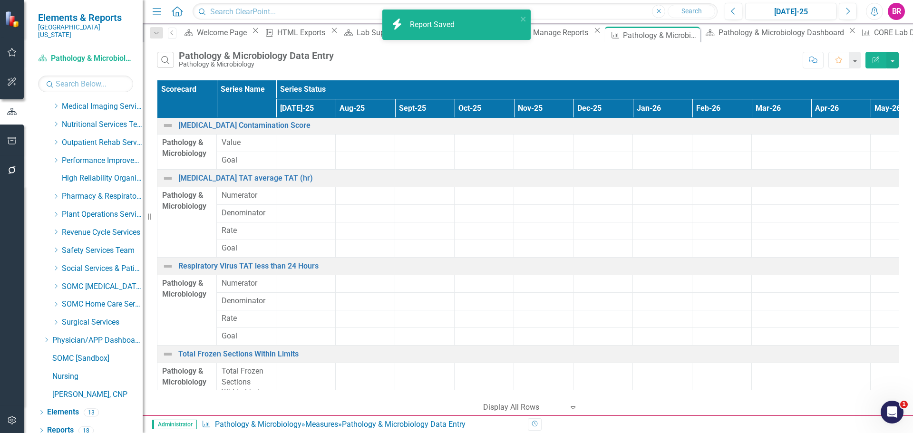
scroll to position [225, 0]
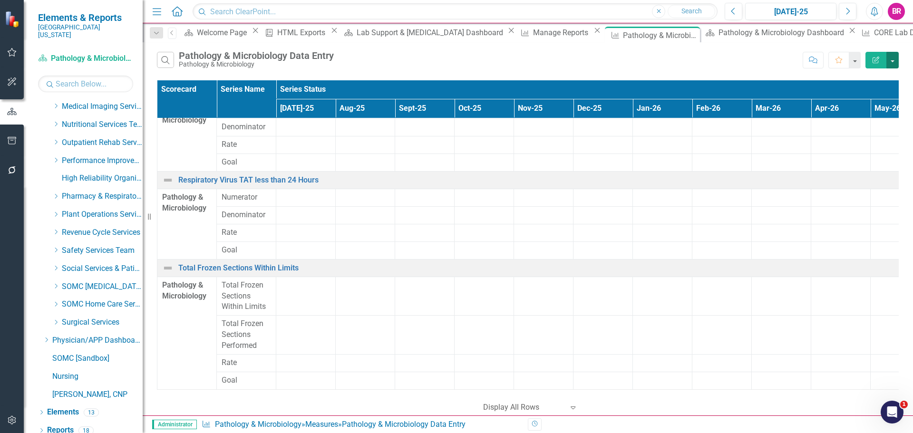
click at [887, 63] on button "button" at bounding box center [892, 60] width 12 height 17
click at [875, 117] on link "Excel Export to Excel" at bounding box center [860, 115] width 75 height 18
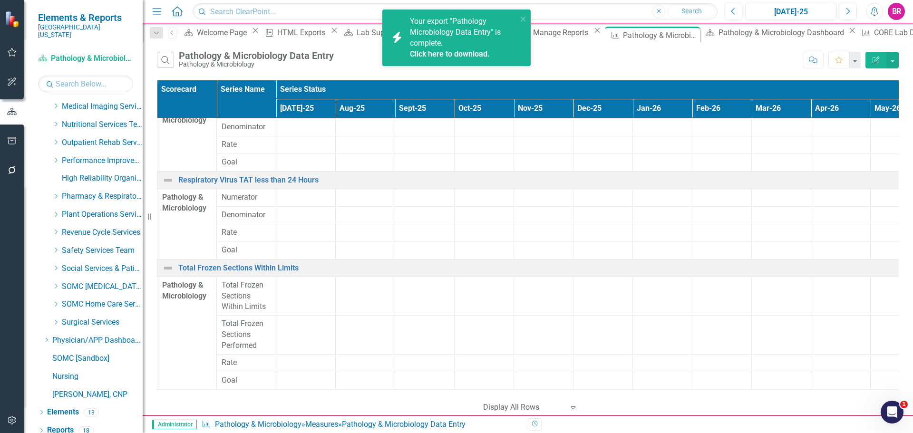
click at [438, 54] on link "Click here to download." at bounding box center [450, 53] width 80 height 9
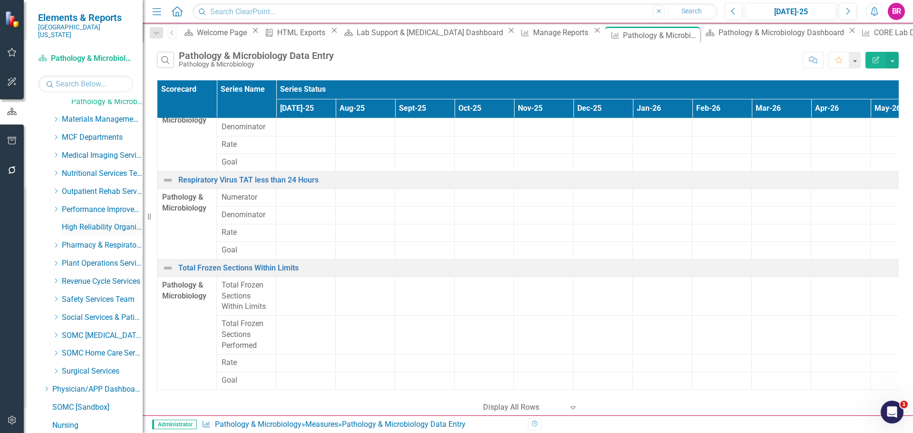
scroll to position [391, 0]
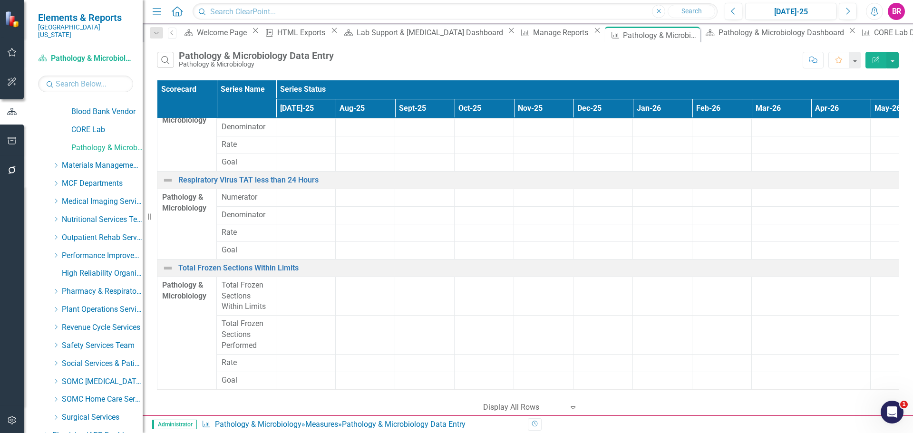
drag, startPoint x: 55, startPoint y: 228, endPoint x: 96, endPoint y: 261, distance: 52.4
click at [55, 234] on icon "Dropdown" at bounding box center [55, 237] width 7 height 6
click at [98, 268] on link "Medical Surgical Rehab" at bounding box center [106, 273] width 71 height 11
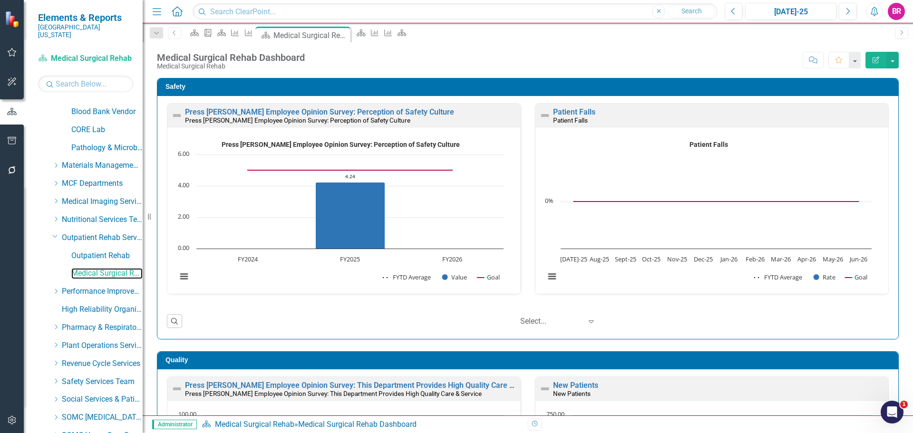
scroll to position [523, 0]
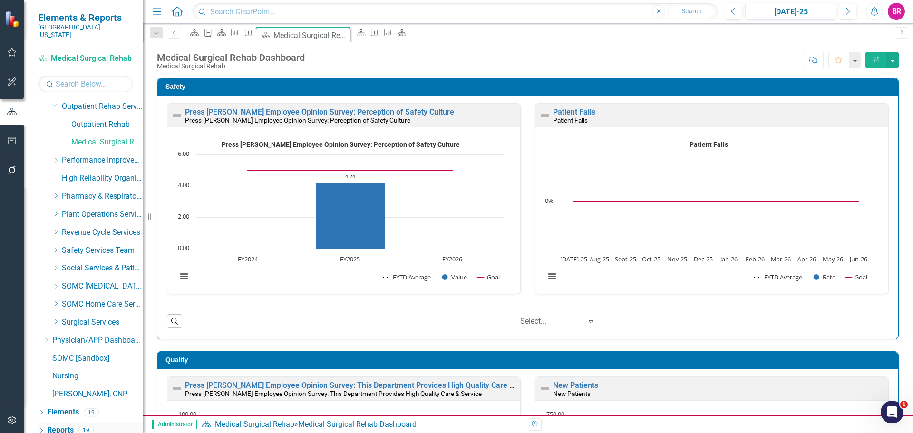
click at [69, 425] on link "Reports" at bounding box center [60, 430] width 27 height 11
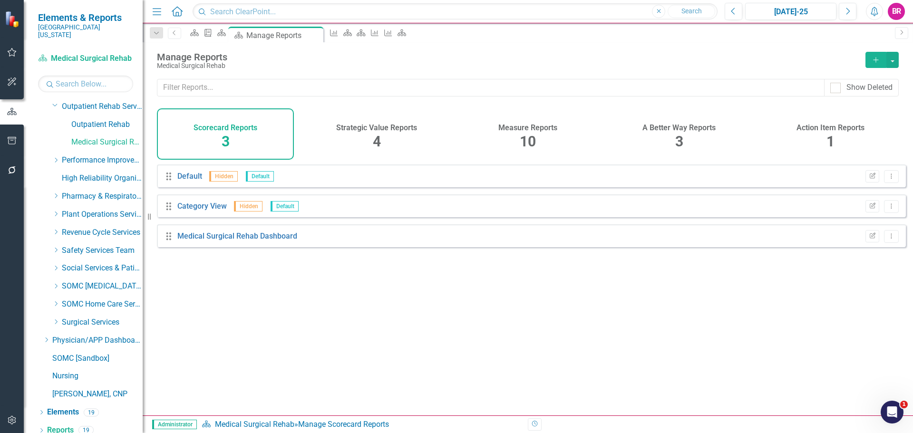
click at [523, 130] on h4 "Measure Reports" at bounding box center [527, 128] width 59 height 9
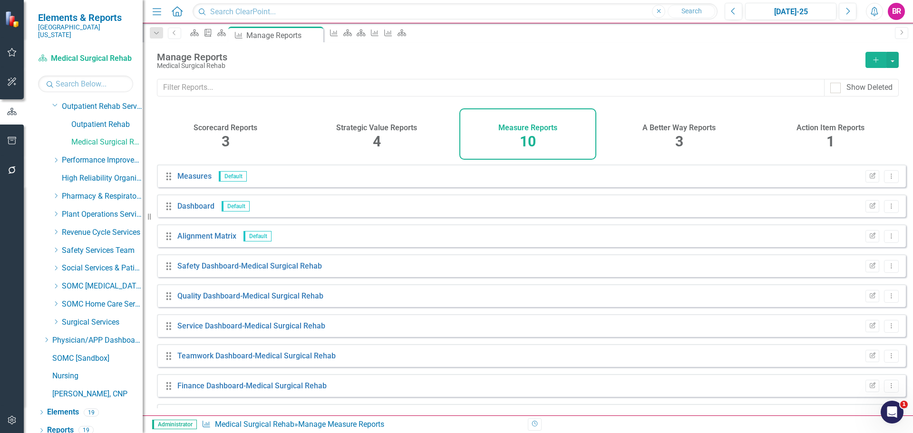
scroll to position [56, 0]
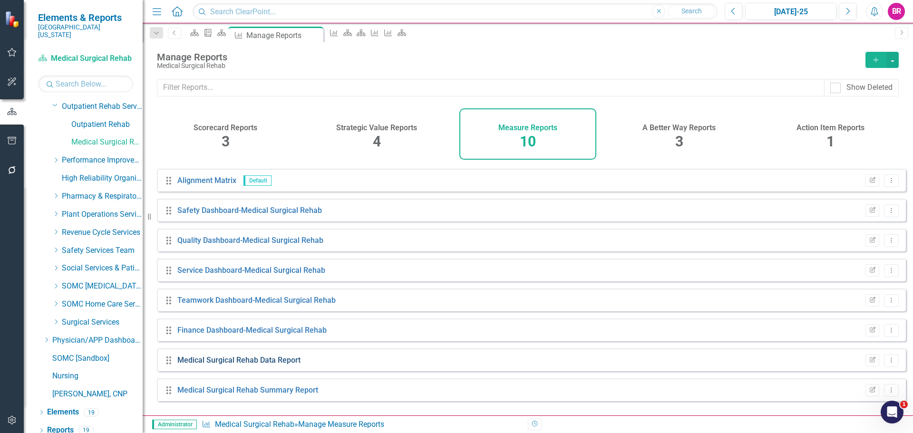
click at [268, 365] on link "Medical Surgical Rehab Data Report" at bounding box center [238, 360] width 123 height 9
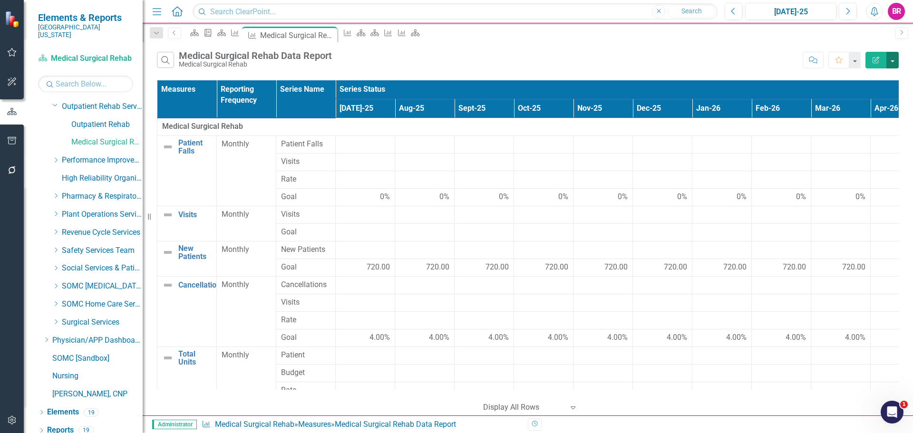
click at [893, 58] on button "button" at bounding box center [892, 60] width 12 height 17
click at [845, 114] on link "Excel Export to Excel" at bounding box center [860, 115] width 75 height 18
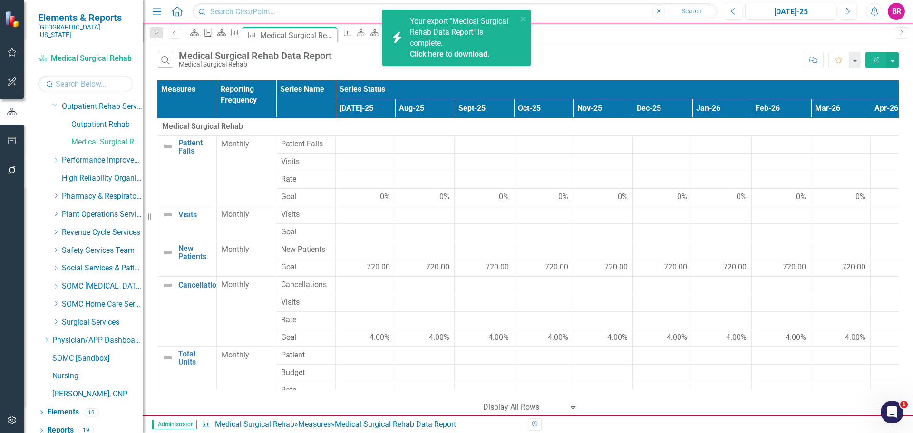
click at [455, 52] on link "Click here to download." at bounding box center [450, 53] width 80 height 9
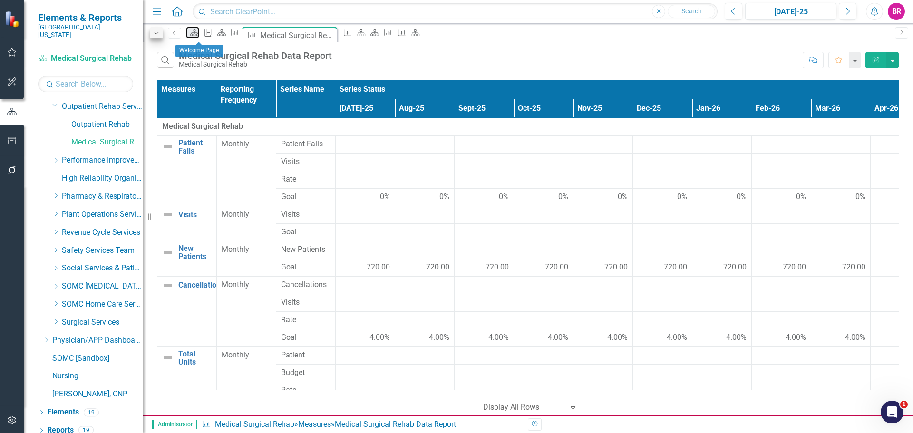
drag, startPoint x: 195, startPoint y: 32, endPoint x: 151, endPoint y: 33, distance: 43.8
click at [195, 32] on icon "Scorecard" at bounding box center [195, 33] width 10 height 8
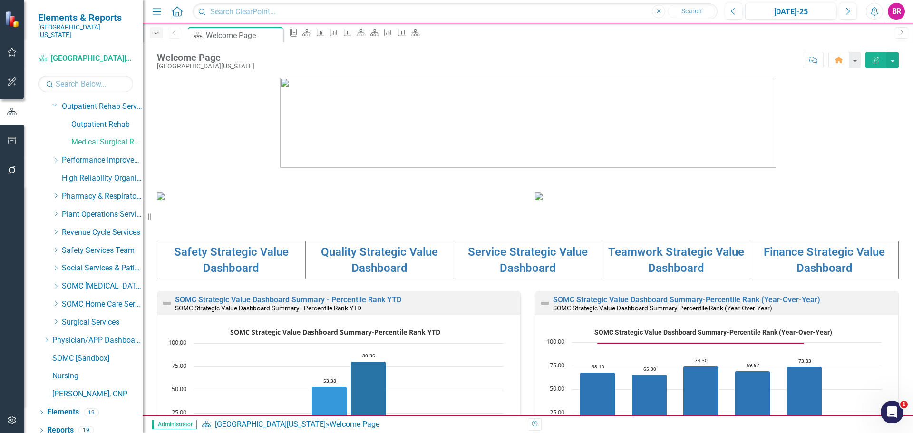
click at [153, 33] on icon "Dropdown" at bounding box center [156, 33] width 9 height 7
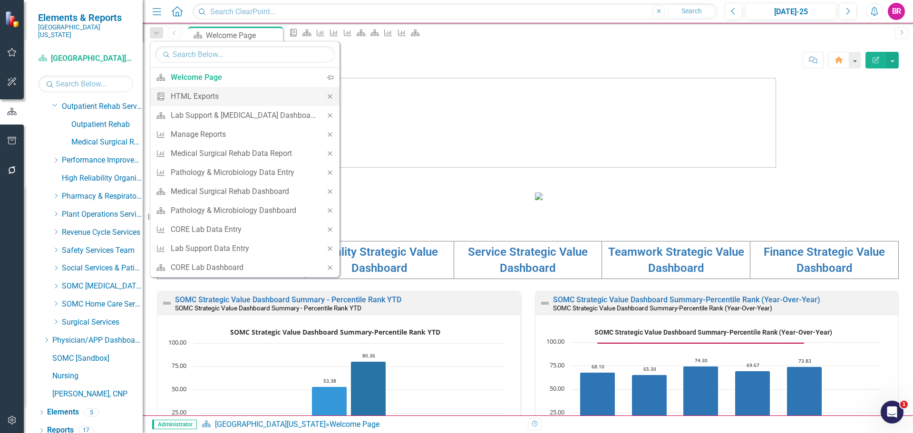
click at [328, 98] on icon at bounding box center [330, 96] width 4 height 4
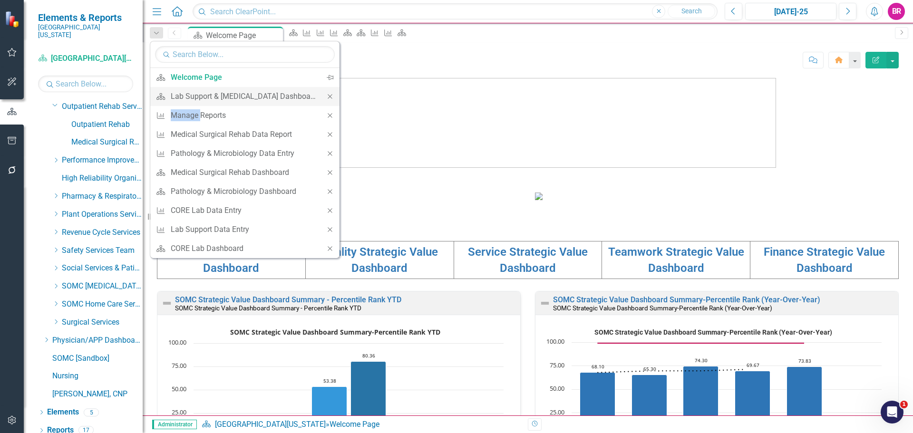
click at [328, 98] on icon at bounding box center [330, 96] width 4 height 4
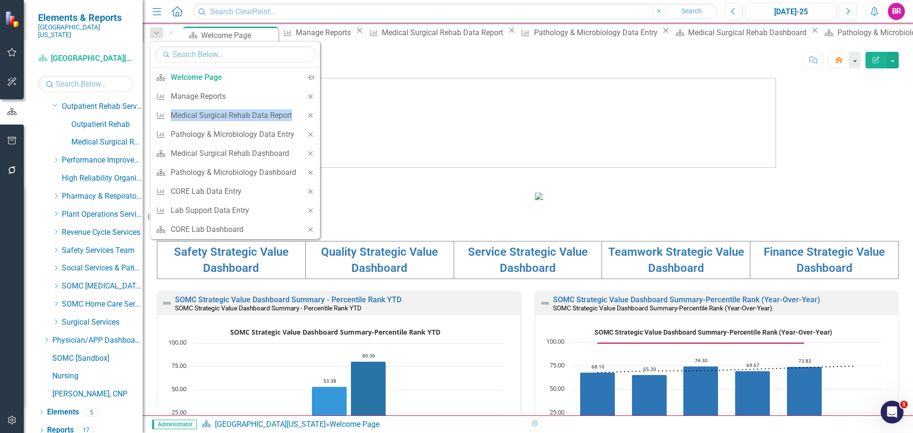
click at [312, 98] on icon at bounding box center [310, 96] width 4 height 4
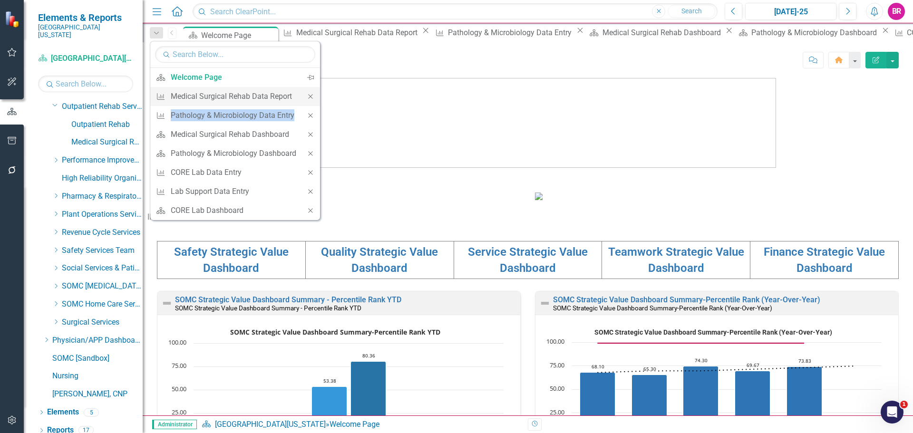
click at [313, 98] on icon "Close" at bounding box center [310, 96] width 9 height 7
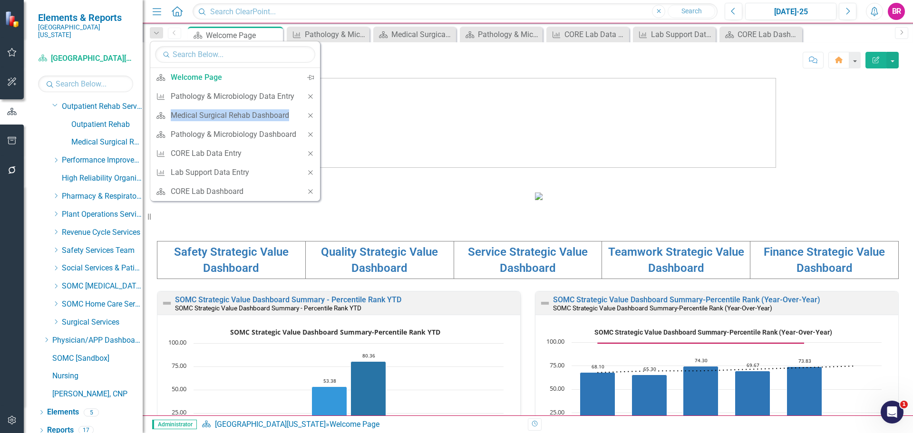
click at [313, 98] on icon "Close" at bounding box center [310, 96] width 9 height 7
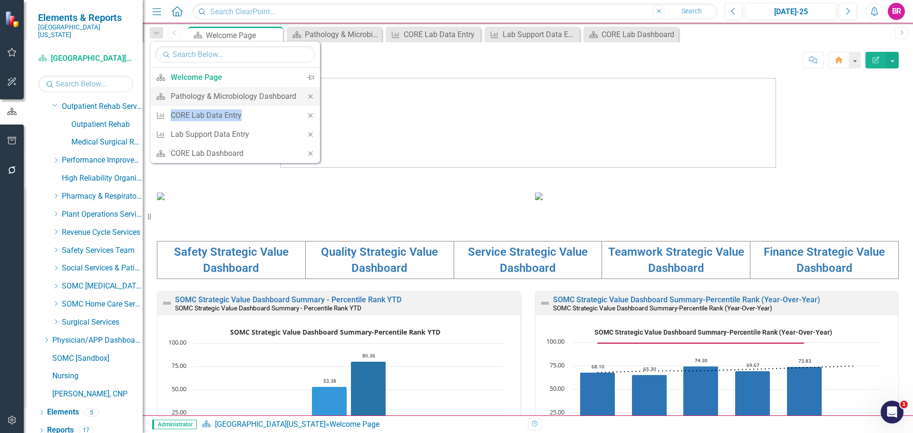
click at [313, 98] on icon "Close" at bounding box center [310, 96] width 9 height 7
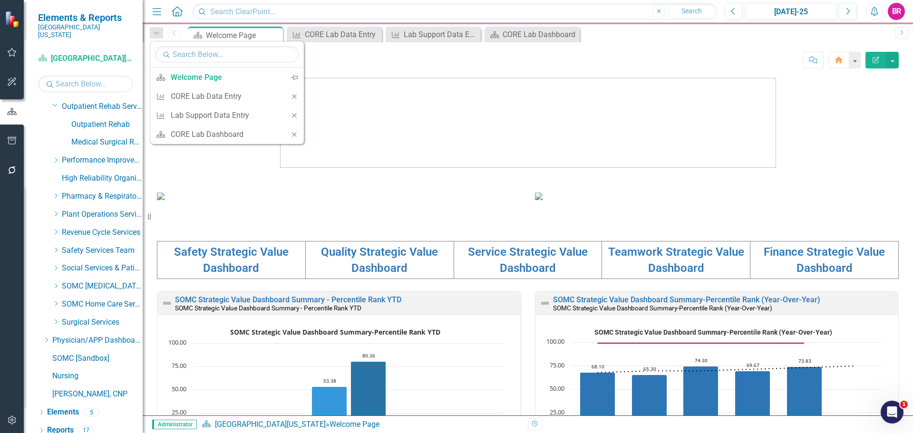
click at [313, 98] on img at bounding box center [528, 123] width 496 height 90
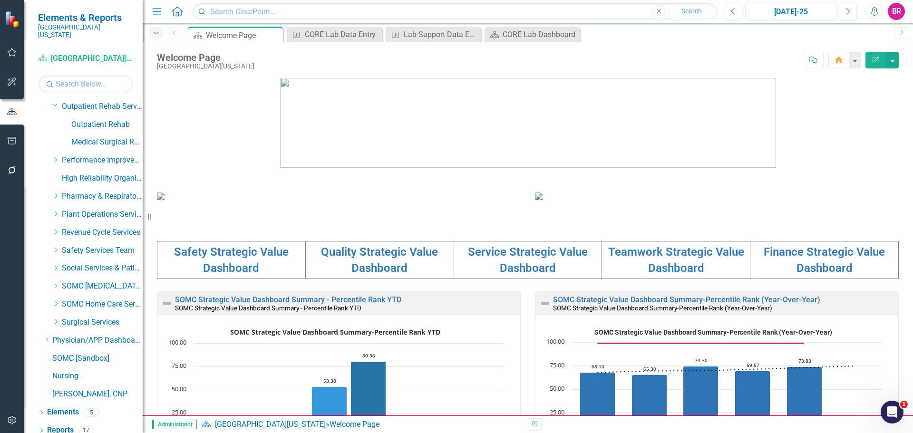
click at [155, 34] on icon "Dropdown" at bounding box center [156, 33] width 9 height 7
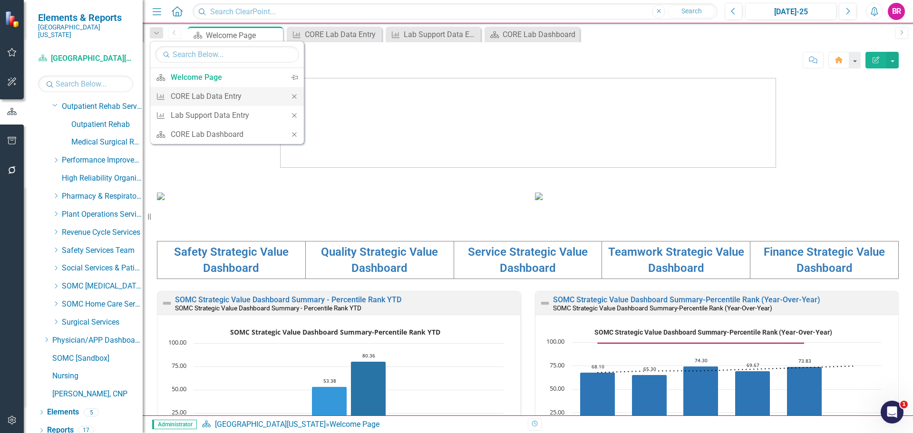
click at [298, 97] on icon "Close" at bounding box center [294, 96] width 9 height 7
click at [294, 94] on icon "Close" at bounding box center [294, 96] width 9 height 7
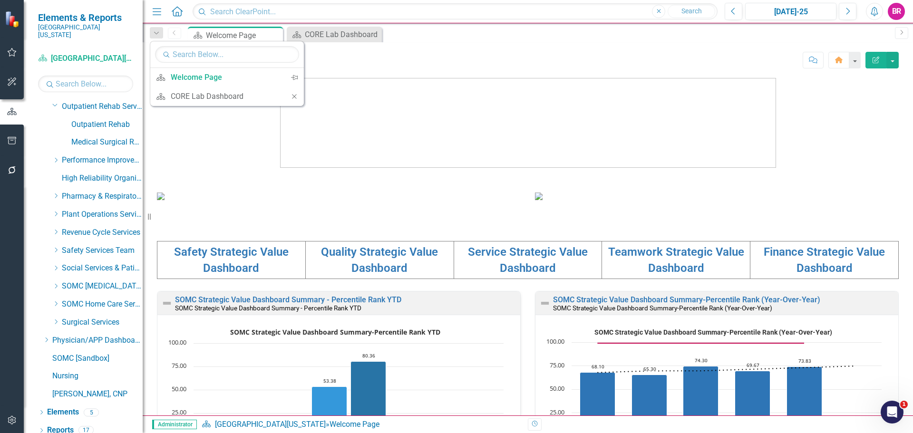
click at [294, 94] on icon "Close" at bounding box center [294, 96] width 9 height 7
click at [165, 194] on img at bounding box center [161, 197] width 8 height 8
